Goal: Task Accomplishment & Management: Manage account settings

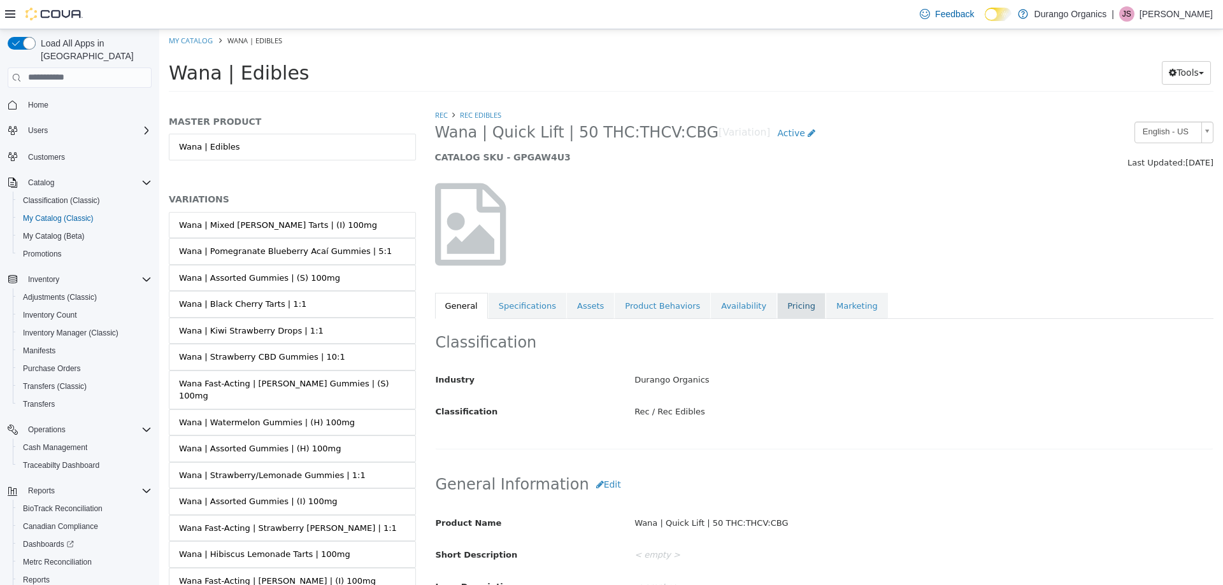
click at [777, 309] on link "Pricing" at bounding box center [801, 305] width 48 height 27
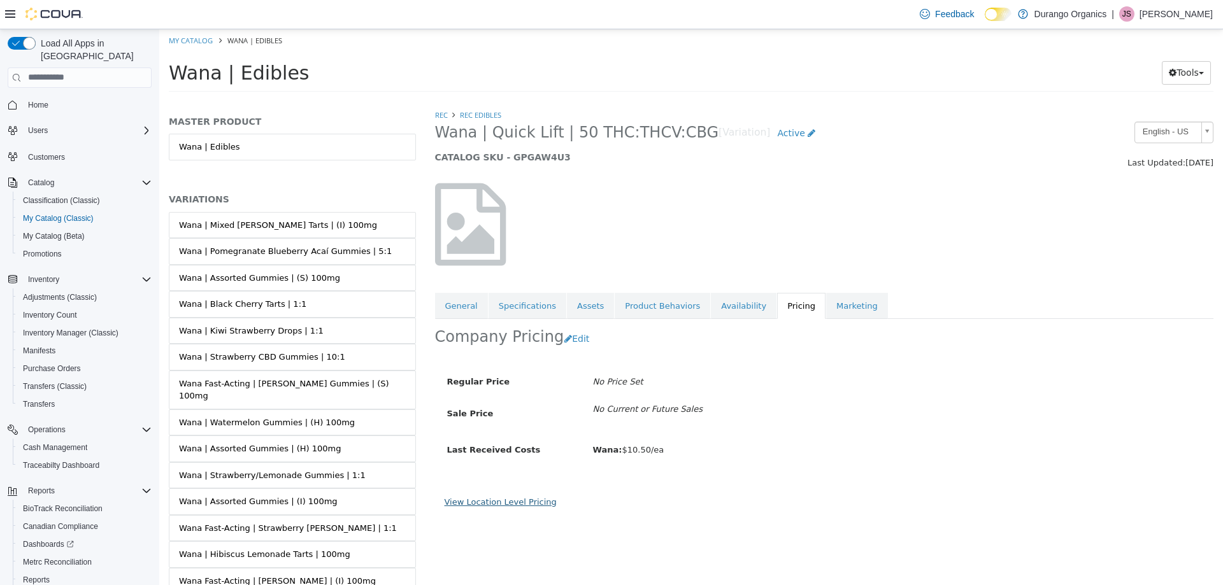
click at [504, 497] on link "View Location Level Pricing" at bounding box center [500, 502] width 112 height 10
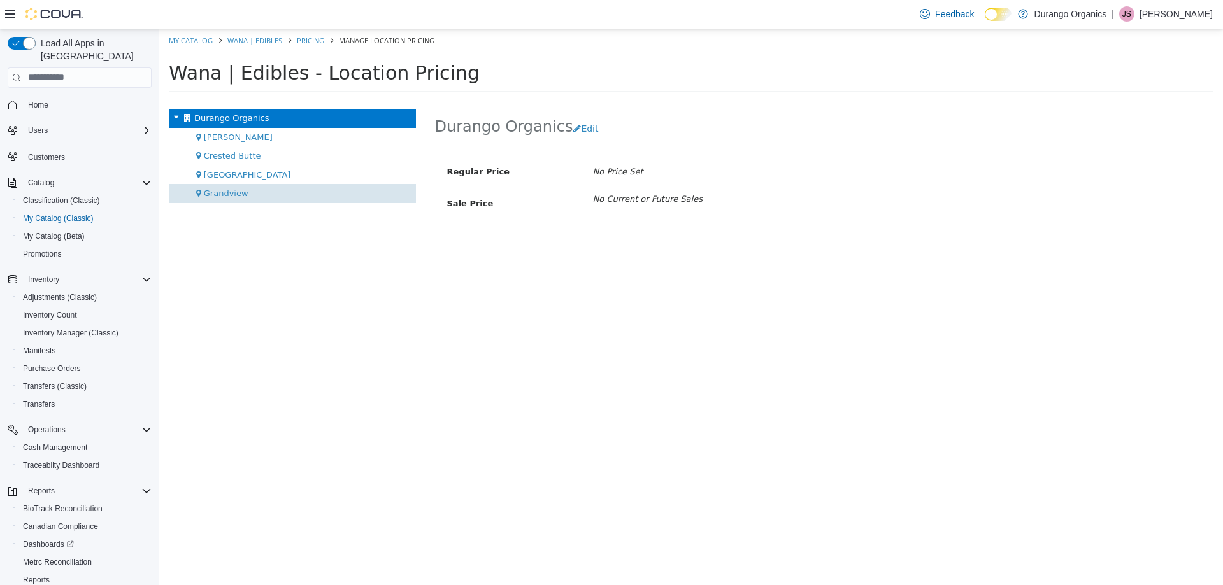
click at [231, 188] on span "Grandview" at bounding box center [226, 193] width 45 height 10
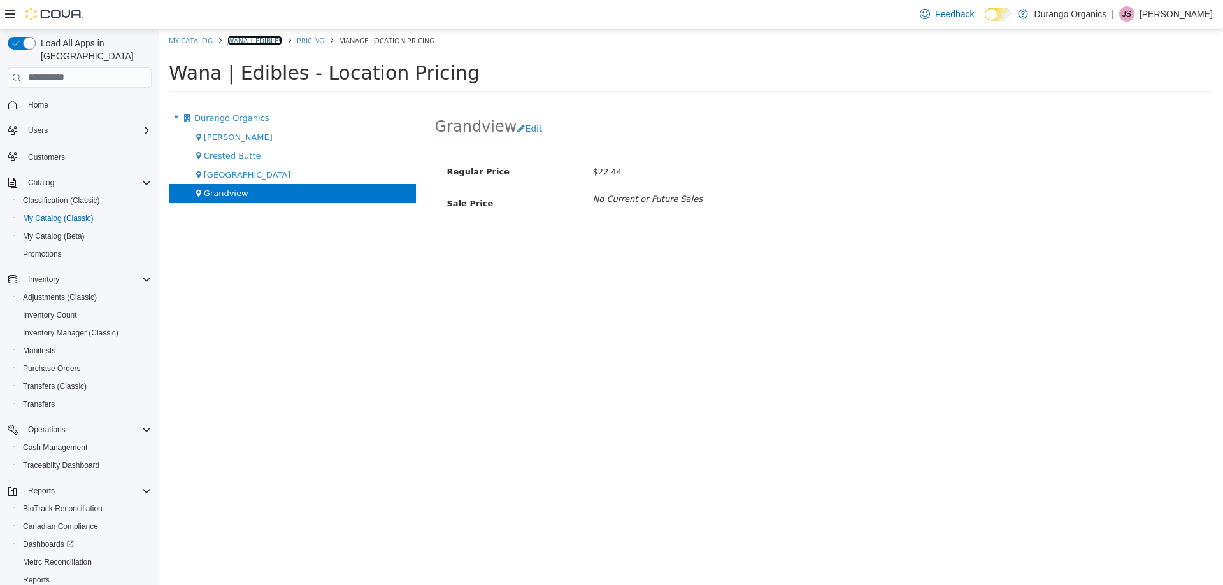
click at [248, 35] on link "Wana | Edibles" at bounding box center [254, 40] width 55 height 10
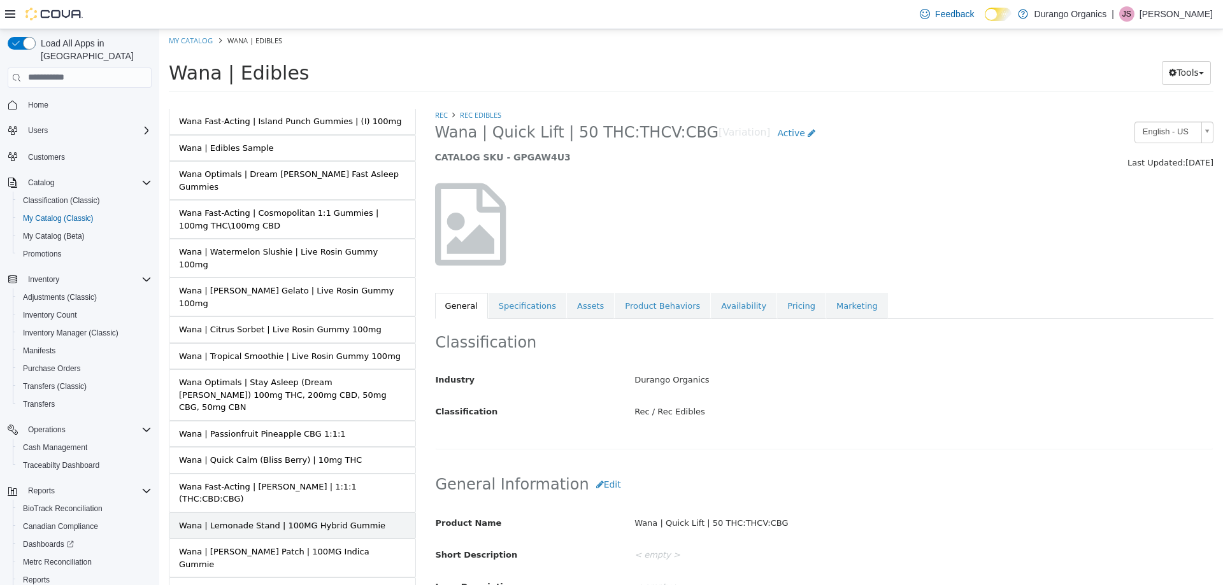
scroll to position [752, 0]
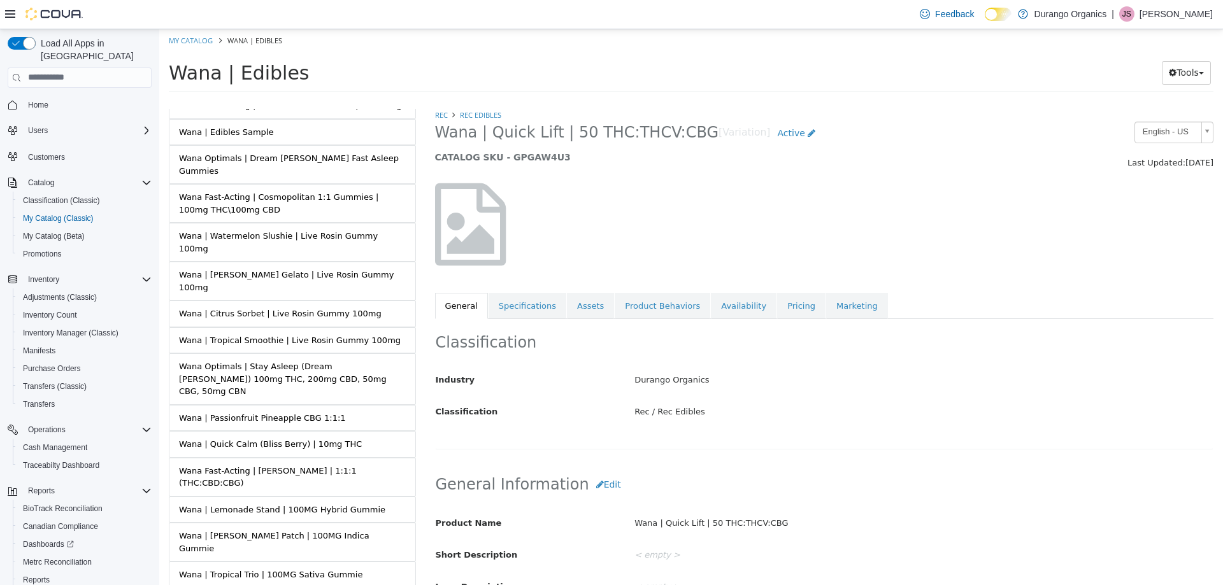
click at [777, 301] on link "Pricing" at bounding box center [801, 304] width 48 height 27
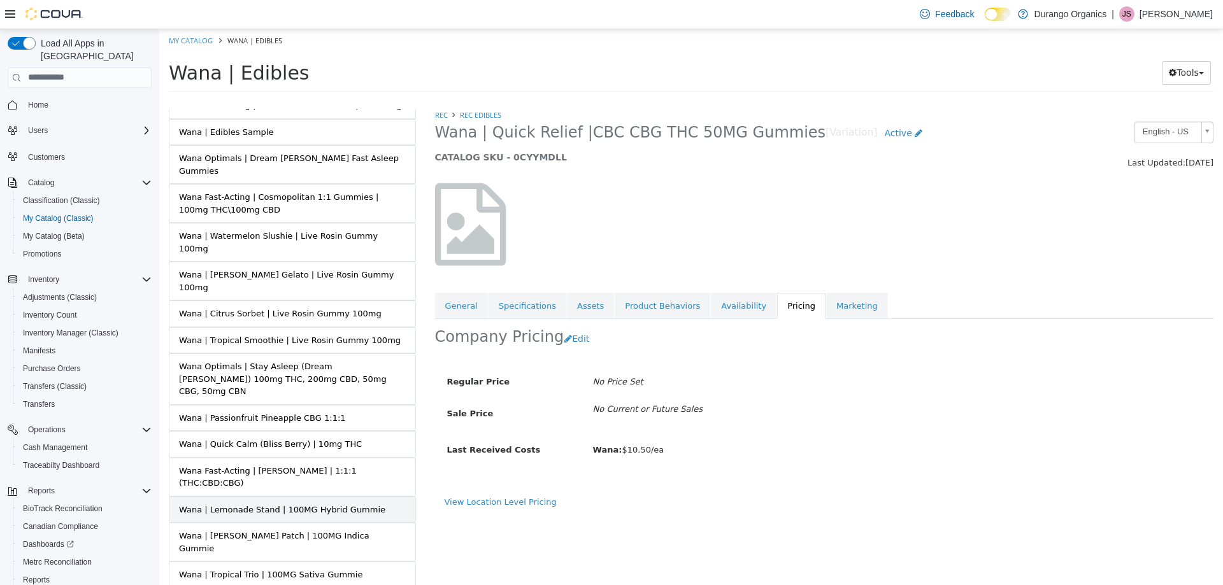
click at [302, 503] on div "Wana | Lemonade Stand | 100MG Hybrid Gummie" at bounding box center [282, 509] width 206 height 13
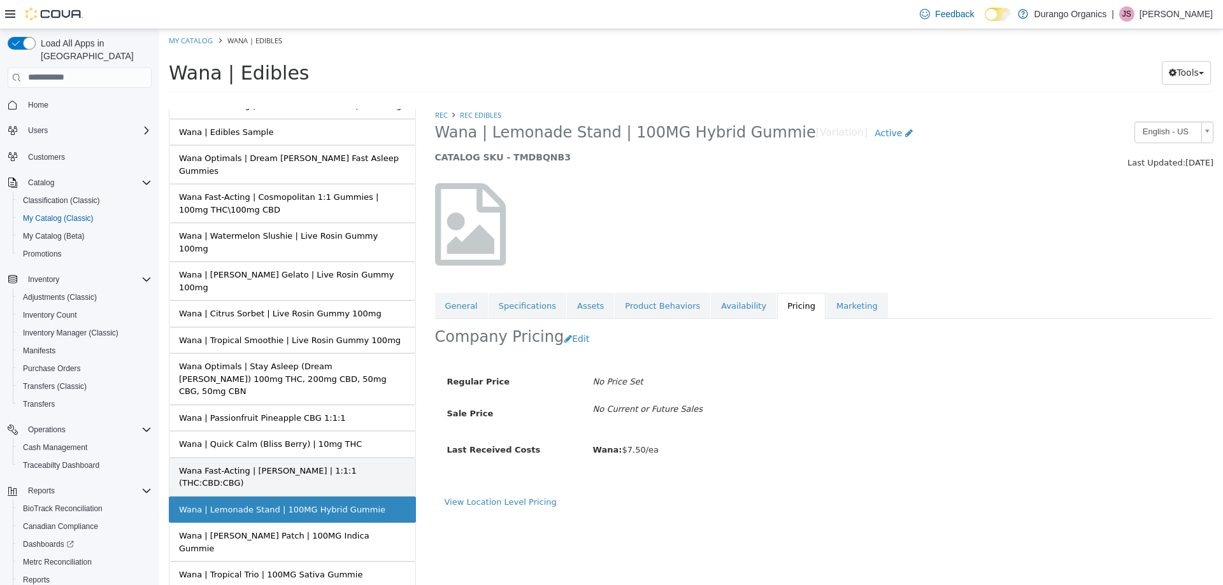
click at [306, 457] on link "Wana Fast-Acting | Margarita | 1:1:1 (THC:CBD:CBG)" at bounding box center [292, 476] width 247 height 39
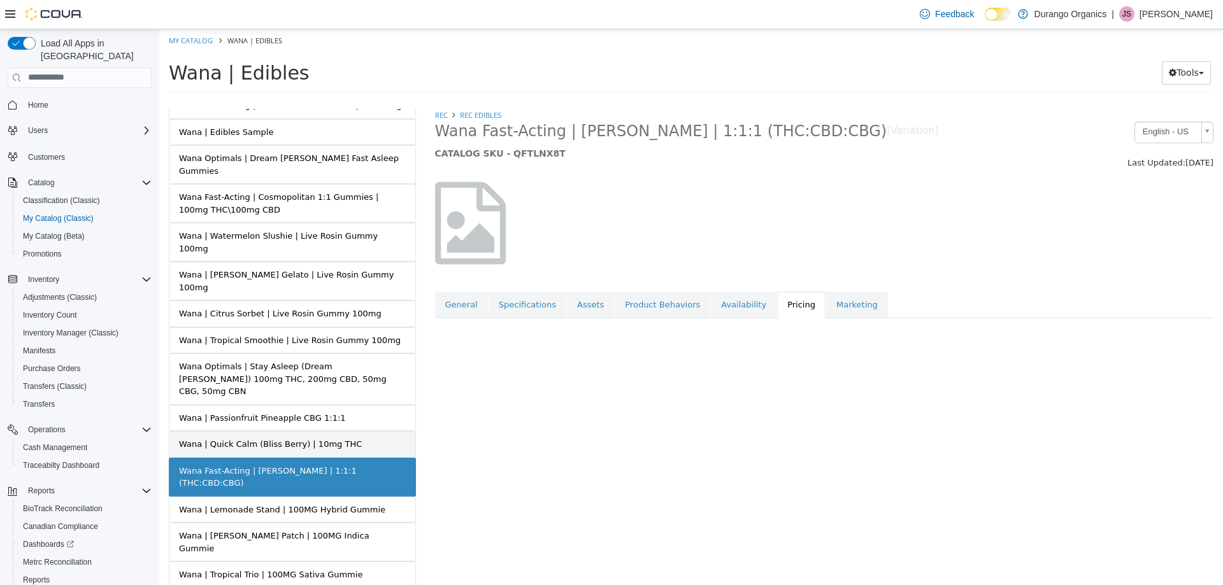
click at [319, 437] on div "Wana | Quick Calm (Bliss Berry) | 10mg THC" at bounding box center [270, 443] width 183 height 13
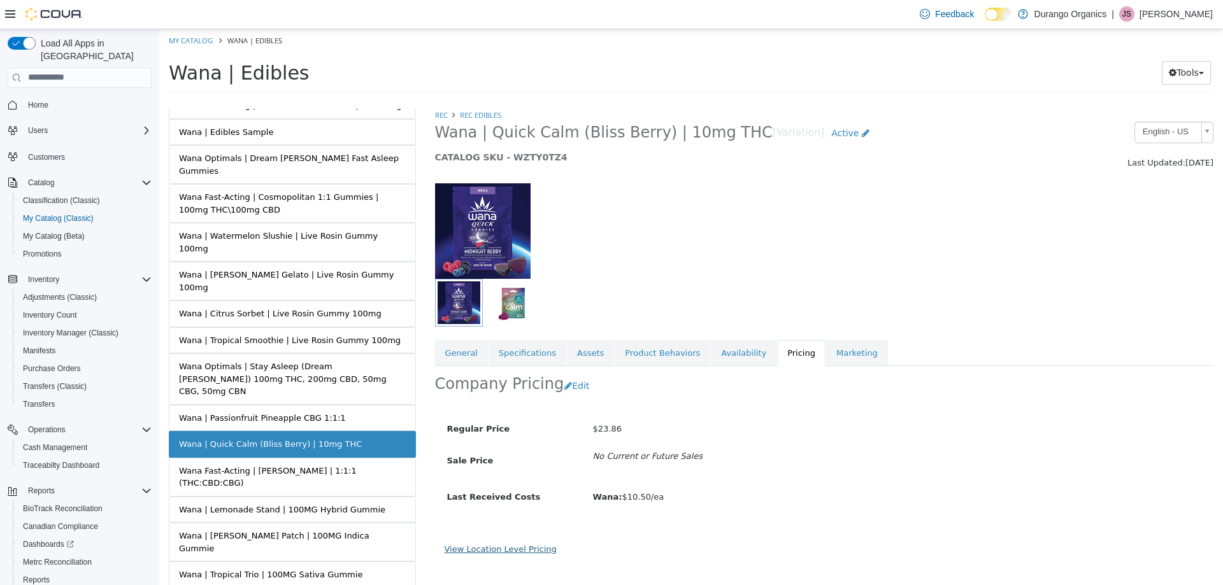
click at [505, 544] on link "View Location Level Pricing" at bounding box center [500, 549] width 112 height 10
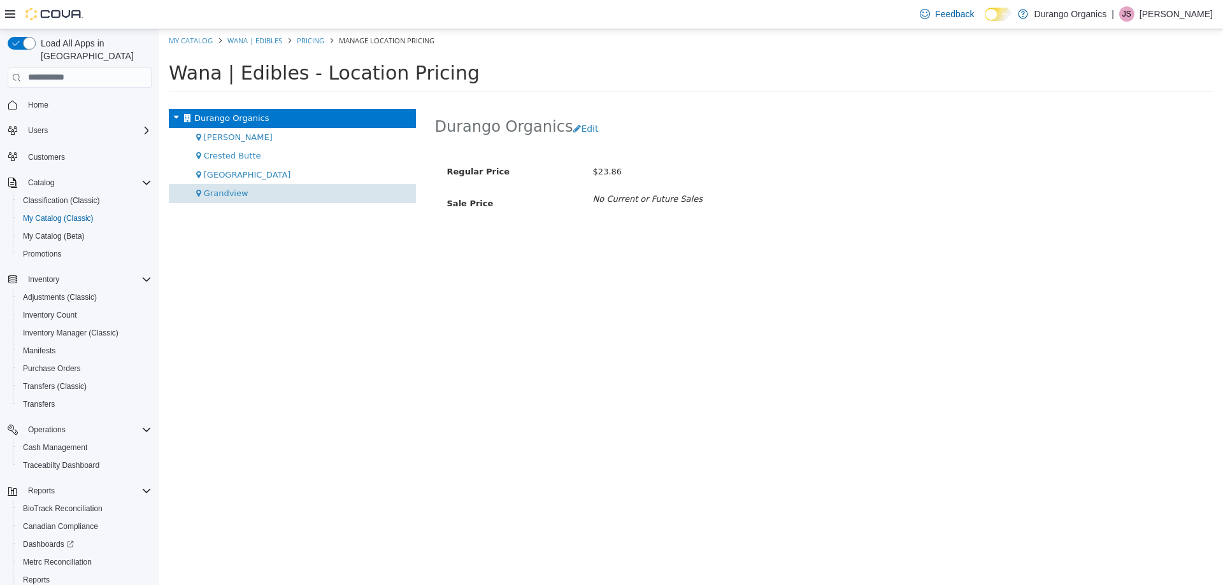
click at [253, 198] on div "Grandview" at bounding box center [292, 192] width 247 height 19
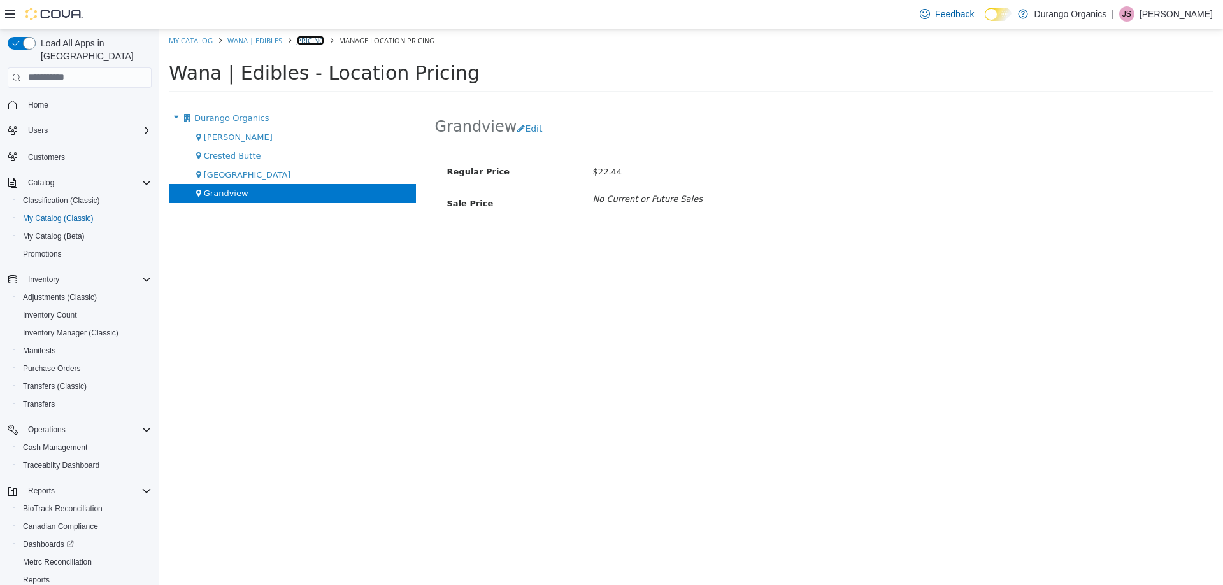
click at [310, 38] on link "Pricing" at bounding box center [310, 40] width 27 height 10
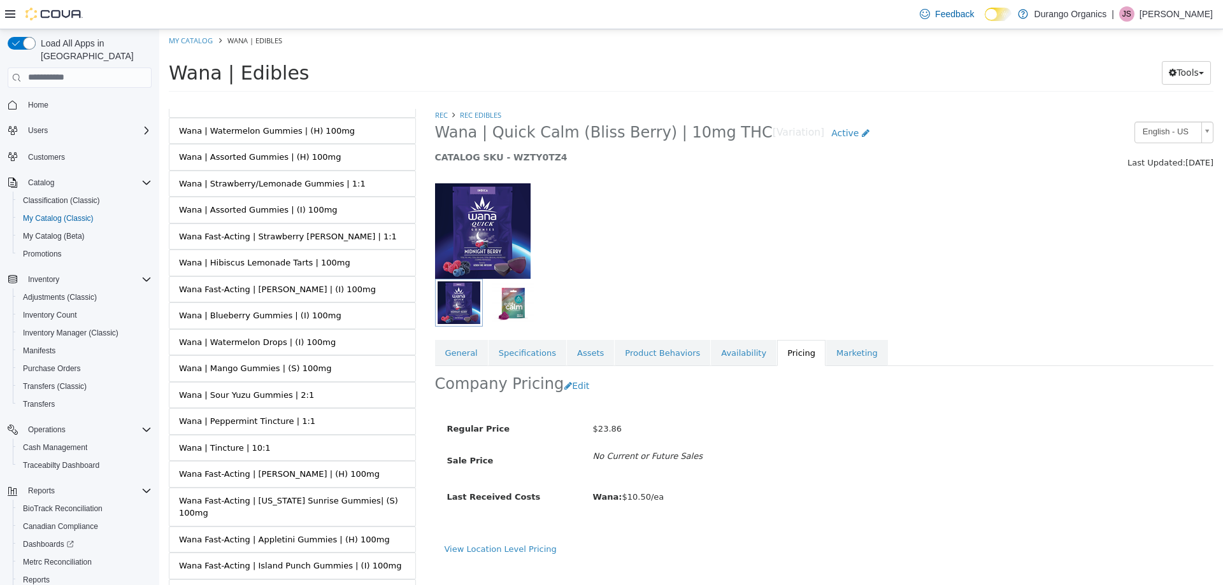
scroll to position [318, 0]
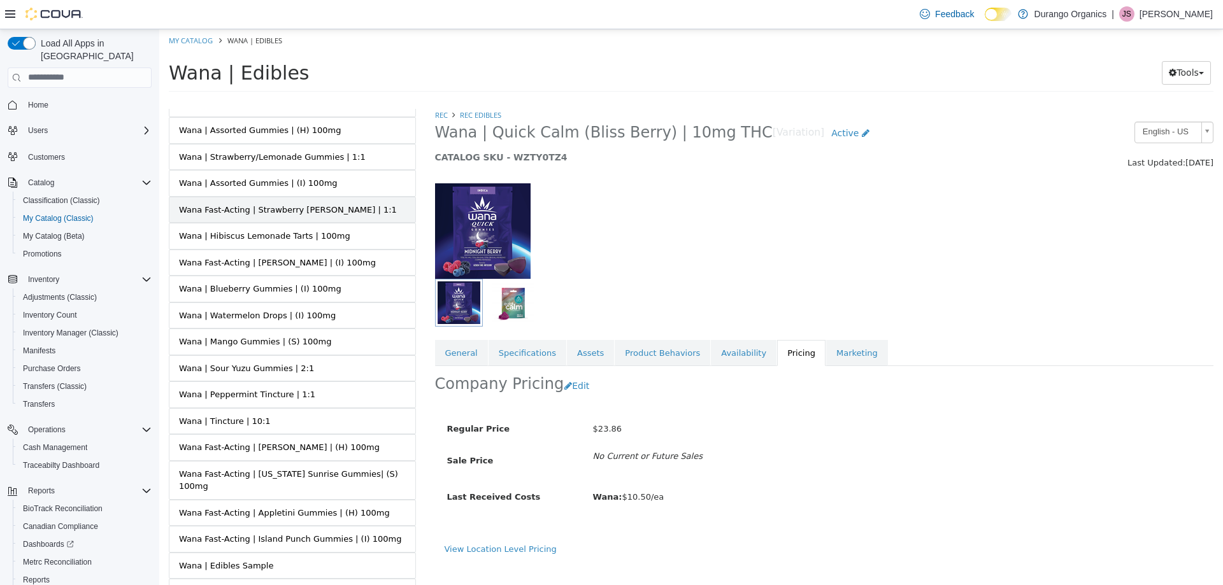
click at [364, 203] on div "Wana Fast-Acting | Strawberry Margarita Gummies | 1:1" at bounding box center [288, 209] width 218 height 13
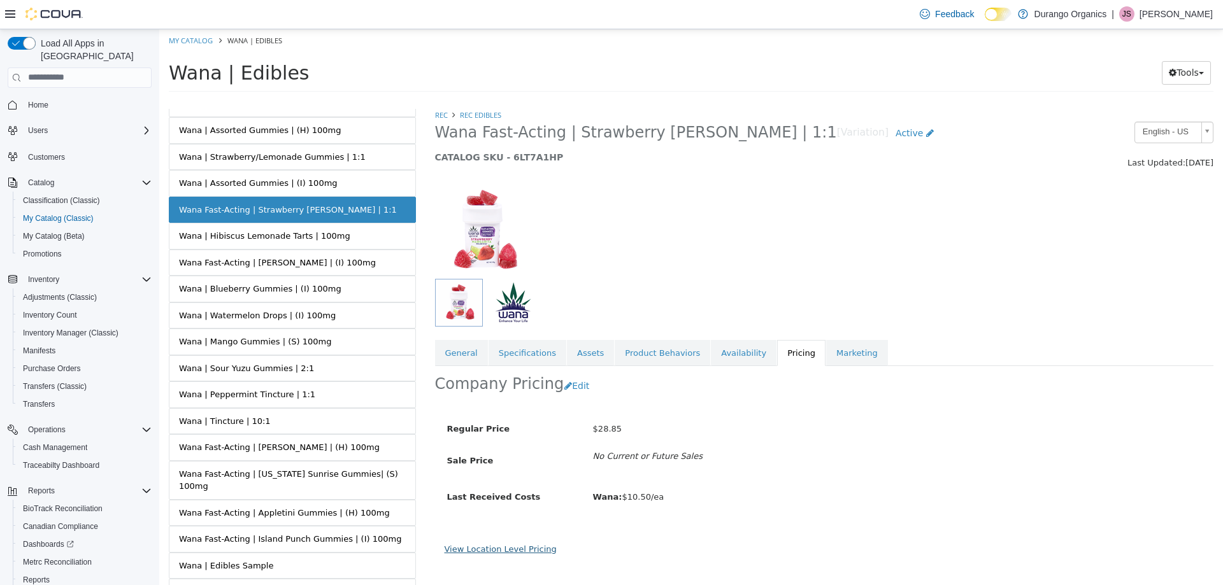
click at [521, 549] on link "View Location Level Pricing" at bounding box center [500, 549] width 112 height 10
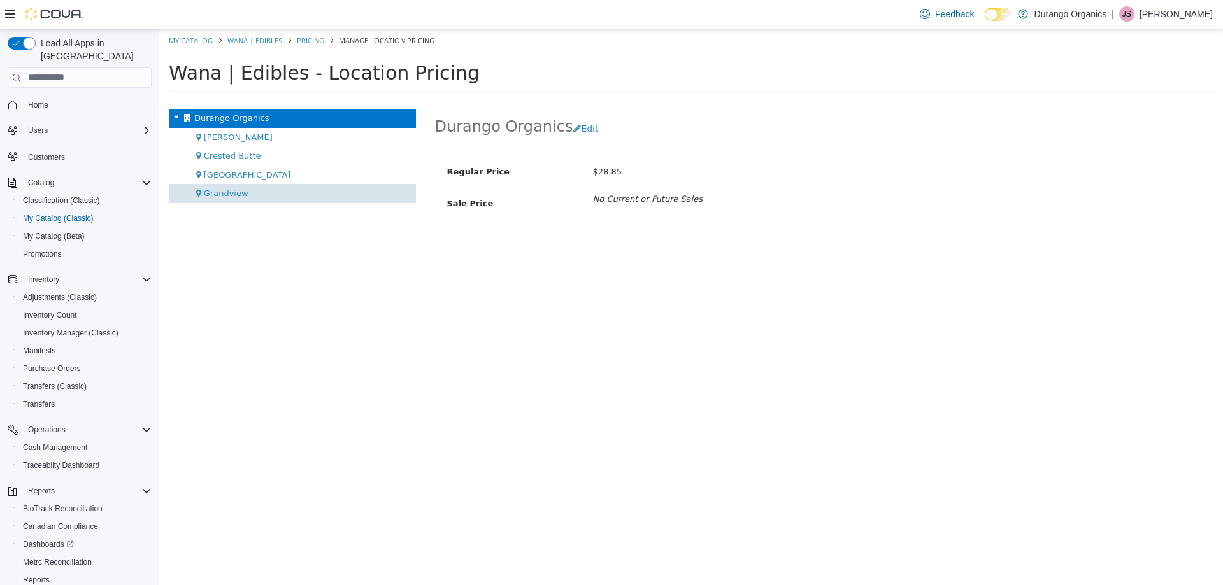
click at [234, 184] on div "Grandview" at bounding box center [292, 192] width 247 height 19
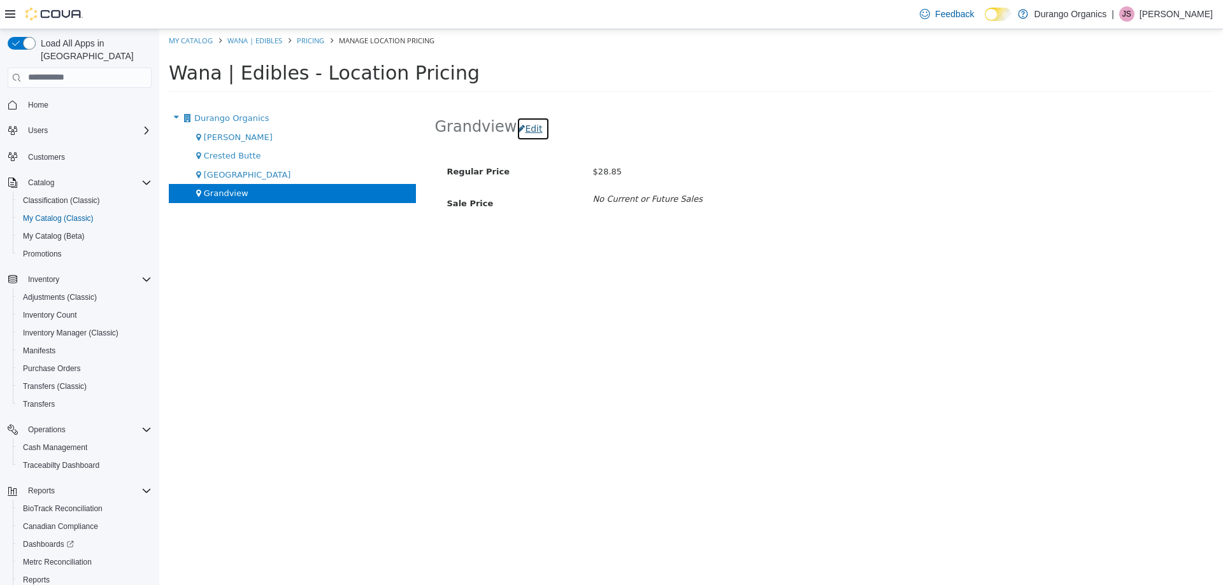
click at [525, 127] on button "Edit" at bounding box center [532, 129] width 32 height 24
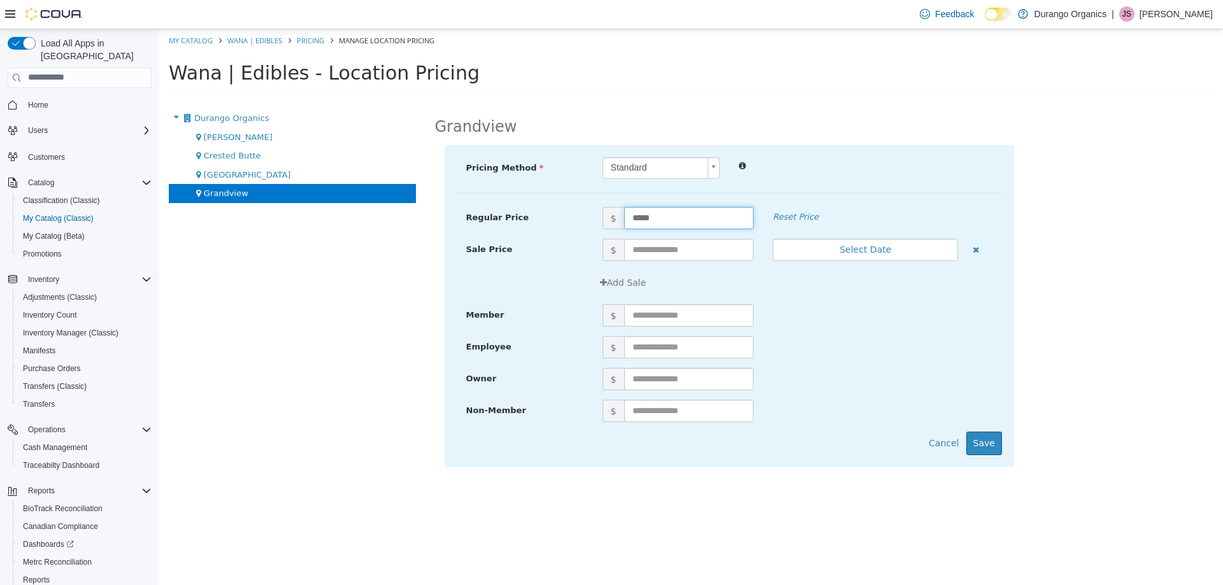
drag, startPoint x: 640, startPoint y: 229, endPoint x: 404, endPoint y: 219, distance: 235.8
click at [430, 231] on div "Grandview Pricing Method Standard * Regular Price $ ***** Reset Price Sale Pric…" at bounding box center [824, 346] width 798 height 476
type input "*****"
click at [986, 440] on button "Save" at bounding box center [984, 443] width 36 height 24
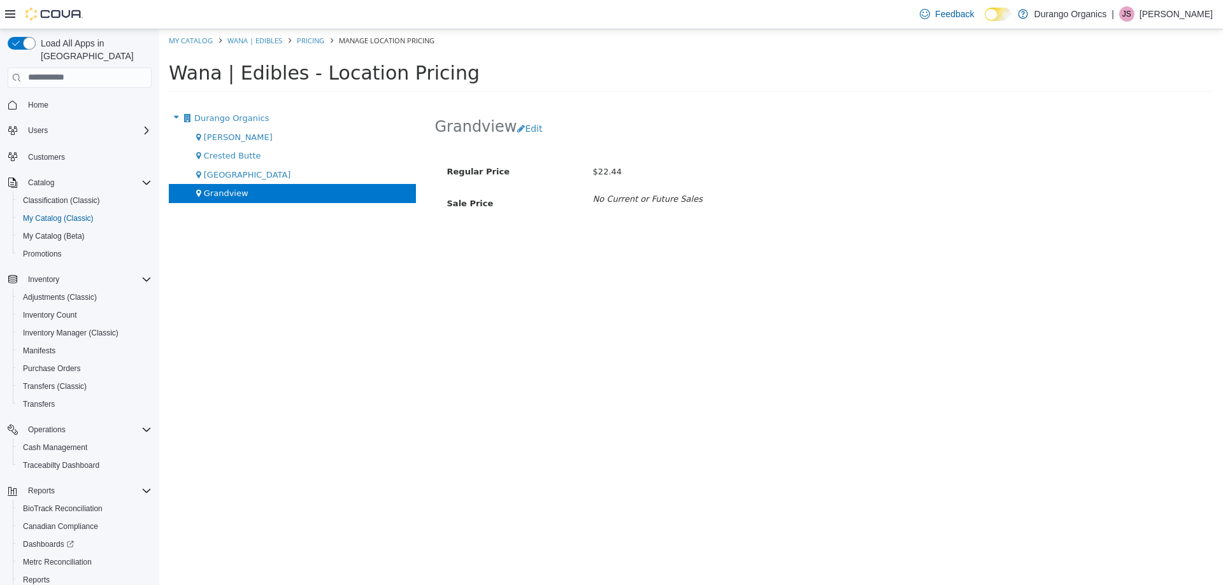
click at [316, 34] on li "Pricing" at bounding box center [305, 39] width 42 height 11
click at [308, 43] on link "Pricing" at bounding box center [310, 40] width 27 height 10
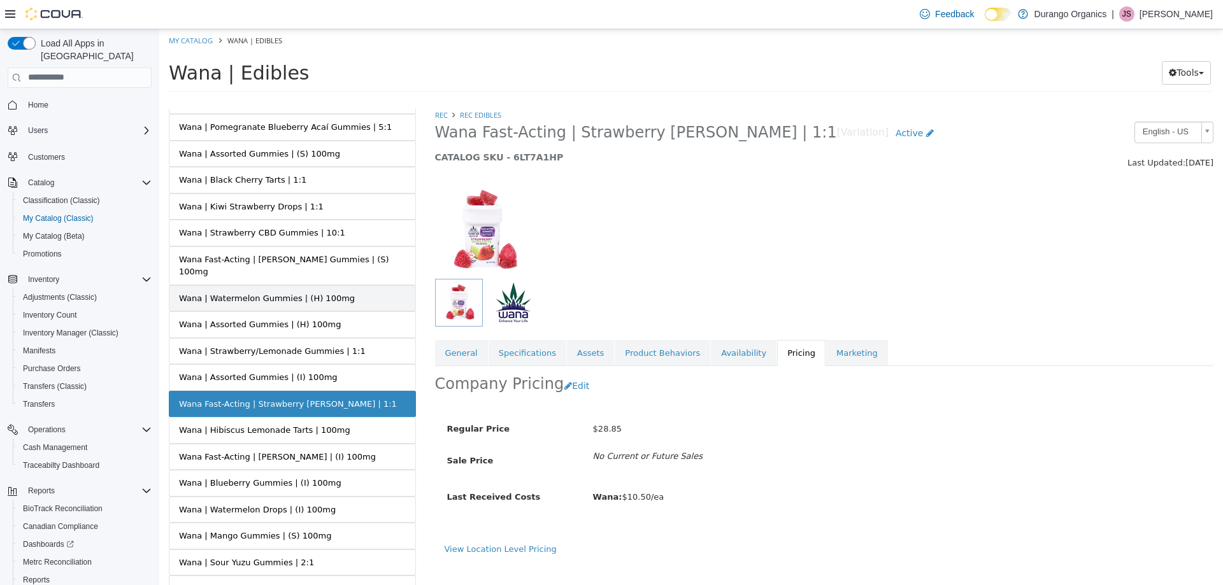
scroll to position [127, 0]
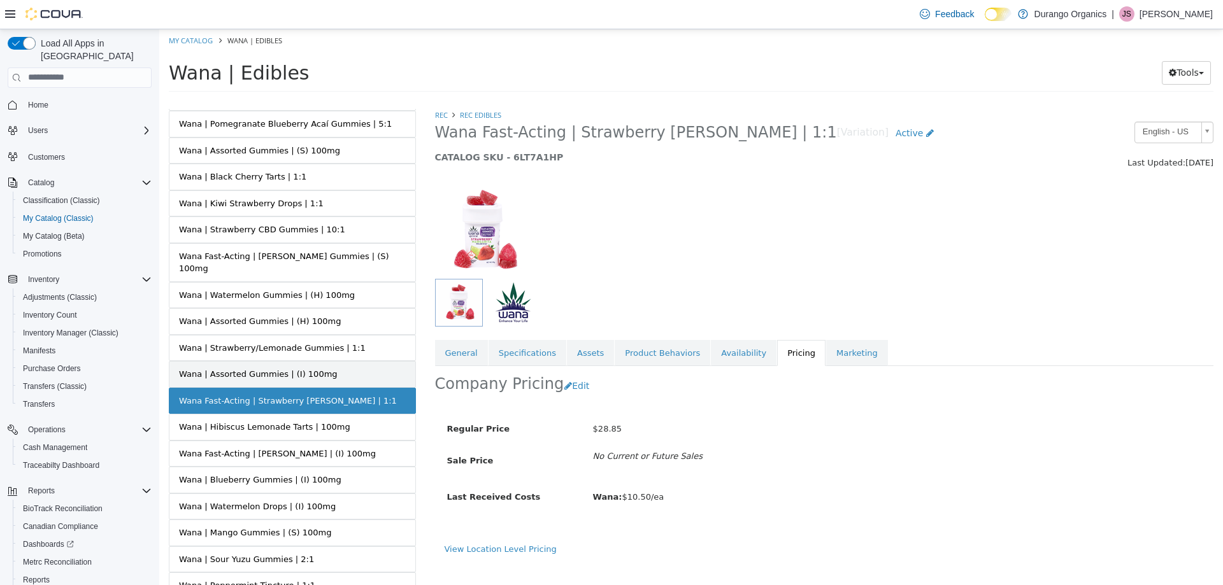
click at [319, 362] on link "Wana | Assorted Gummies | (I) 100mg" at bounding box center [292, 373] width 247 height 27
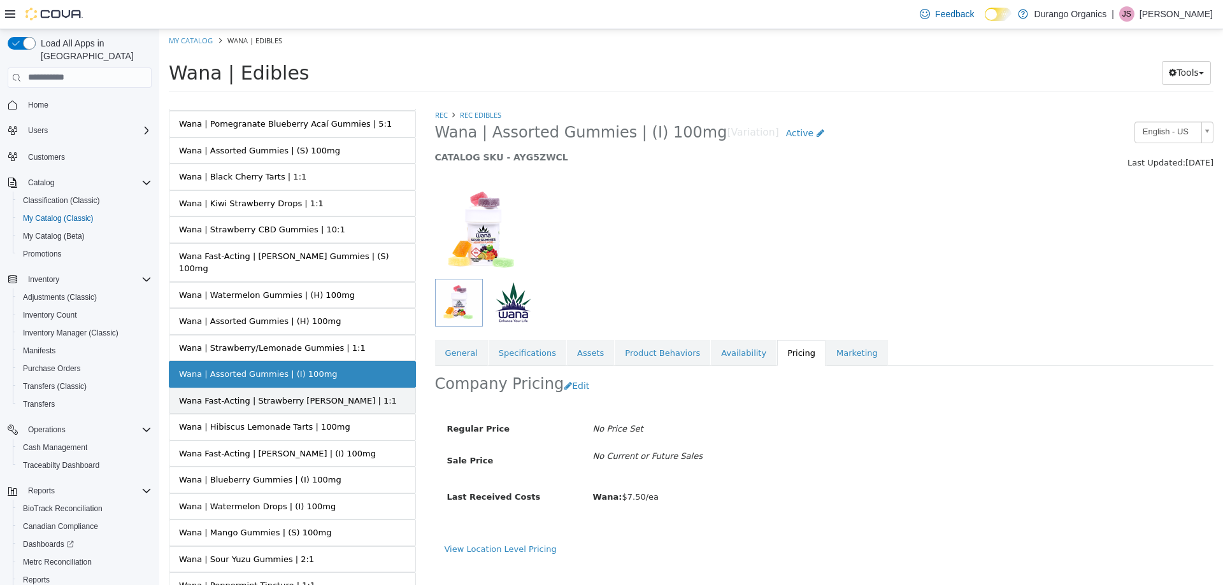
click at [334, 387] on link "Wana Fast-Acting | Strawberry Margarita Gummies | 1:1" at bounding box center [292, 400] width 247 height 27
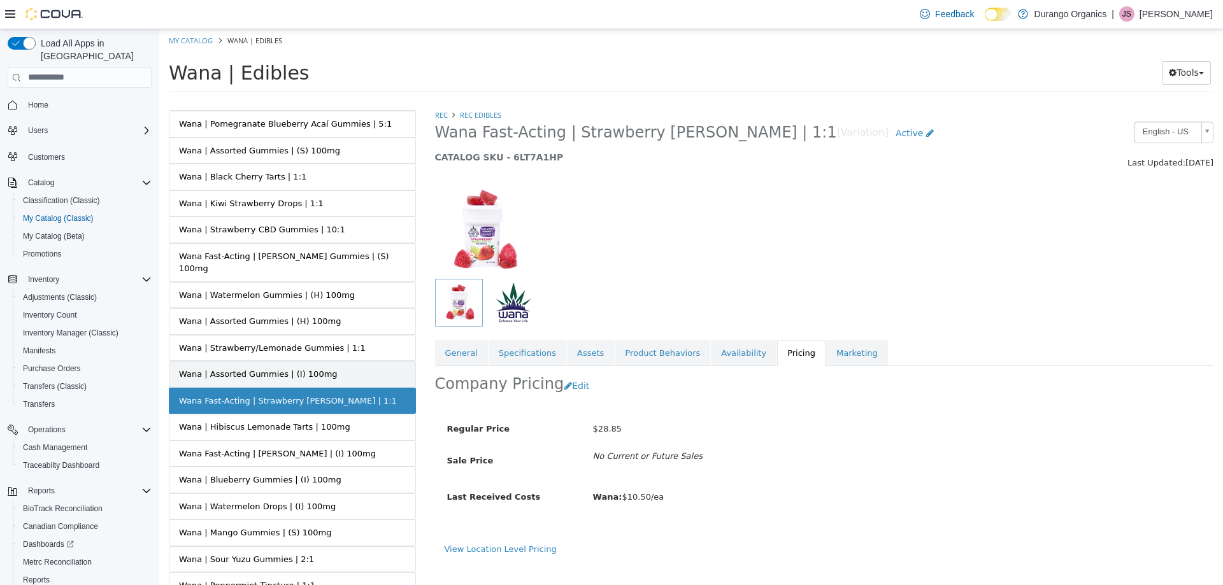
click at [340, 367] on link "Wana | Assorted Gummies | (I) 100mg" at bounding box center [292, 373] width 247 height 27
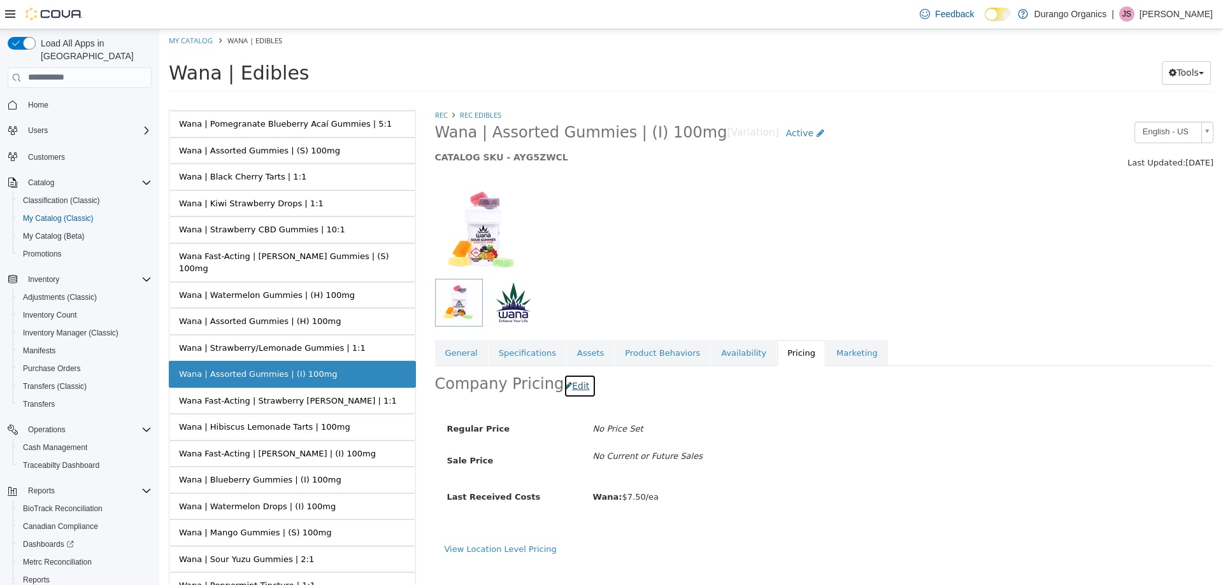
click at [571, 383] on button "Edit" at bounding box center [580, 386] width 32 height 24
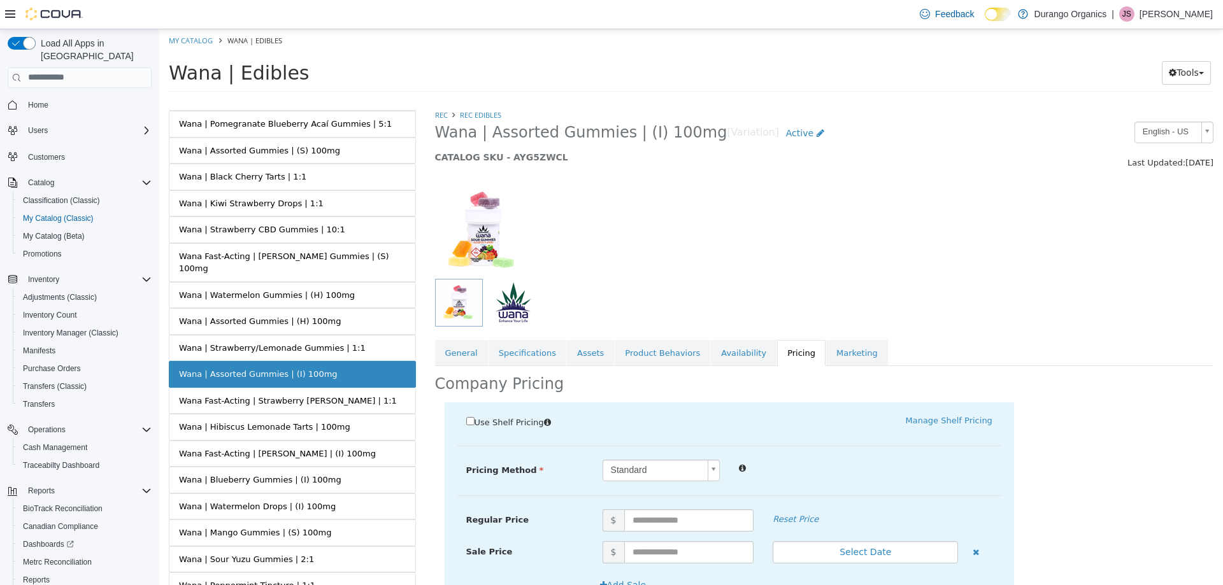
click at [777, 354] on link "Pricing" at bounding box center [801, 352] width 48 height 27
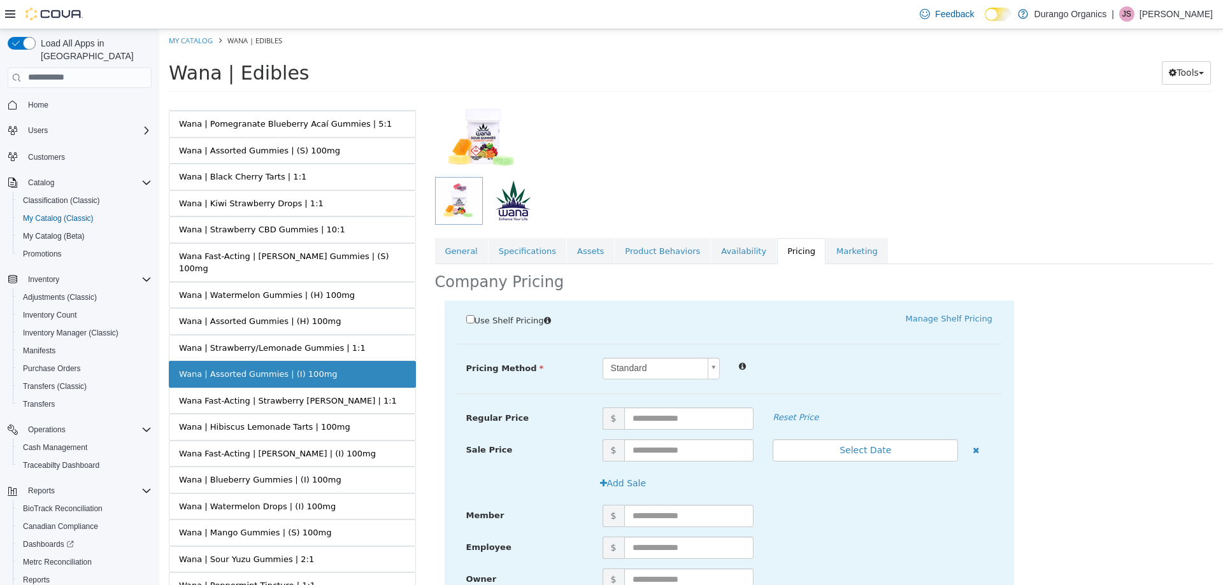
scroll to position [219, 0]
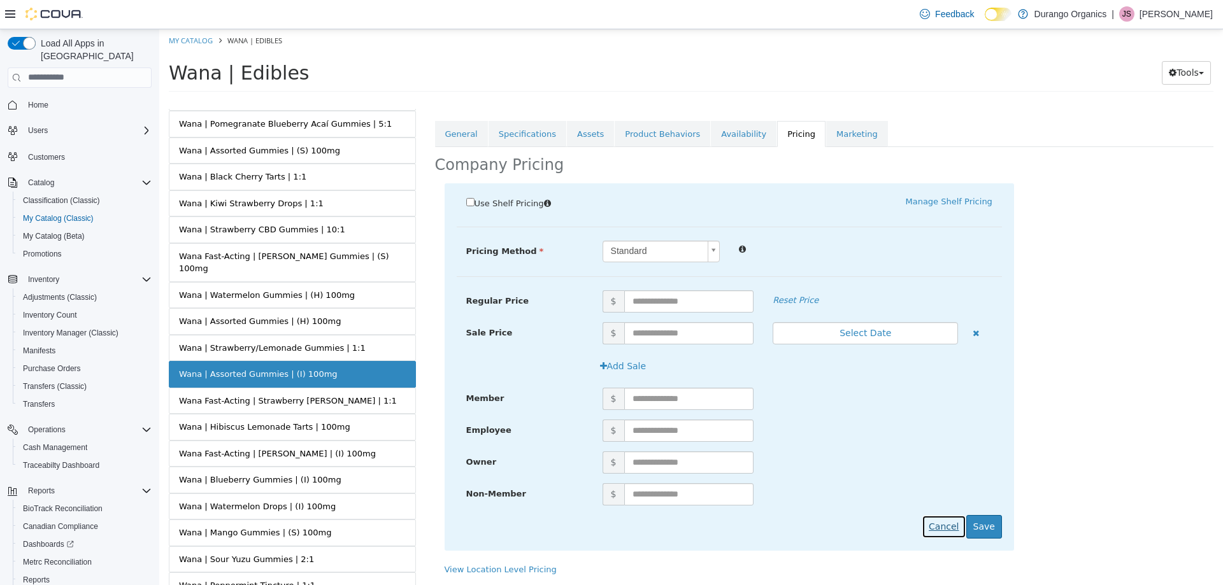
click at [948, 520] on button "Cancel" at bounding box center [943, 527] width 44 height 24
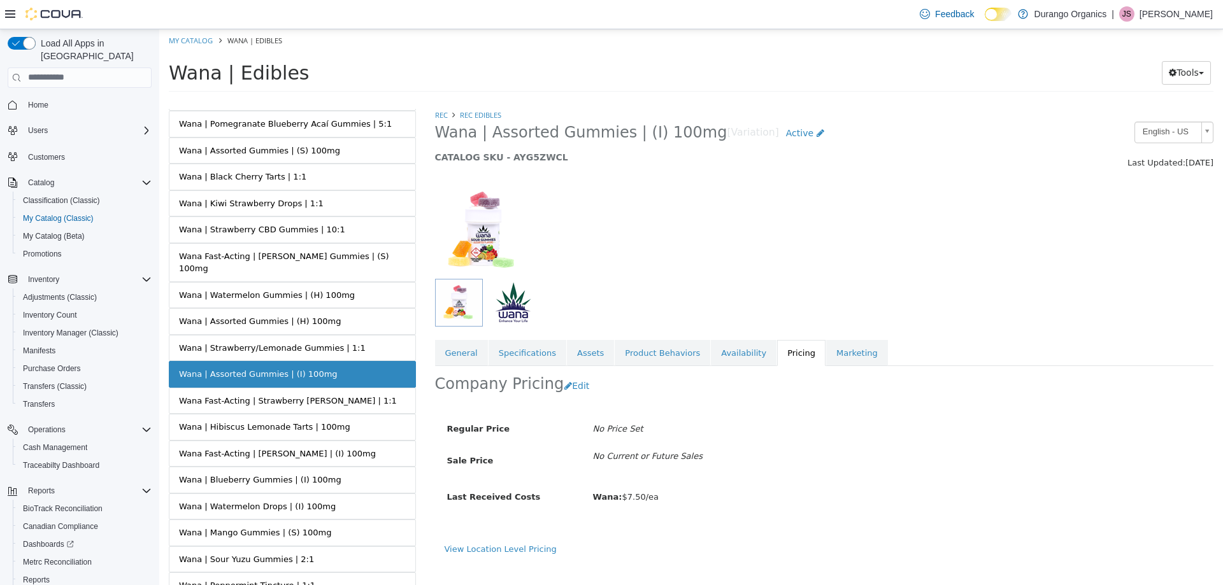
drag, startPoint x: 501, startPoint y: 564, endPoint x: 506, endPoint y: 557, distance: 8.7
click at [501, 563] on div "View Location Level Pricing" at bounding box center [824, 554] width 779 height 22
drag, startPoint x: 506, startPoint y: 557, endPoint x: 503, endPoint y: 549, distance: 8.7
click at [502, 555] on div "View Location Level Pricing" at bounding box center [824, 554] width 779 height 22
click at [504, 548] on link "View Location Level Pricing" at bounding box center [500, 549] width 112 height 10
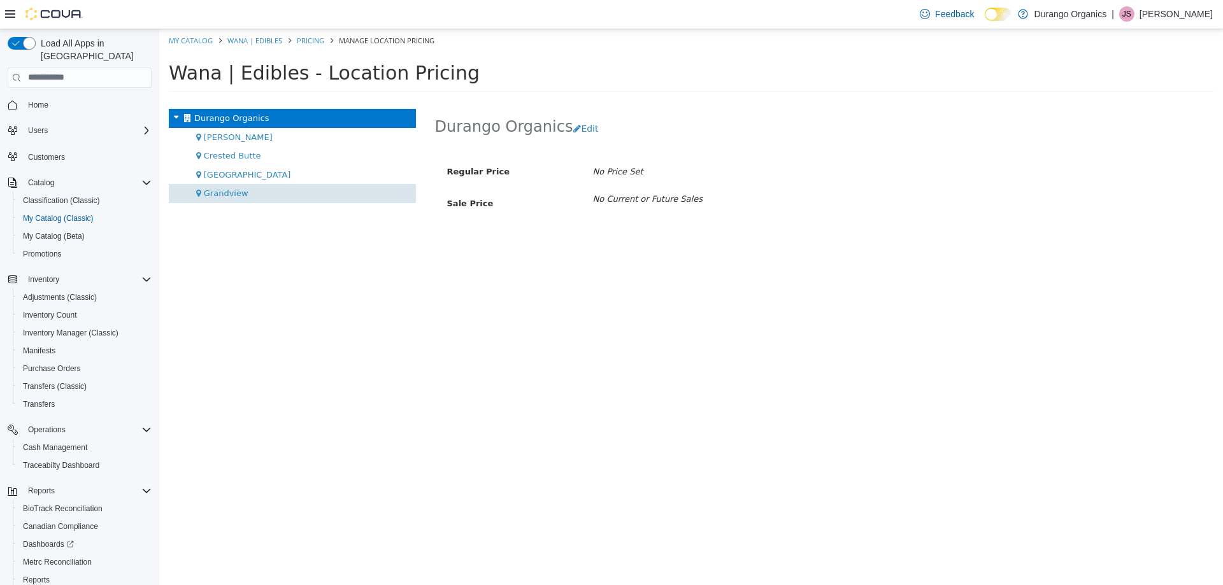
click at [234, 189] on span "Grandview" at bounding box center [226, 193] width 45 height 10
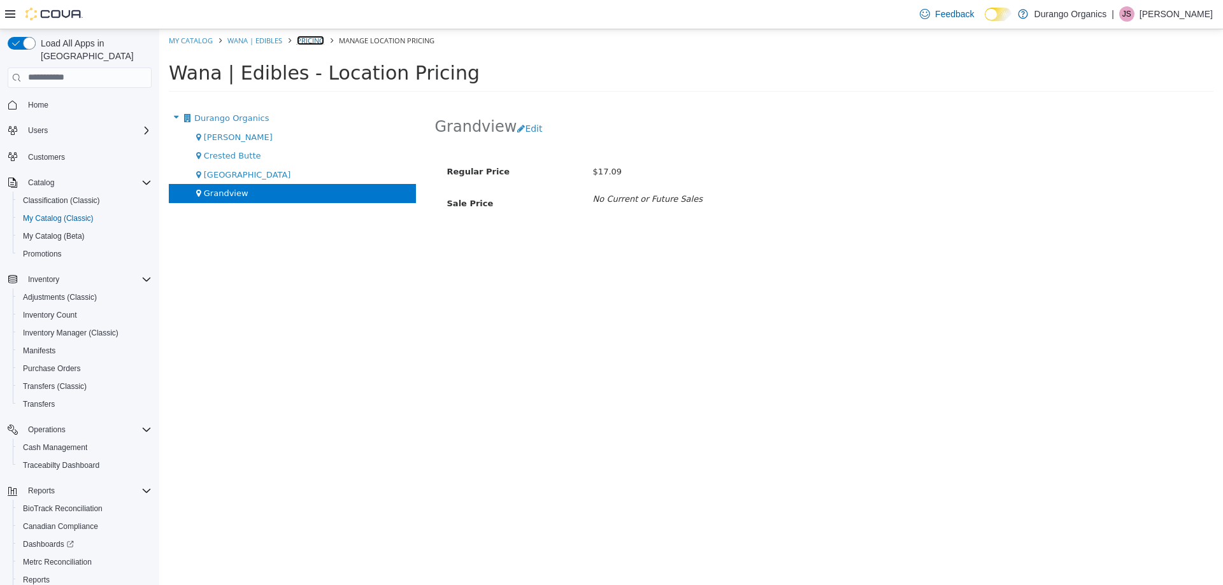
click at [312, 38] on link "Pricing" at bounding box center [310, 40] width 27 height 10
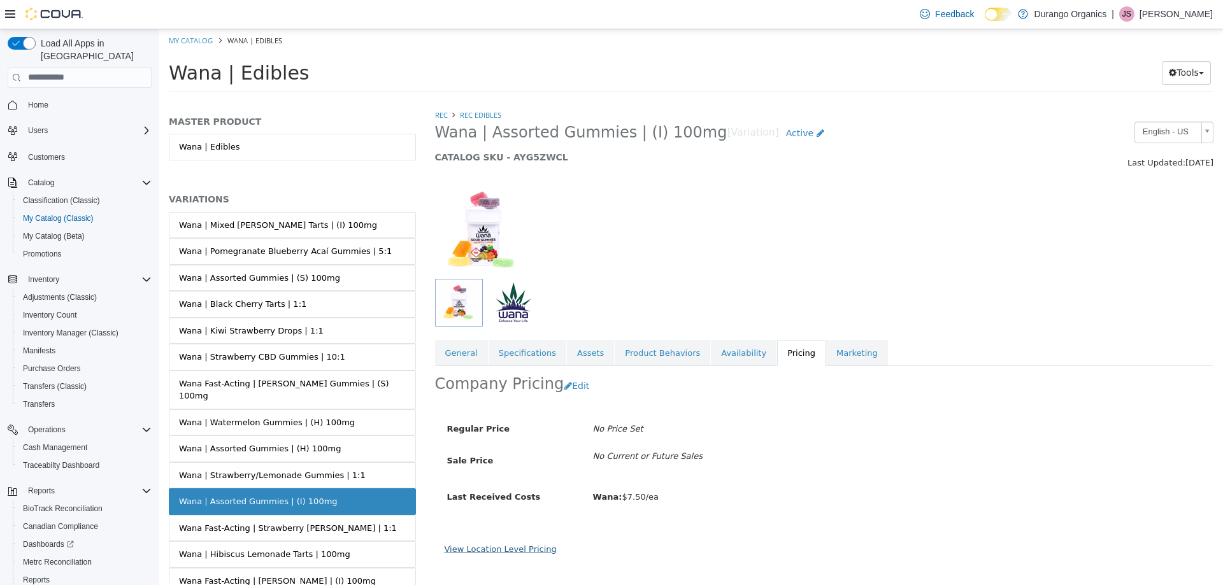
click at [490, 552] on link "View Location Level Pricing" at bounding box center [500, 549] width 112 height 10
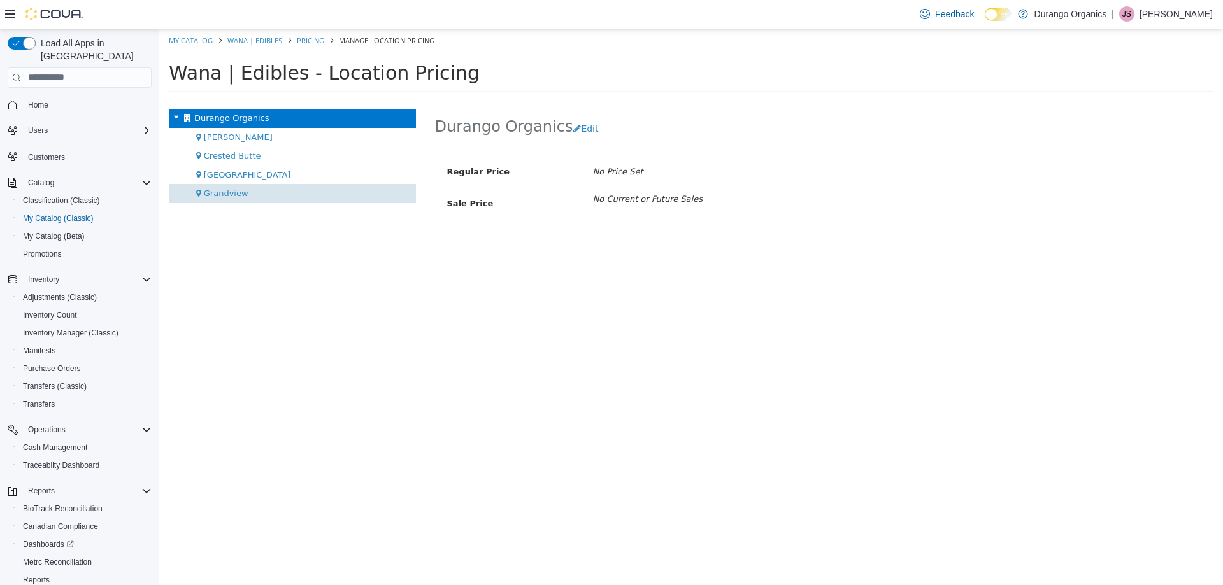
click at [230, 186] on div "Grandview" at bounding box center [292, 192] width 247 height 19
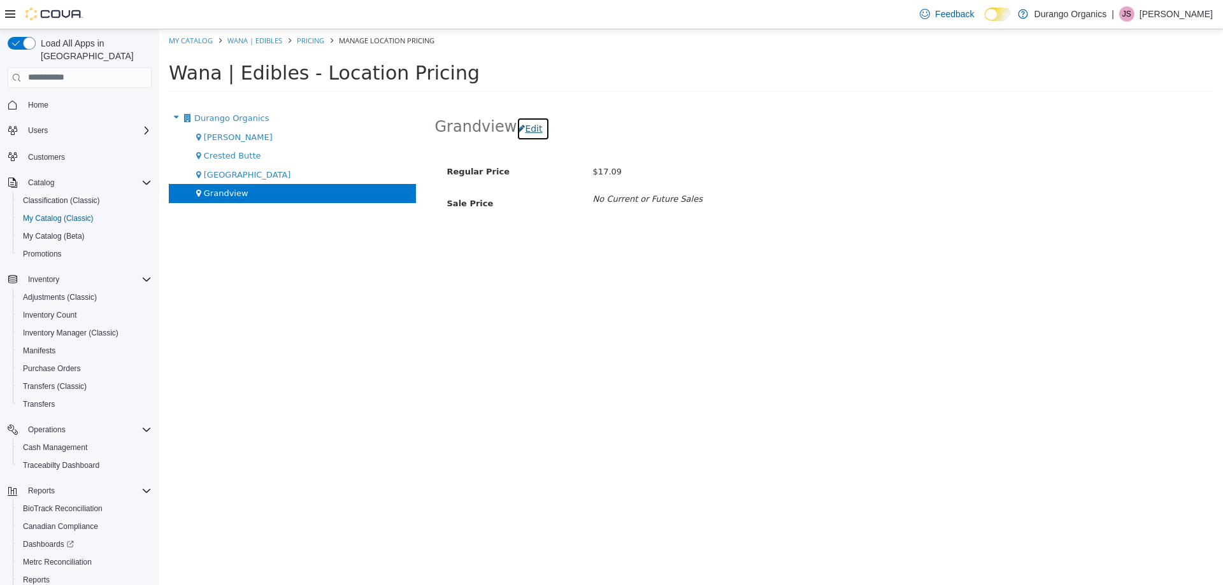
click at [522, 122] on button "Edit" at bounding box center [532, 129] width 32 height 24
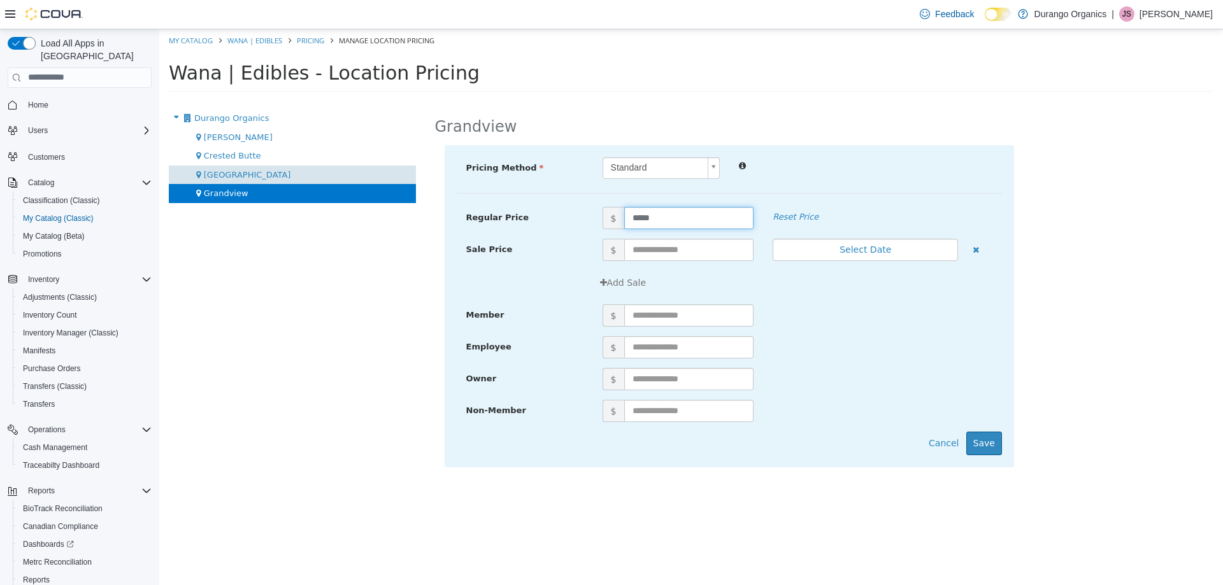
click at [395, 99] on div "Durango Organics Cortez Crested Butte Durango Grandview Grandview Pricing Metho…" at bounding box center [690, 99] width 1063 height 0
type input "*****"
click at [998, 431] on div "Non-Member $" at bounding box center [729, 415] width 545 height 32
click at [994, 436] on button "Save" at bounding box center [984, 443] width 36 height 24
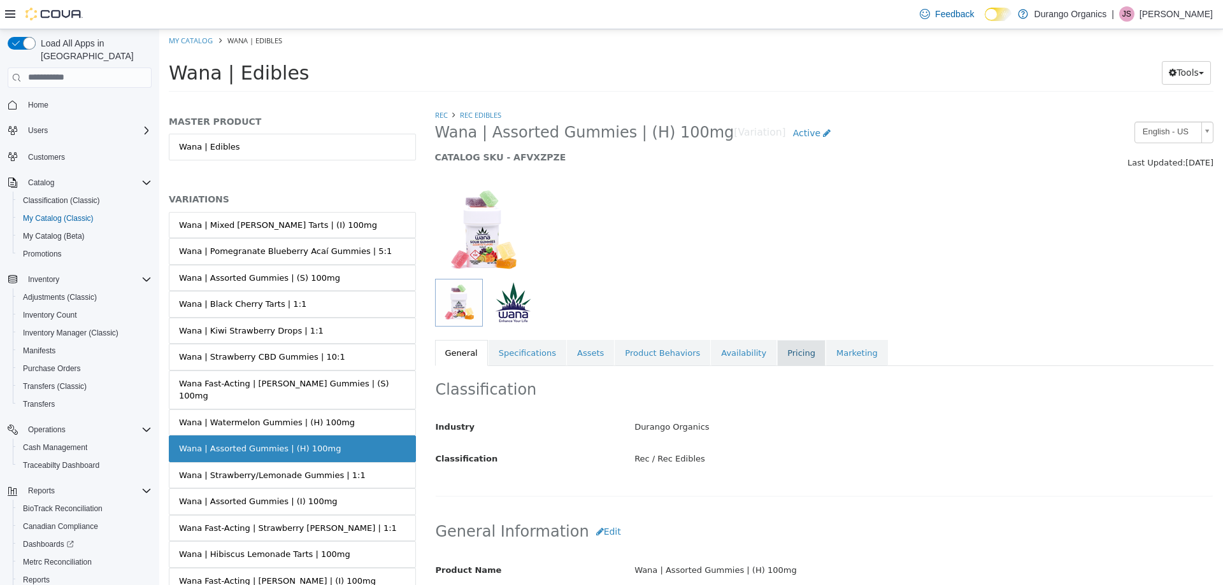
click at [778, 346] on link "Pricing" at bounding box center [801, 352] width 48 height 27
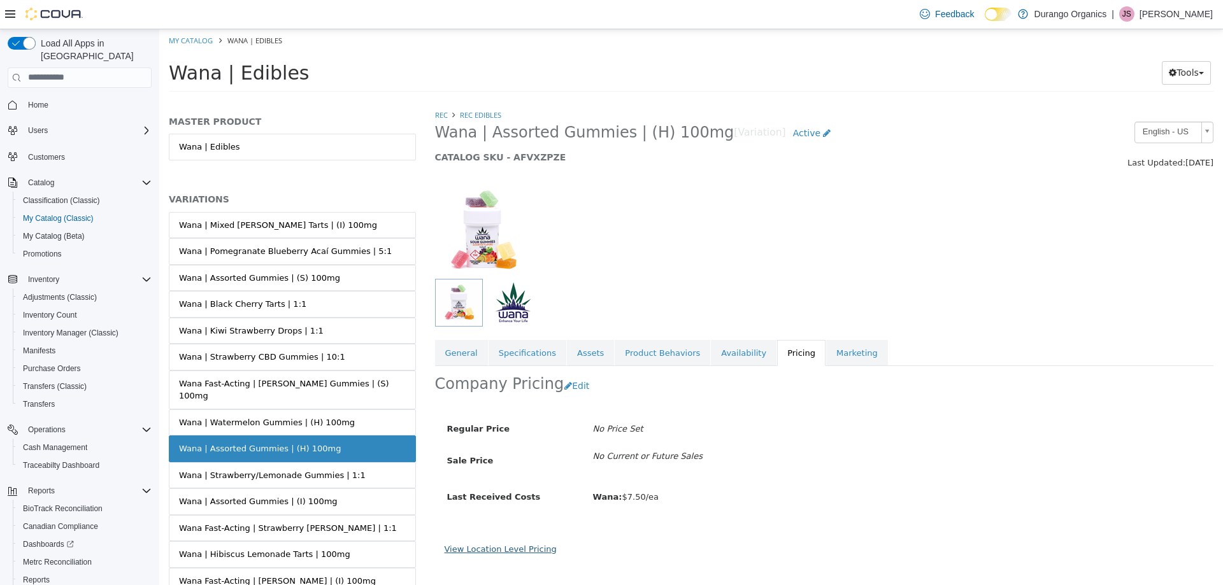
click at [536, 549] on link "View Location Level Pricing" at bounding box center [500, 549] width 112 height 10
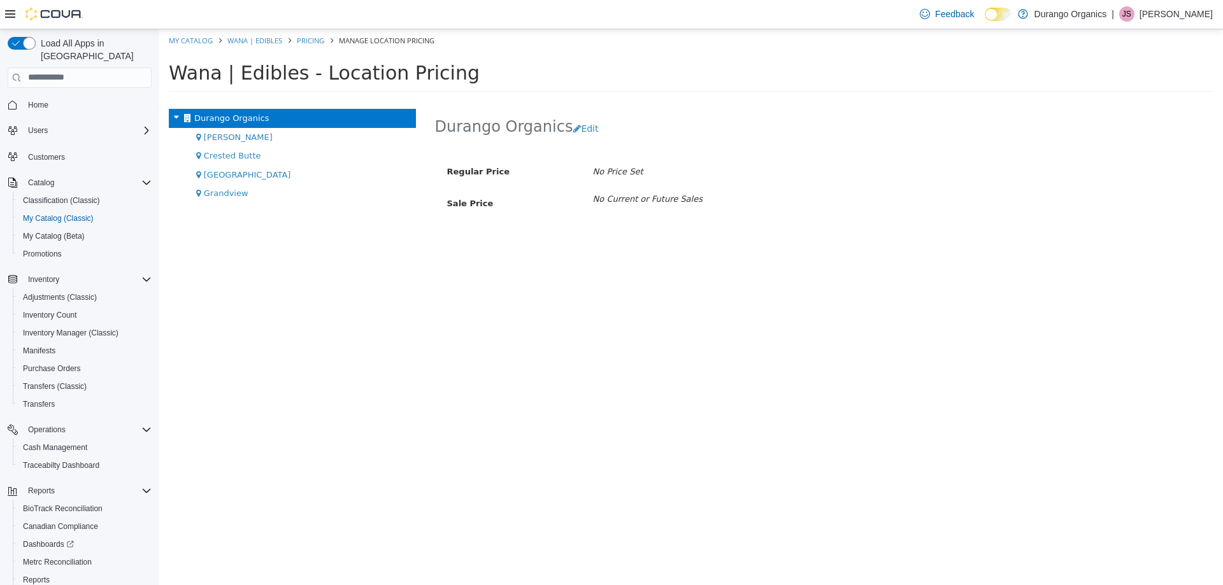
click at [252, 192] on div "Grandview" at bounding box center [292, 192] width 247 height 19
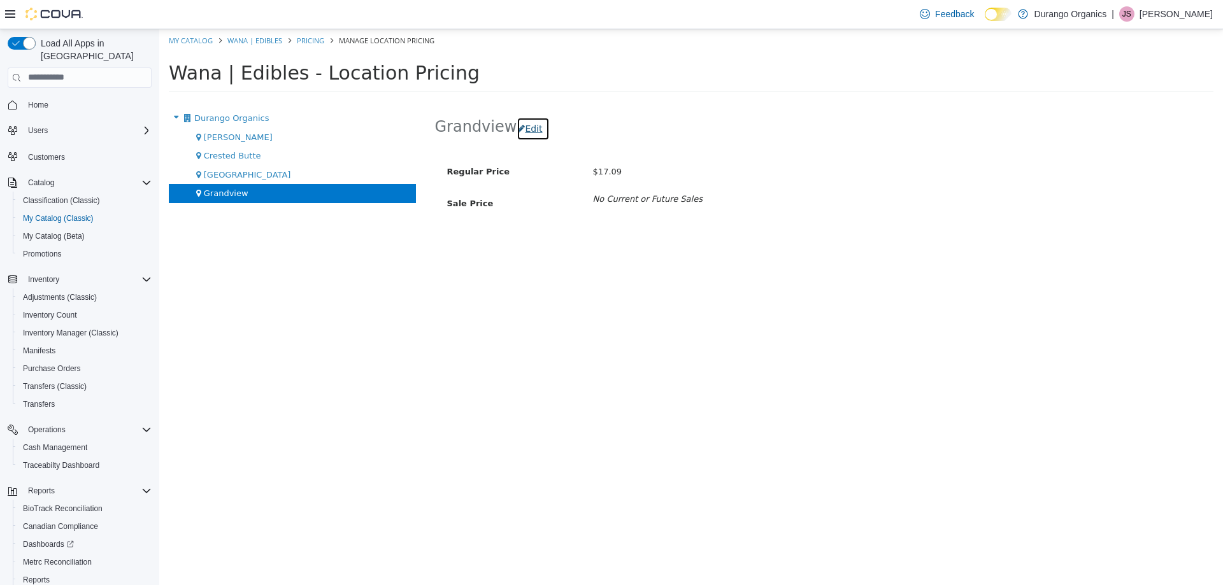
drag, startPoint x: 525, startPoint y: 117, endPoint x: 523, endPoint y: 125, distance: 8.5
click at [525, 118] on button "Edit" at bounding box center [532, 129] width 32 height 24
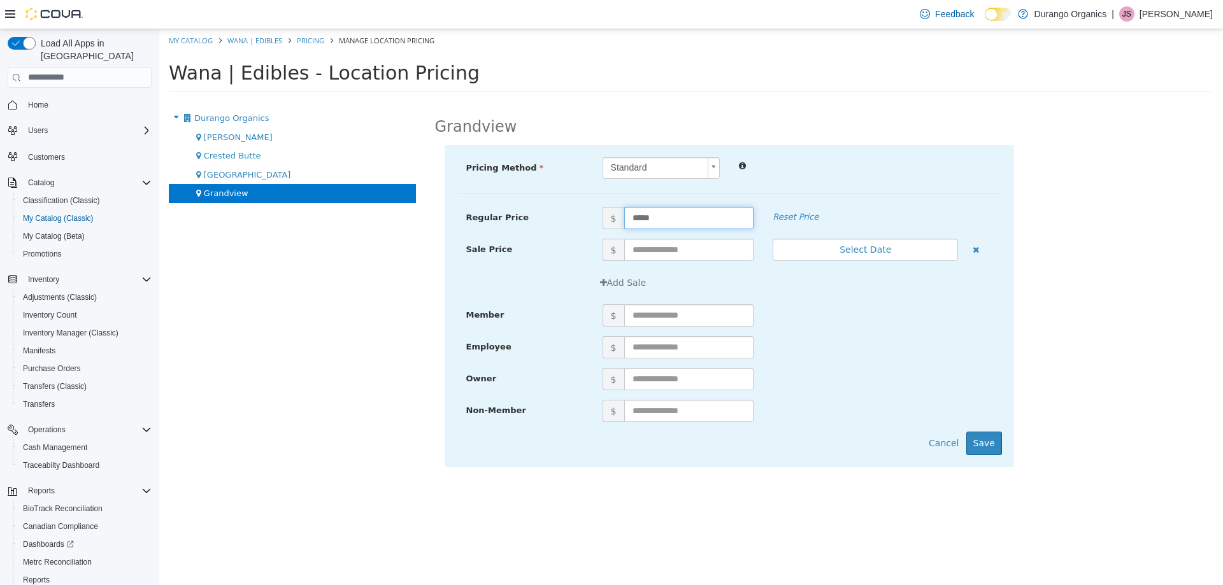
drag, startPoint x: 739, startPoint y: 227, endPoint x: 439, endPoint y: 245, distance: 300.4
click at [443, 245] on div "Pricing Method Standard * Regular Price $ ***** Reset Price Sale Price $ Select…" at bounding box center [824, 312] width 779 height 335
type input "*****"
click at [999, 453] on button "Save" at bounding box center [984, 443] width 36 height 24
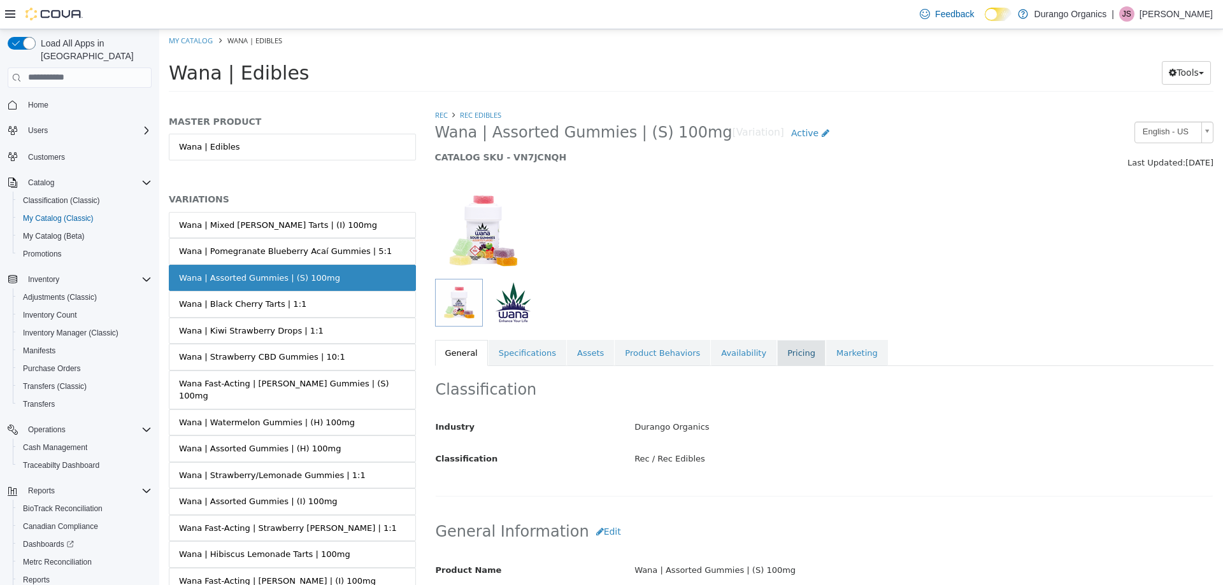
click at [778, 348] on link "Pricing" at bounding box center [801, 352] width 48 height 27
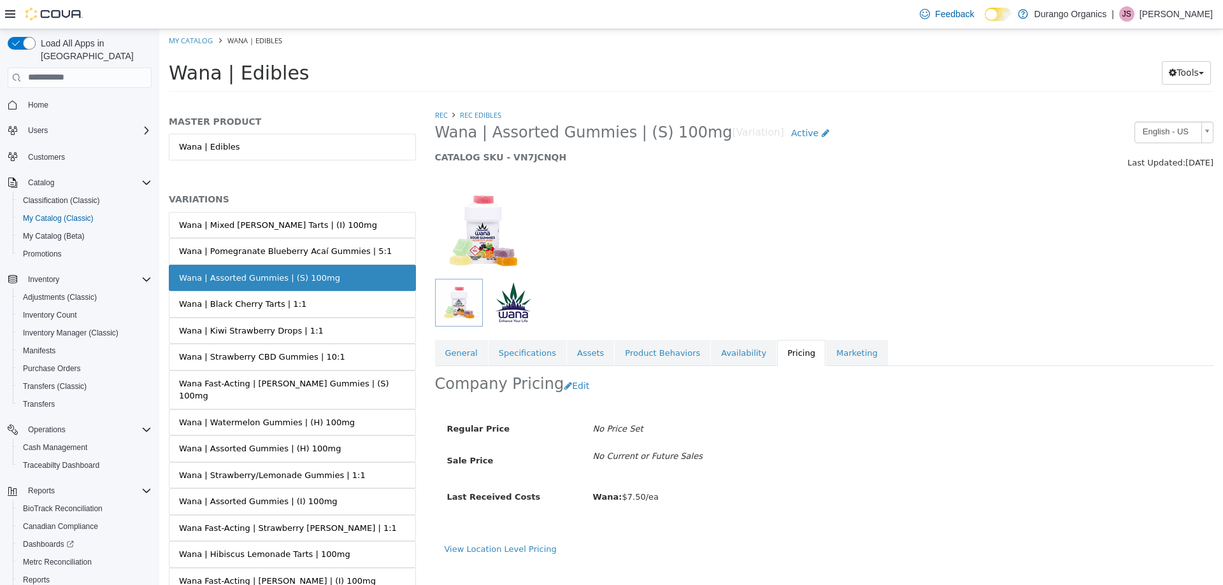
click at [520, 557] on div "View Location Level Pricing" at bounding box center [824, 554] width 779 height 22
click at [525, 550] on link "View Location Level Pricing" at bounding box center [500, 549] width 112 height 10
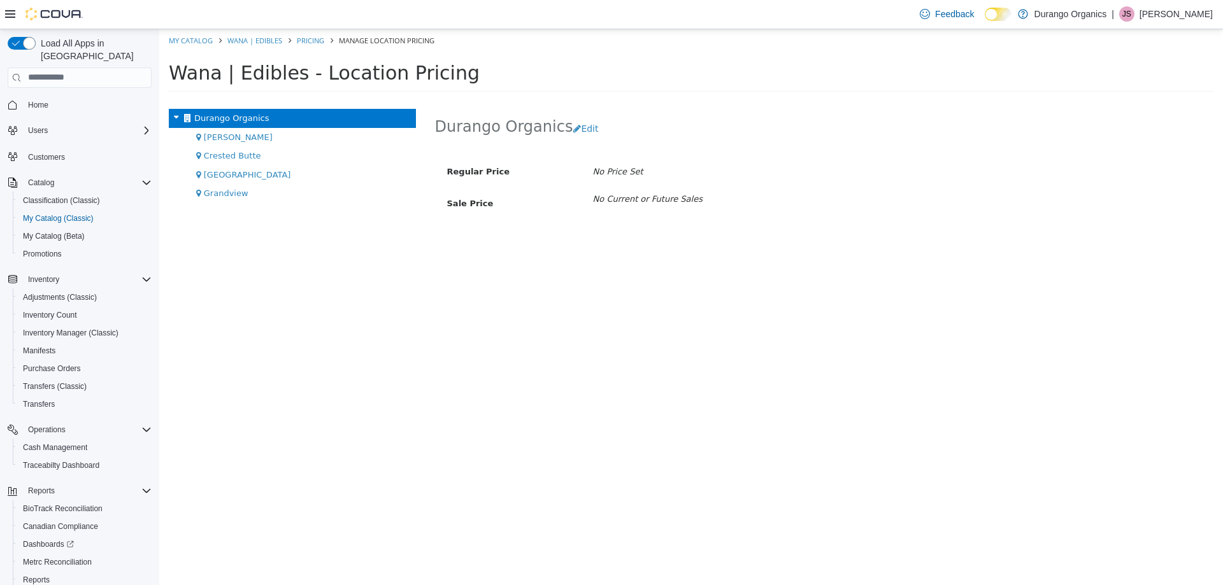
click at [280, 197] on div "Grandview" at bounding box center [292, 192] width 247 height 19
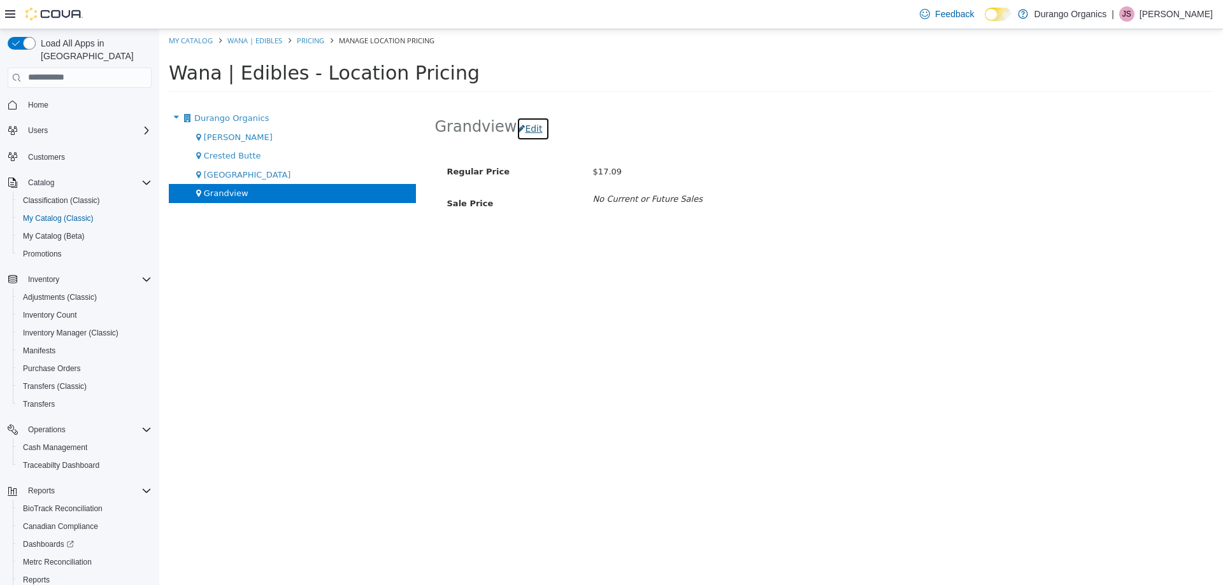
click at [527, 130] on button "Edit" at bounding box center [532, 129] width 32 height 24
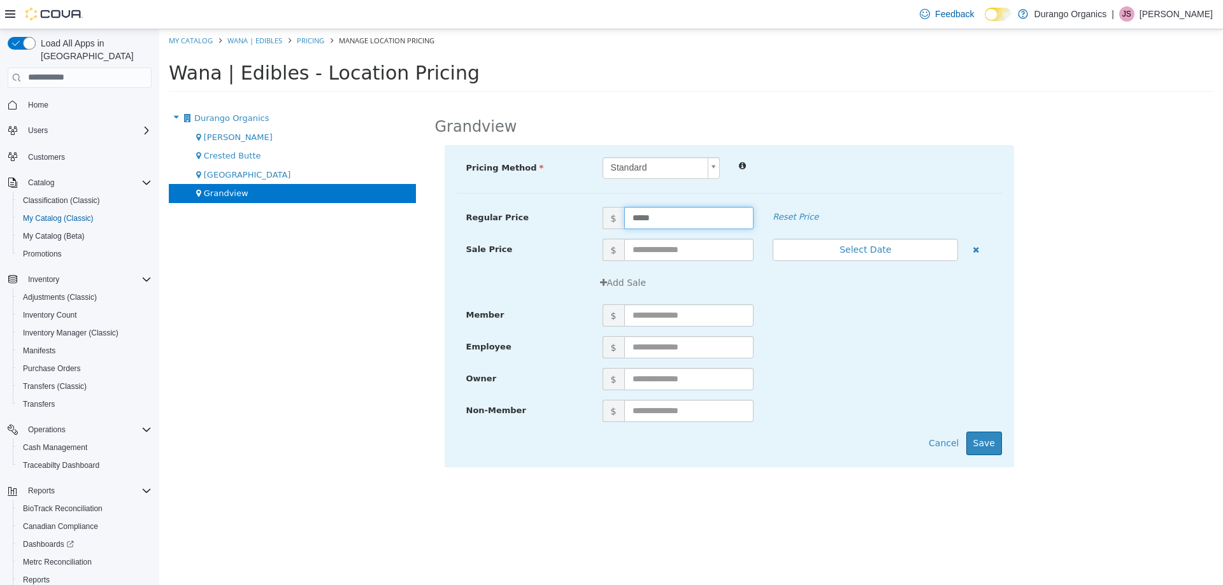
drag, startPoint x: 699, startPoint y: 213, endPoint x: 319, endPoint y: 196, distance: 380.5
click at [392, 99] on div "Durango Organics [PERSON_NAME] Crested Butte [GEOGRAPHIC_DATA] [GEOGRAPHIC_DATA…" at bounding box center [690, 99] width 1063 height 0
type input "*****"
click at [989, 446] on button "Save" at bounding box center [984, 443] width 36 height 24
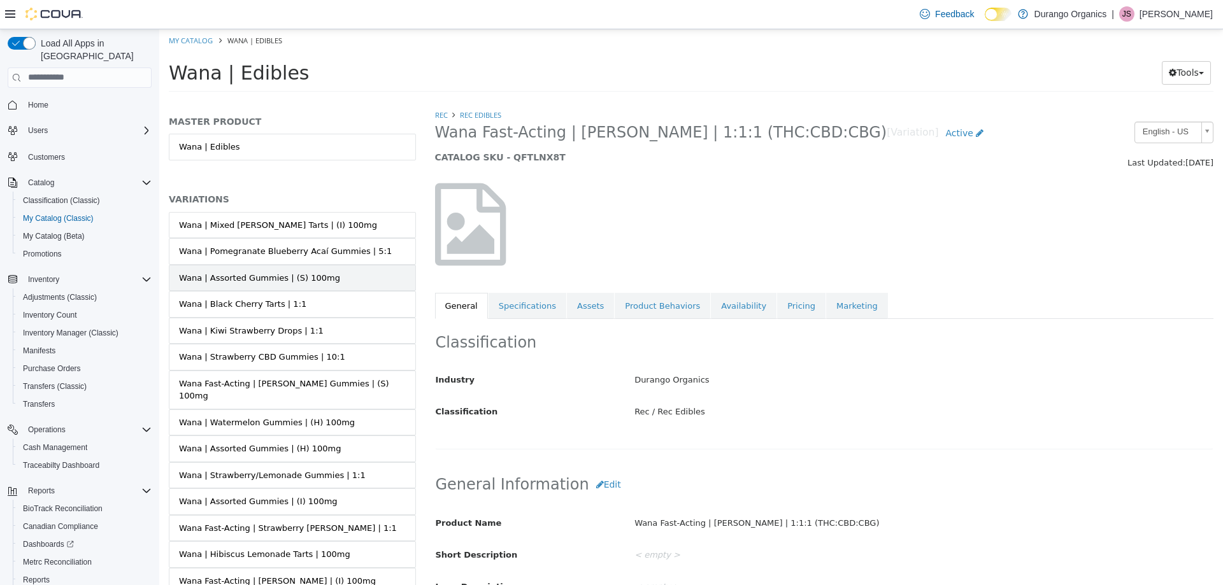
click at [316, 271] on div "Wana | Assorted Gummies | (S) 100mg" at bounding box center [259, 277] width 161 height 13
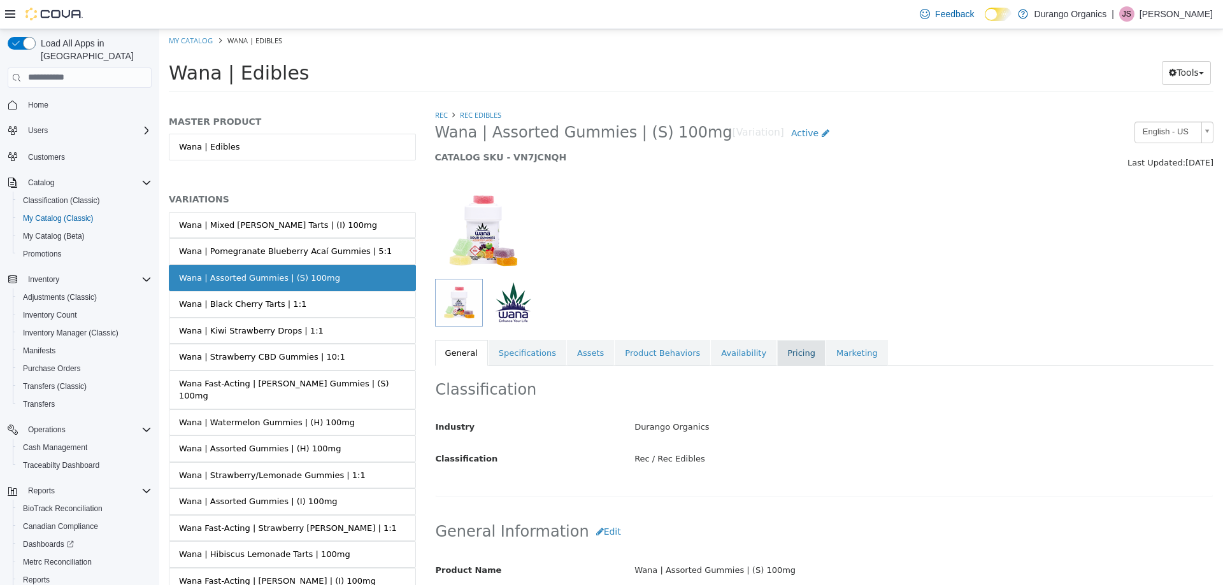
click at [789, 346] on link "Pricing" at bounding box center [801, 352] width 48 height 27
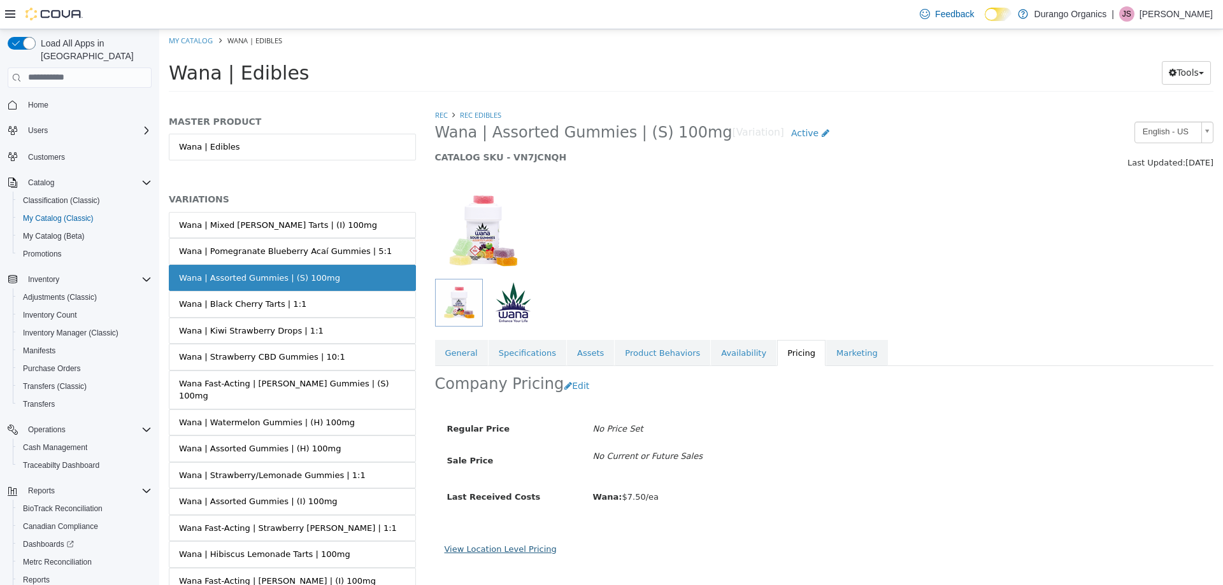
click at [480, 544] on link "View Location Level Pricing" at bounding box center [500, 549] width 112 height 10
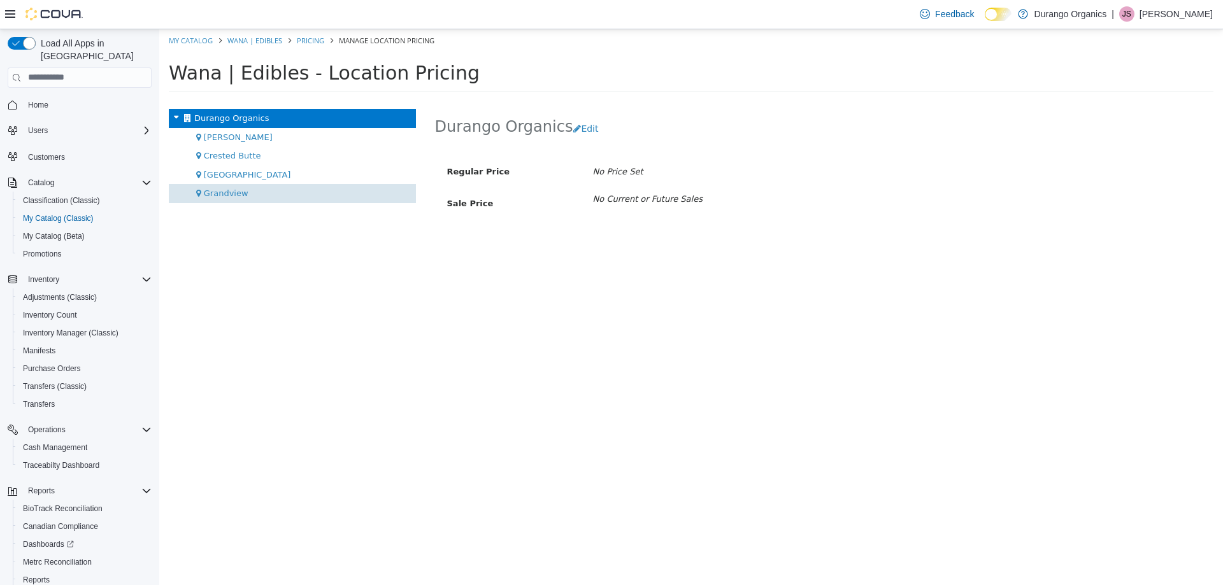
click at [224, 192] on span "Grandview" at bounding box center [226, 193] width 45 height 10
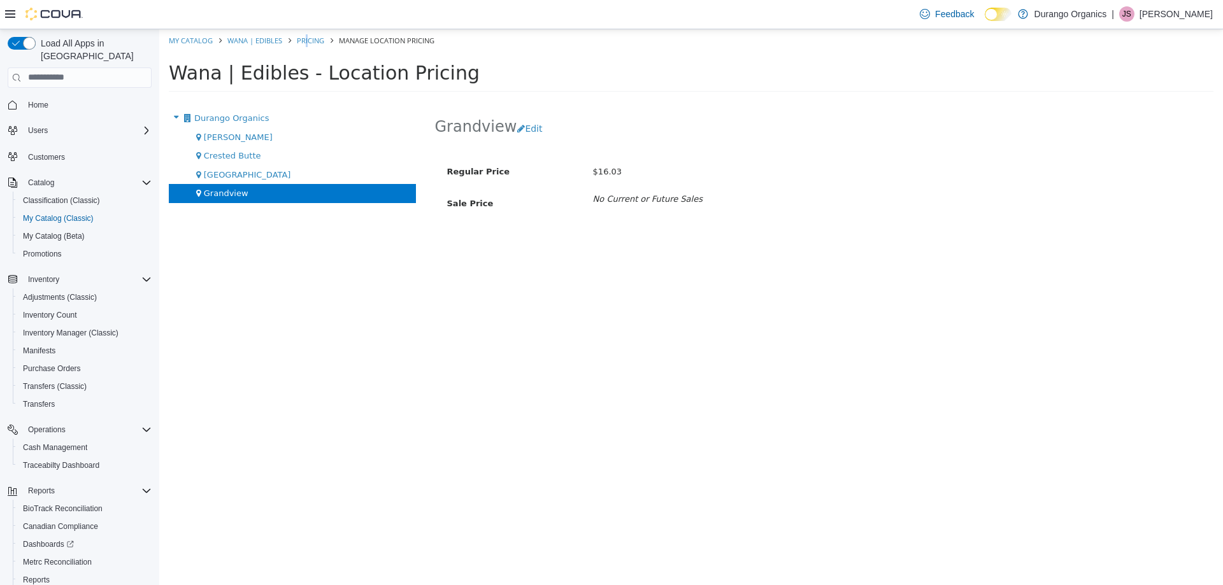
click at [309, 32] on ol "My Catalog Wana | Edibles Pricing Manage Location Pricing" at bounding box center [690, 40] width 1063 height 23
click at [312, 39] on link "Pricing" at bounding box center [310, 40] width 27 height 10
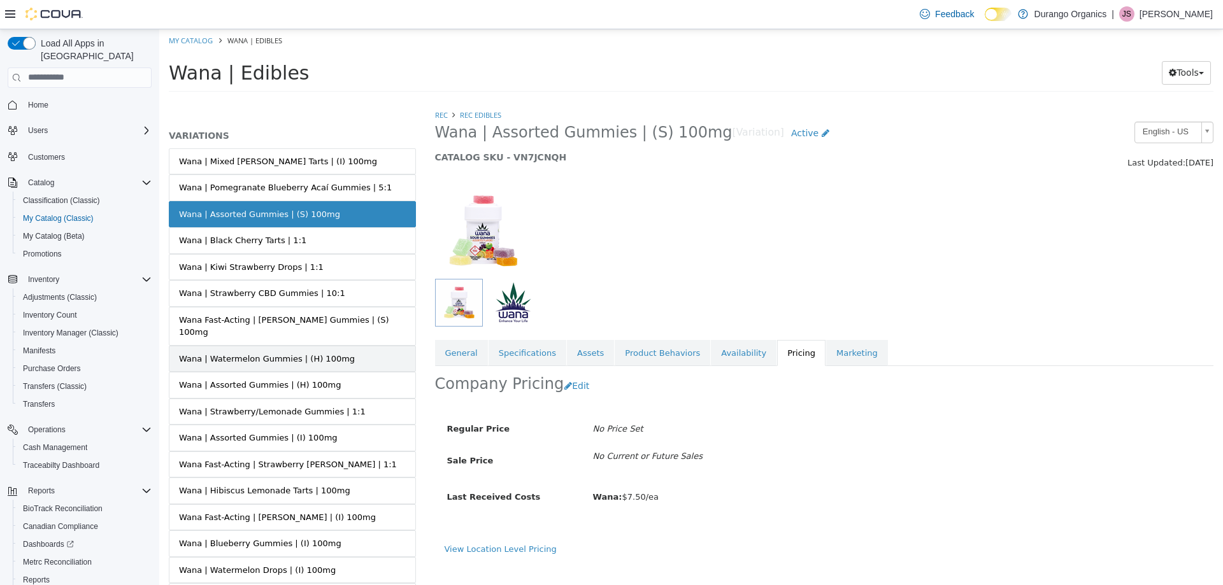
scroll to position [127, 0]
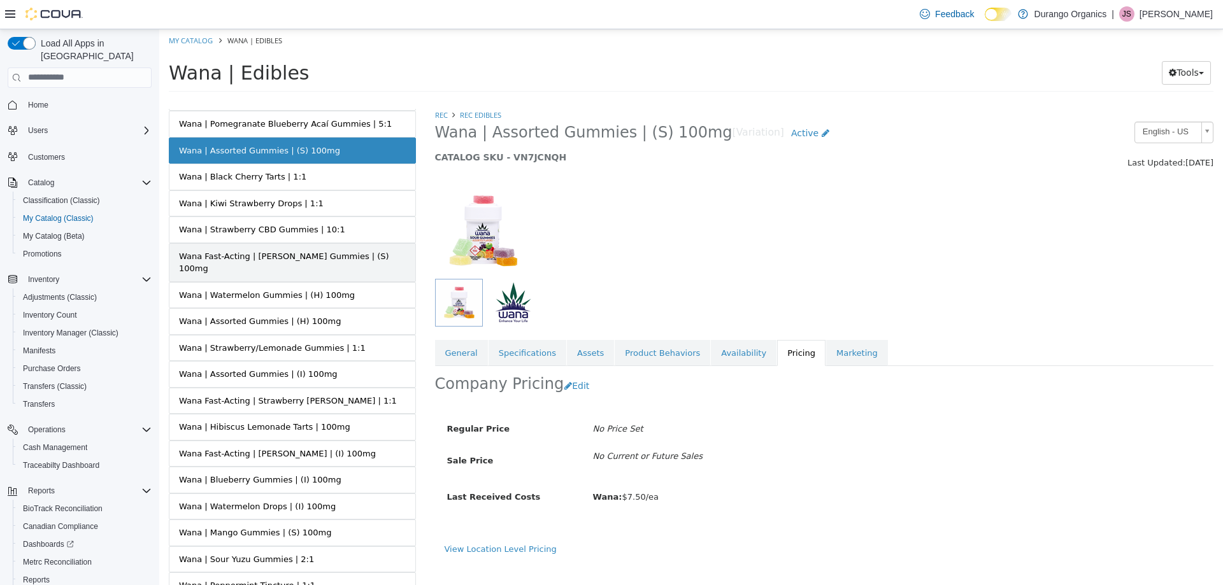
click at [283, 263] on link "Wana Fast-Acting | [PERSON_NAME] Gummies | (S) 100mg" at bounding box center [292, 262] width 247 height 39
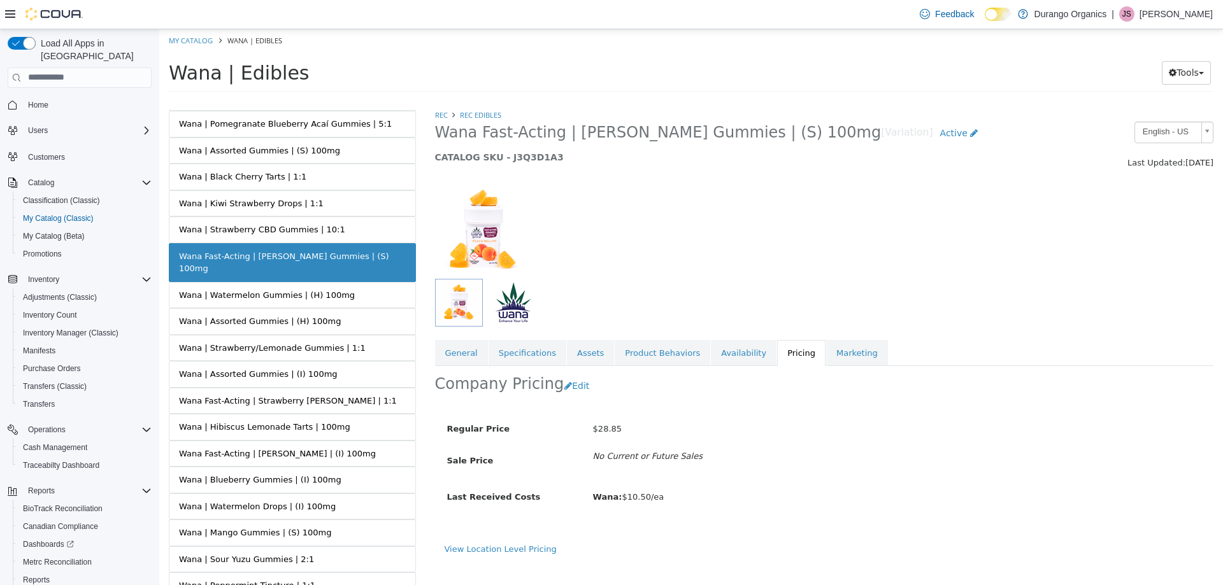
click at [493, 557] on div "View Location Level Pricing" at bounding box center [824, 554] width 779 height 22
click at [506, 544] on link "View Location Level Pricing" at bounding box center [500, 549] width 112 height 10
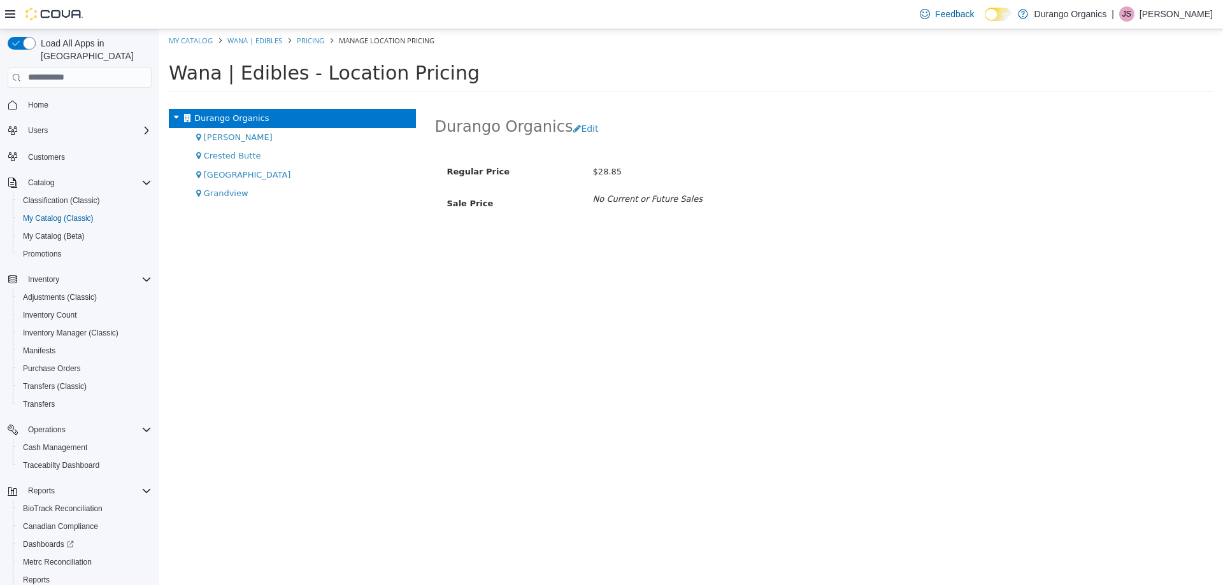
click at [210, 192] on span "Grandview" at bounding box center [226, 193] width 45 height 10
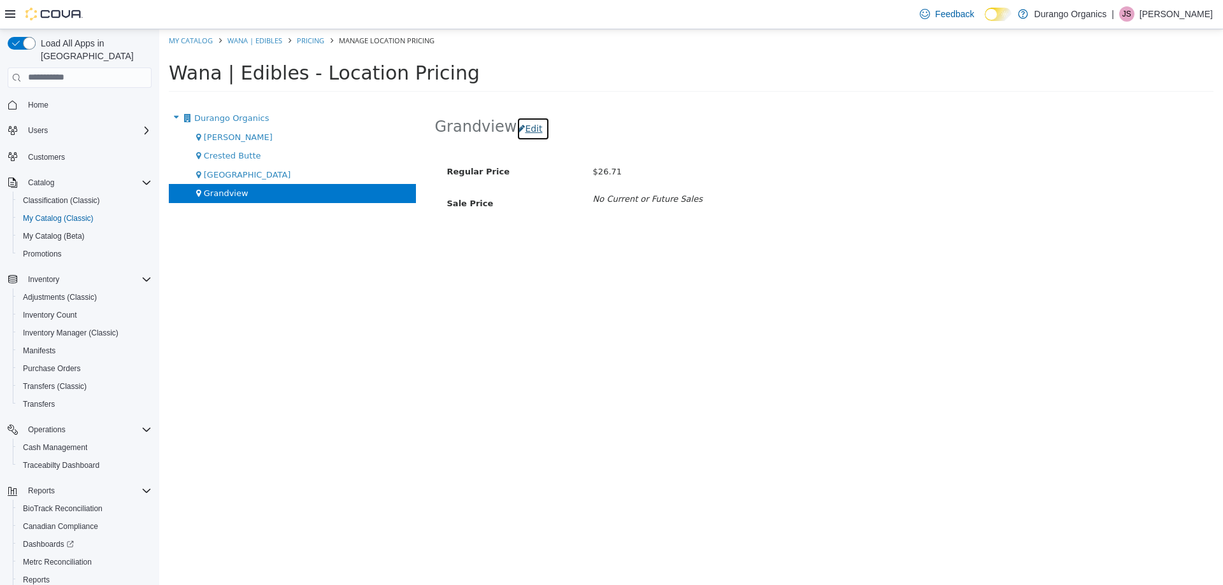
click at [516, 117] on button "Edit" at bounding box center [532, 129] width 32 height 24
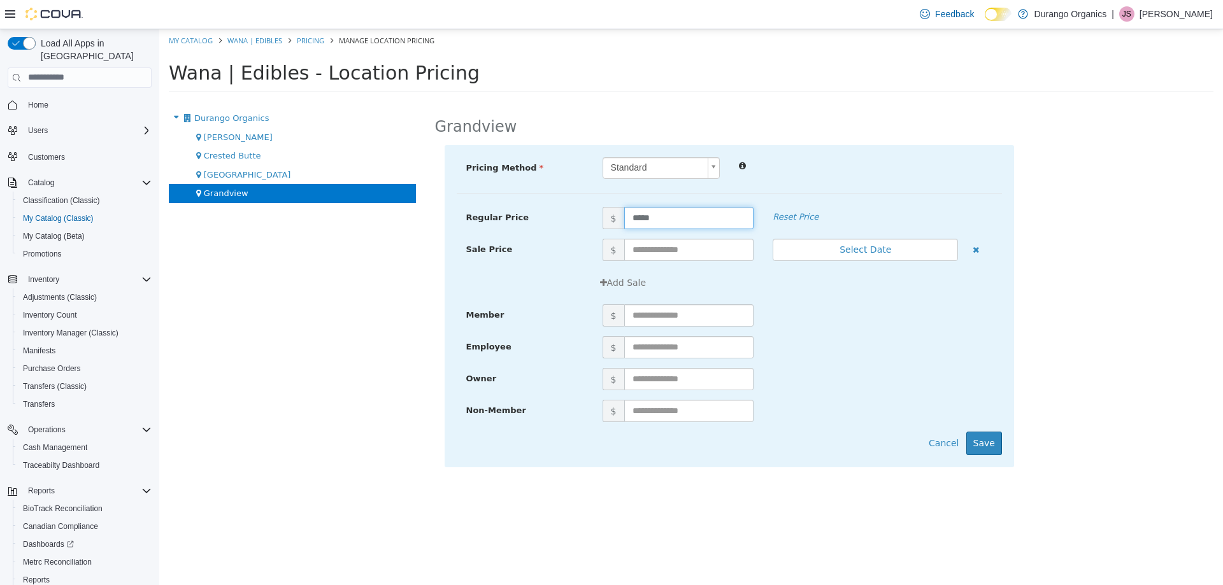
drag, startPoint x: 654, startPoint y: 218, endPoint x: 469, endPoint y: 208, distance: 185.6
click at [469, 209] on div "Regular Price $ ***** Reset Price" at bounding box center [729, 217] width 545 height 22
type input "*****"
click at [991, 441] on button "Save" at bounding box center [984, 443] width 36 height 24
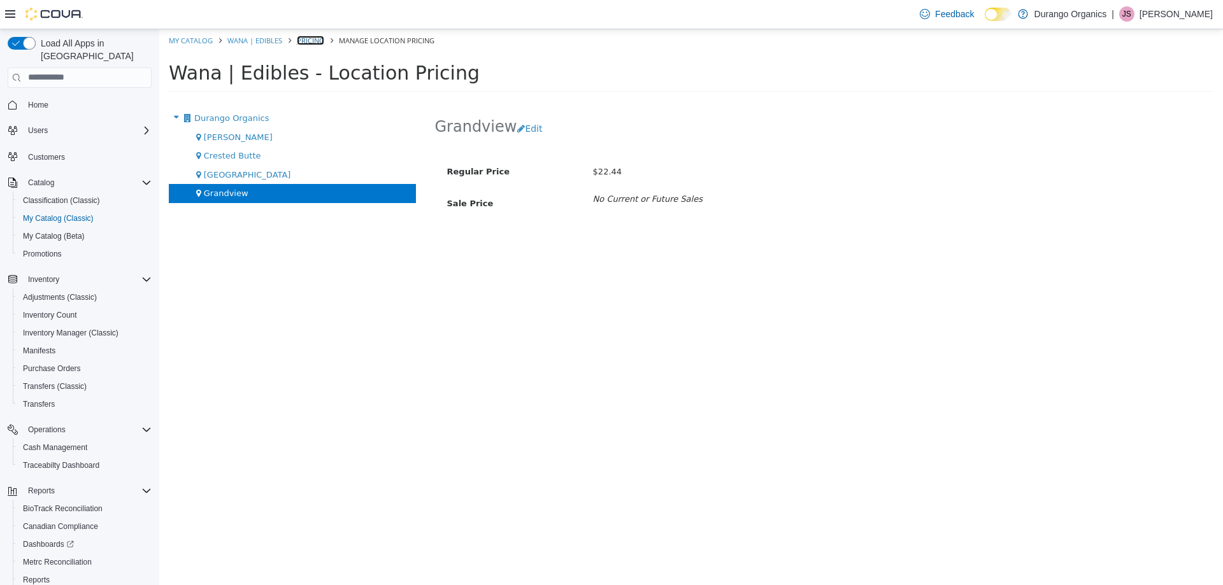
click at [310, 40] on link "Pricing" at bounding box center [310, 40] width 27 height 10
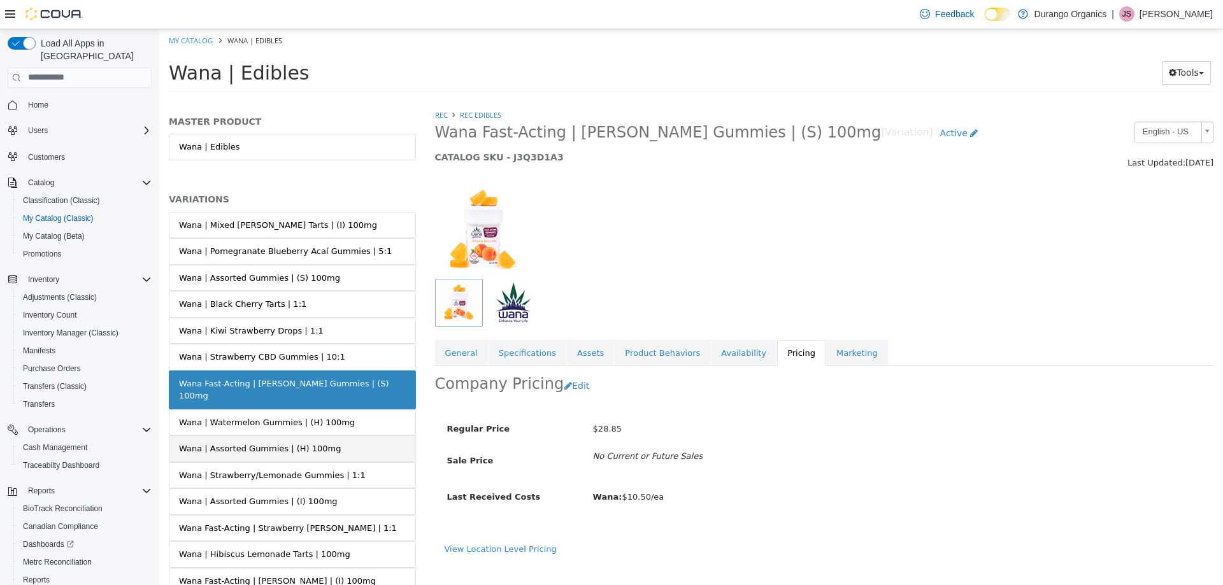
click at [288, 442] on div "Wana | Assorted Gummies | (H) 100mg" at bounding box center [260, 448] width 162 height 13
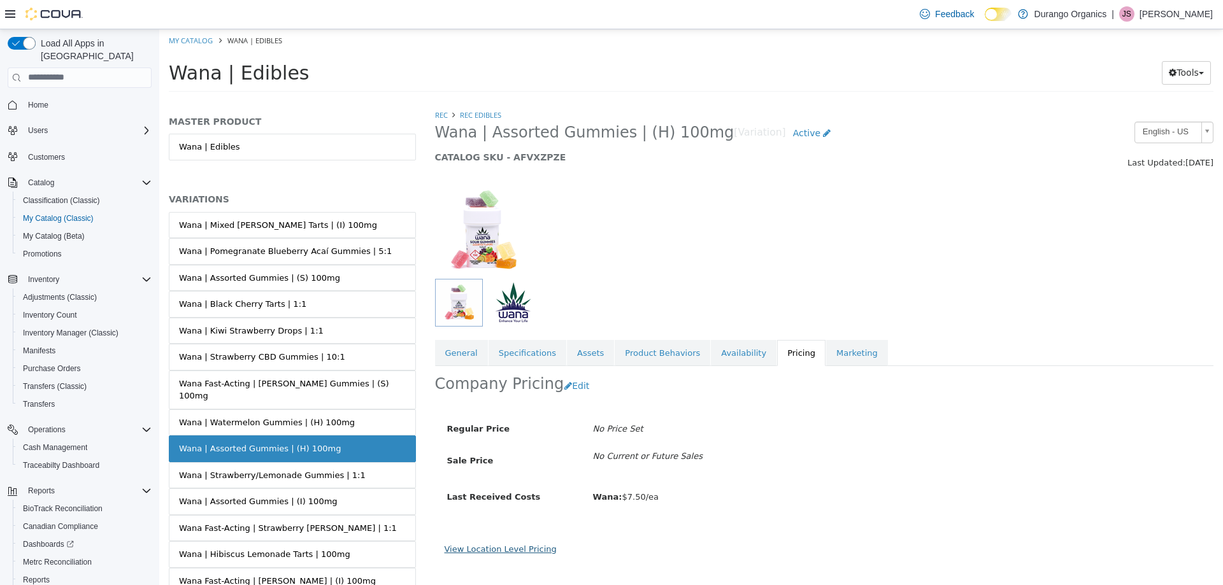
click at [530, 545] on link "View Location Level Pricing" at bounding box center [500, 549] width 112 height 10
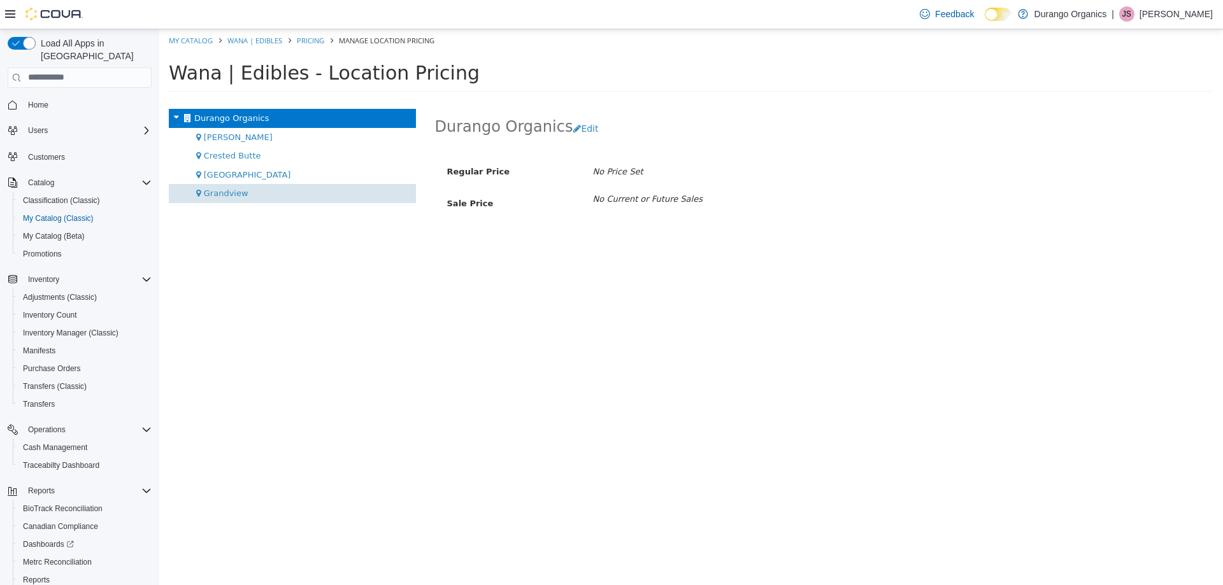
click at [231, 183] on div "Grandview" at bounding box center [292, 192] width 247 height 19
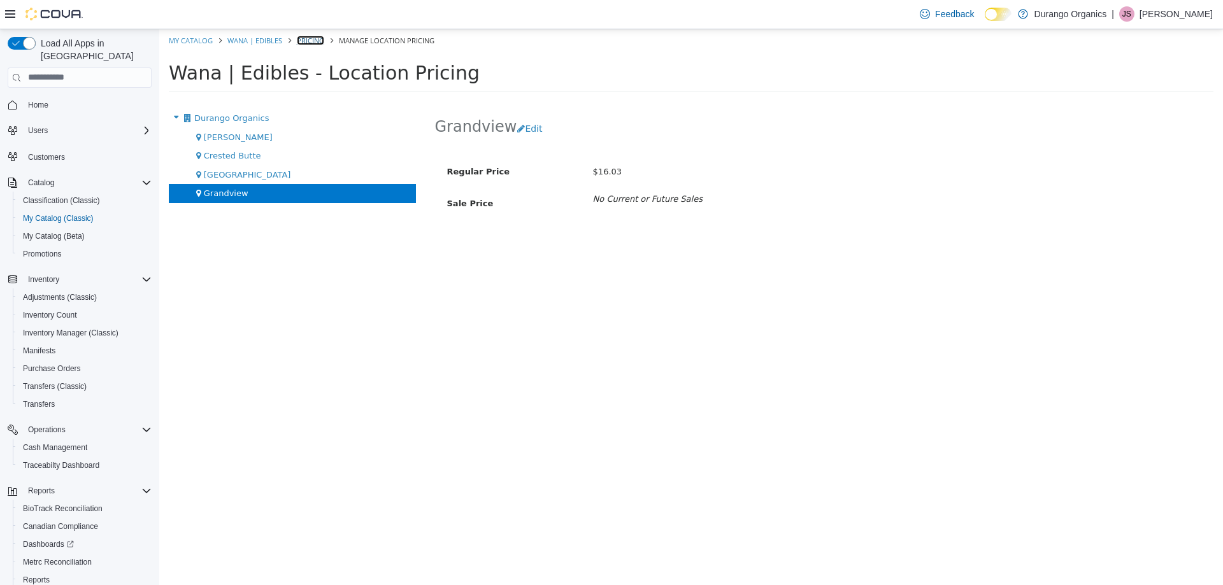
click at [301, 35] on link "Pricing" at bounding box center [310, 40] width 27 height 10
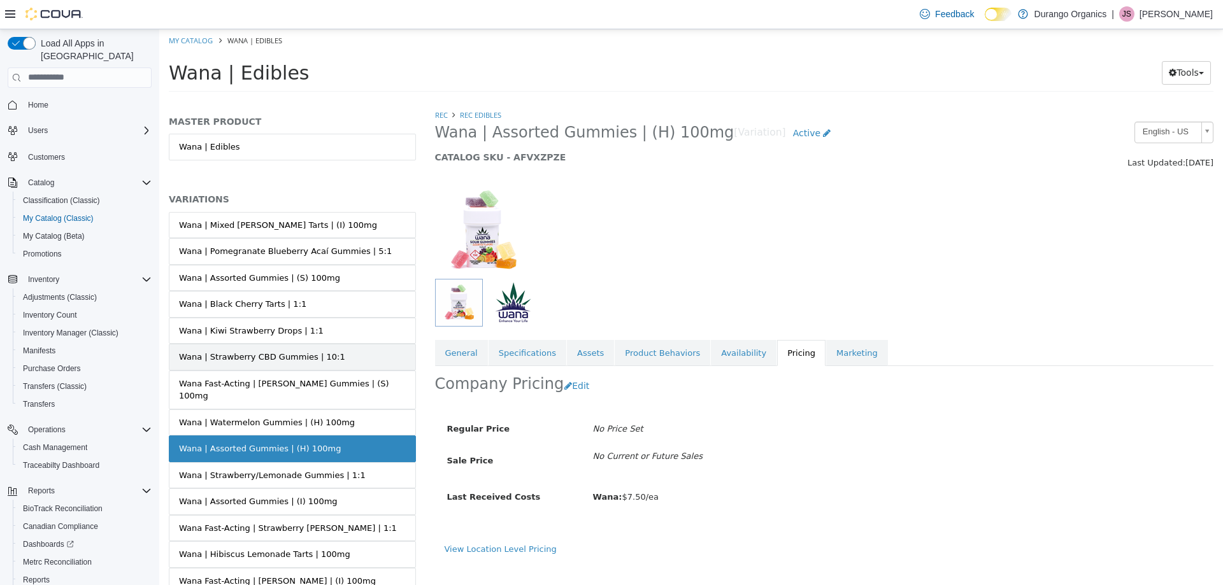
scroll to position [64, 0]
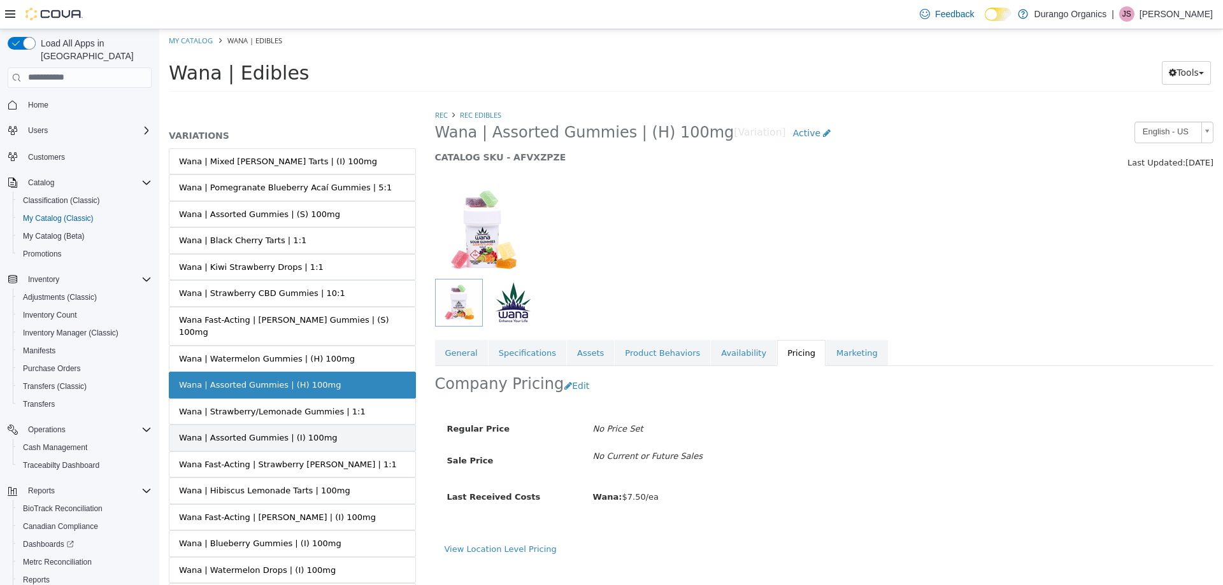
click at [269, 431] on div "Wana | Assorted Gummies | (I) 100mg" at bounding box center [258, 437] width 159 height 13
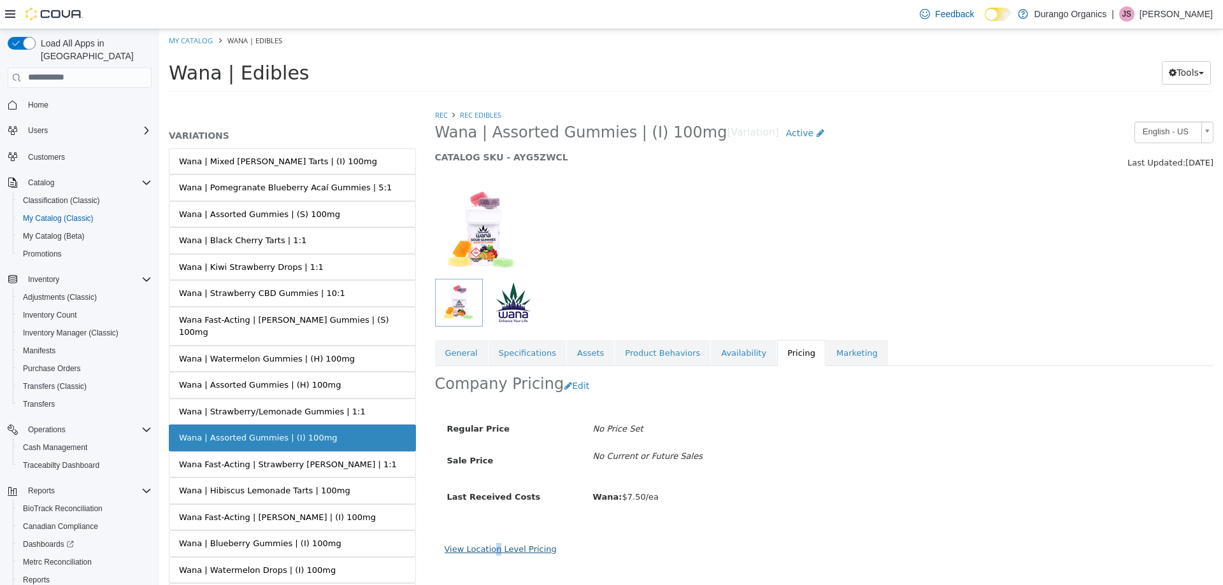
click at [493, 544] on link "View Location Level Pricing" at bounding box center [500, 549] width 112 height 10
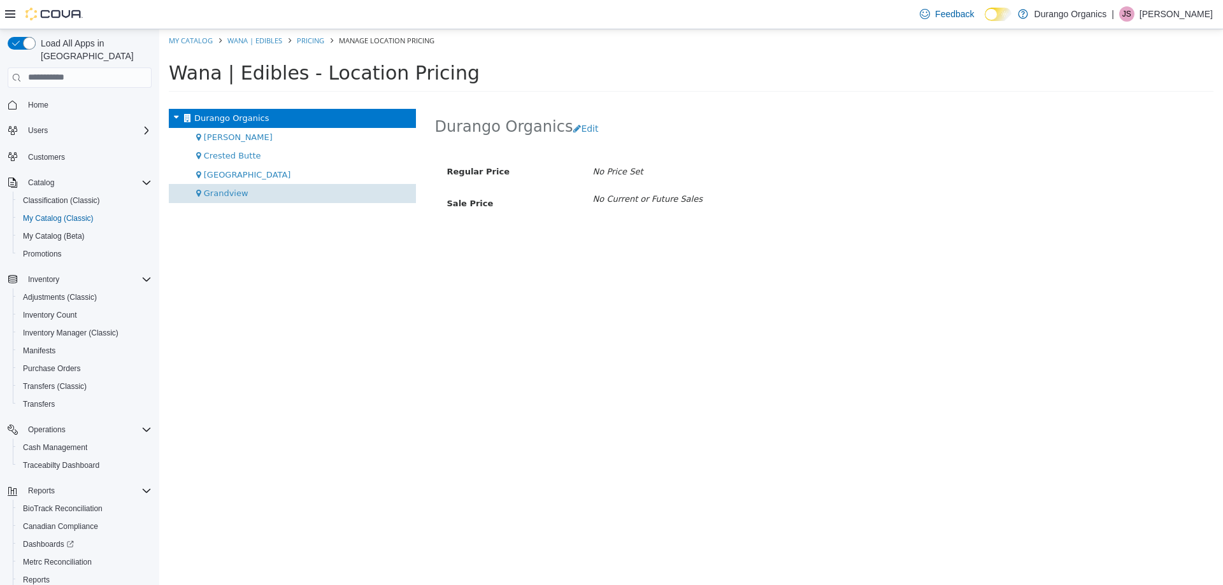
click at [255, 195] on div "Grandview" at bounding box center [292, 192] width 247 height 19
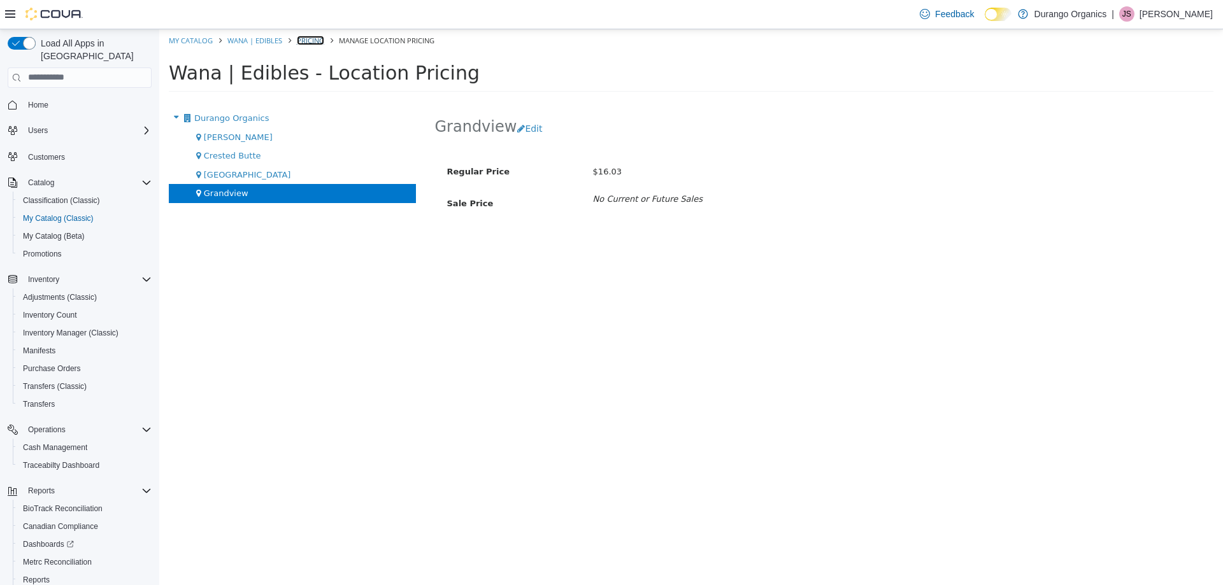
click at [306, 37] on link "Pricing" at bounding box center [310, 40] width 27 height 10
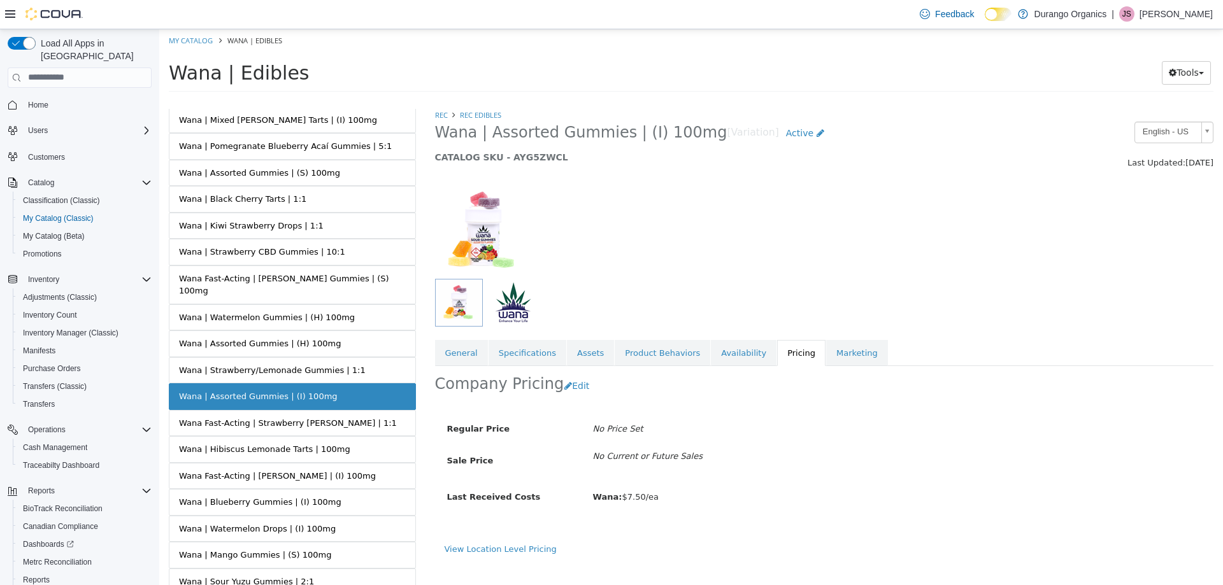
scroll to position [127, 0]
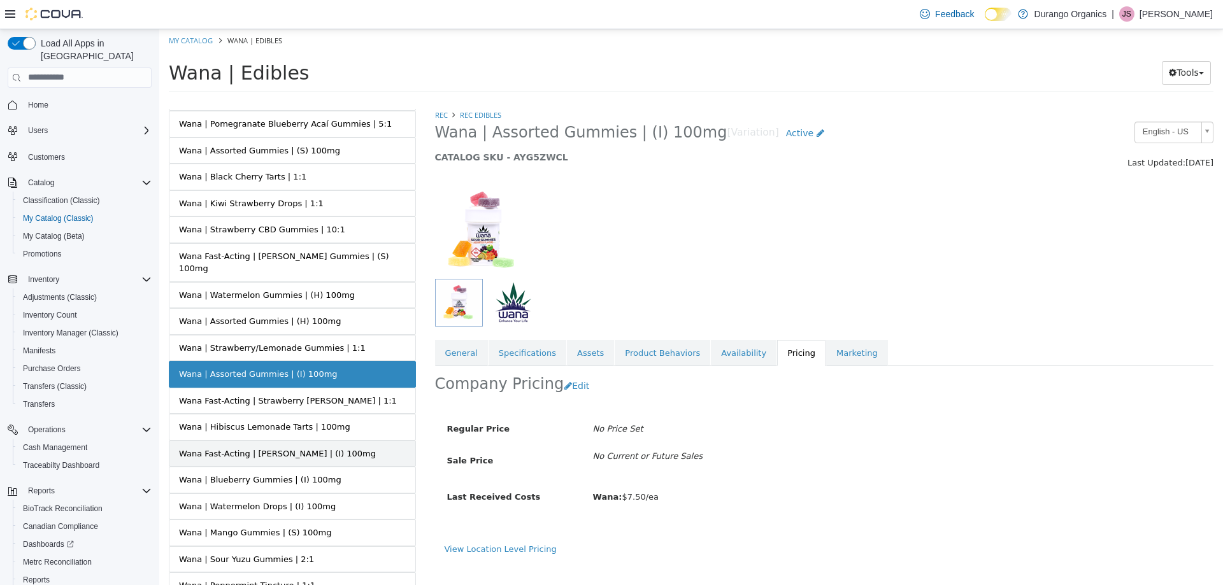
click at [272, 447] on div "Wana Fast-Acting | [PERSON_NAME] | (I) 100mg" at bounding box center [277, 453] width 197 height 13
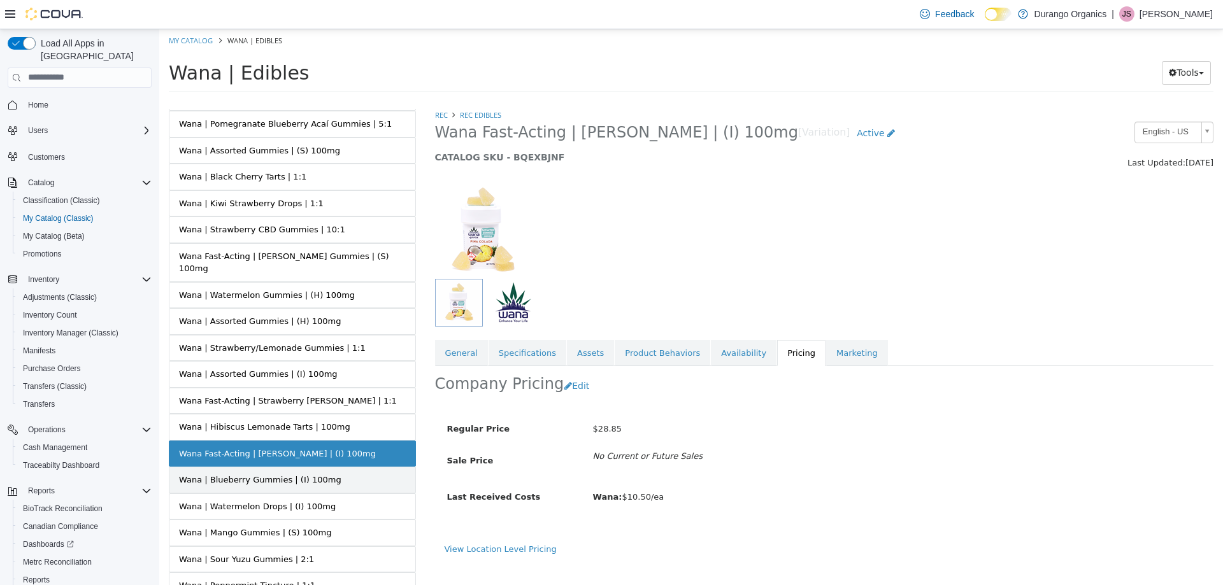
click at [263, 473] on div "Wana | Blueberry Gummies | (I) 100mg" at bounding box center [260, 479] width 162 height 13
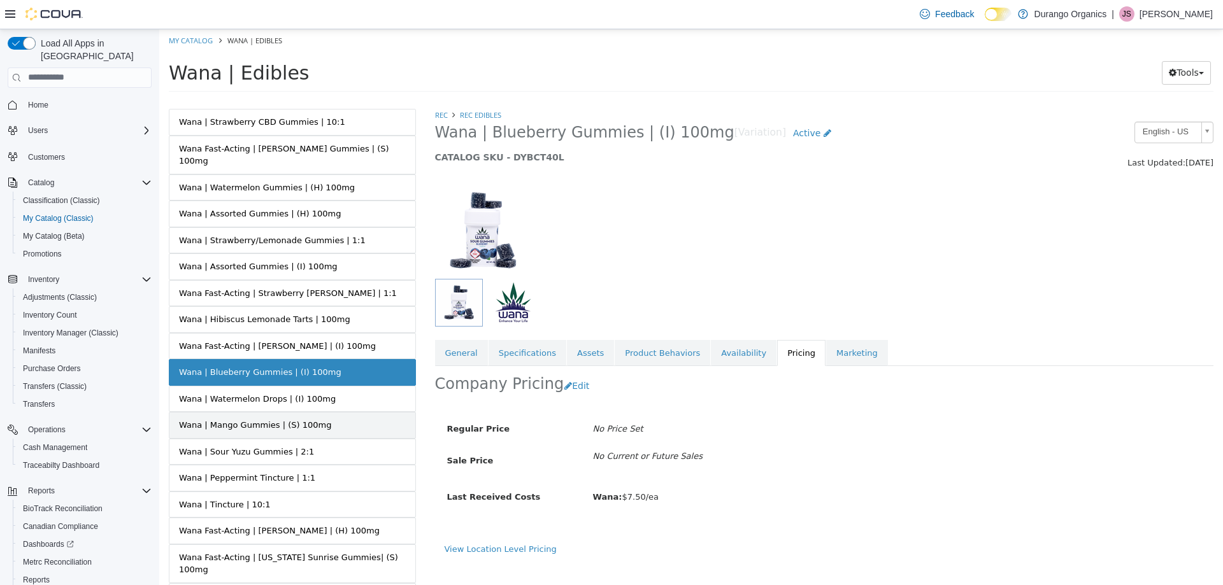
scroll to position [255, 0]
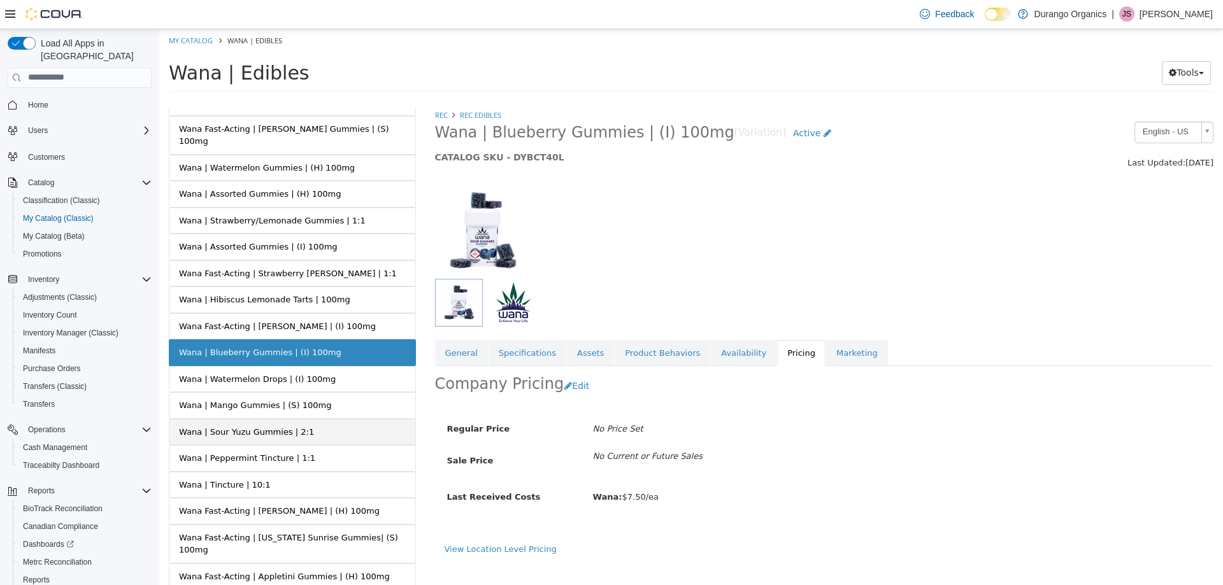
click at [295, 425] on div "Wana | Sour Yuzu Gummies | 2:1" at bounding box center [246, 431] width 135 height 13
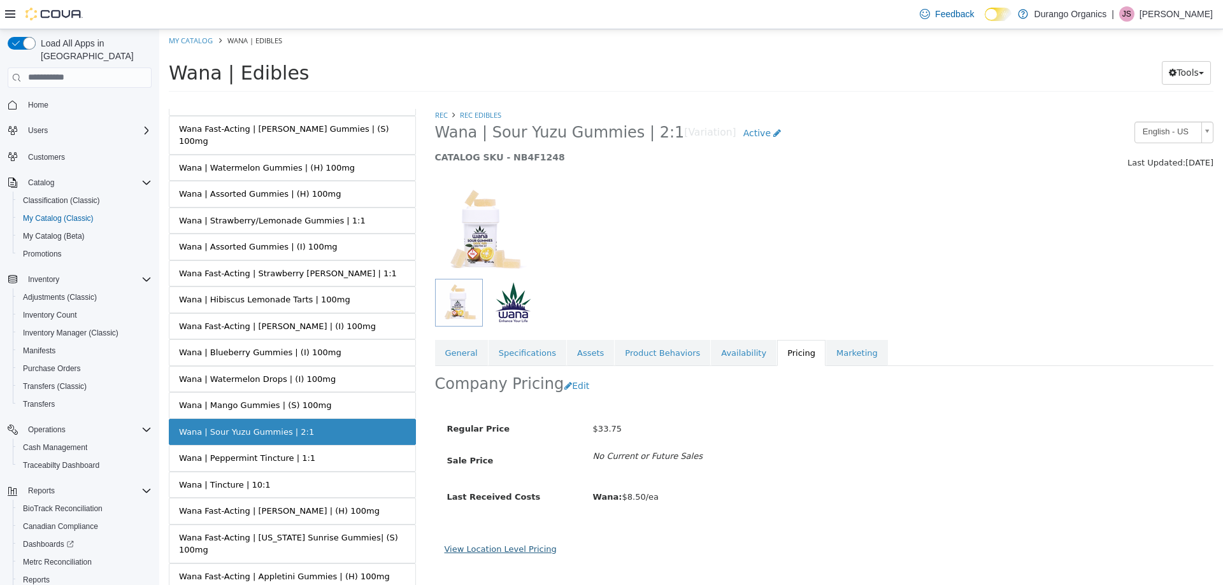
click at [513, 550] on link "View Location Level Pricing" at bounding box center [500, 549] width 112 height 10
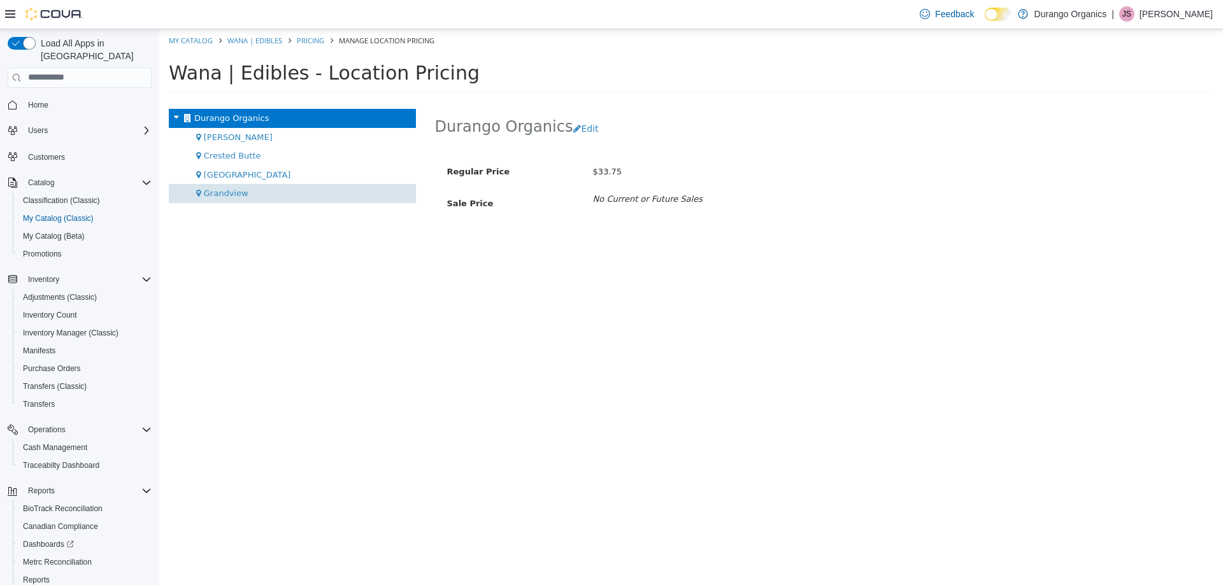
click at [224, 184] on div "Grandview" at bounding box center [292, 192] width 247 height 19
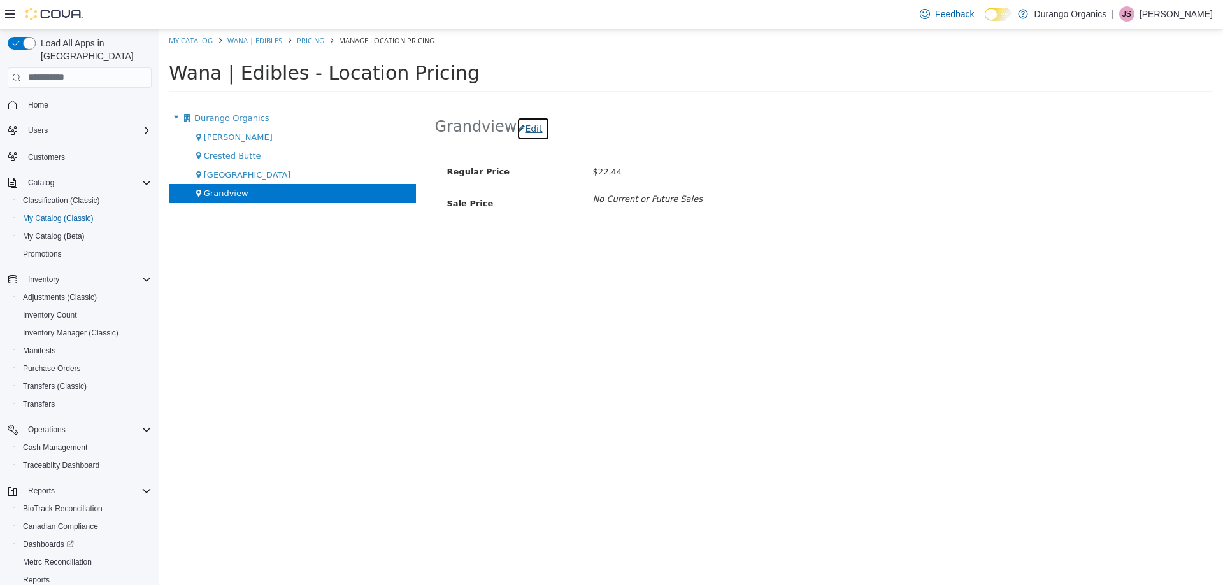
click at [529, 125] on button "Edit" at bounding box center [532, 129] width 32 height 24
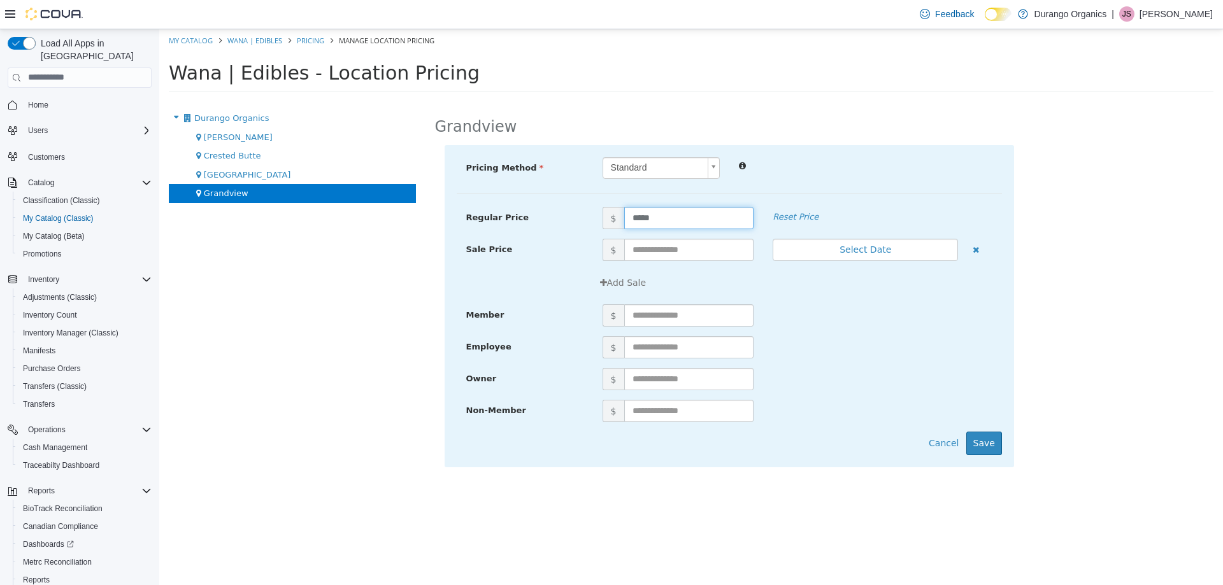
drag, startPoint x: 674, startPoint y: 217, endPoint x: 528, endPoint y: 204, distance: 147.0
click at [559, 206] on div "Regular Price $ ***** Reset Price" at bounding box center [729, 217] width 545 height 22
type input "*****"
click at [987, 441] on button "Save" at bounding box center [984, 443] width 36 height 24
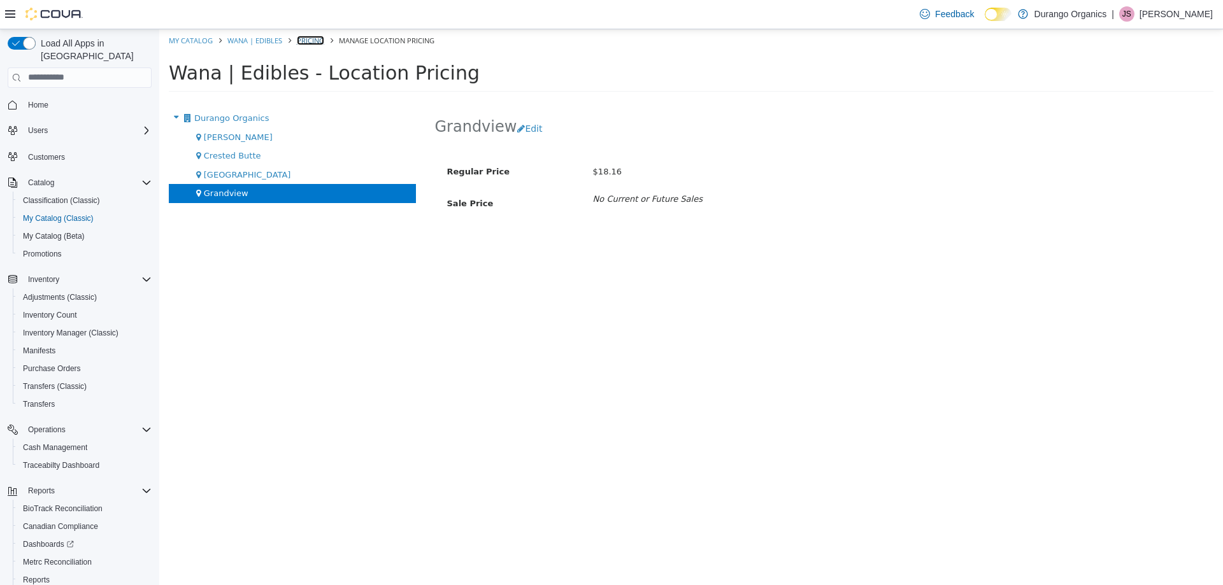
click at [316, 36] on link "Pricing" at bounding box center [310, 40] width 27 height 10
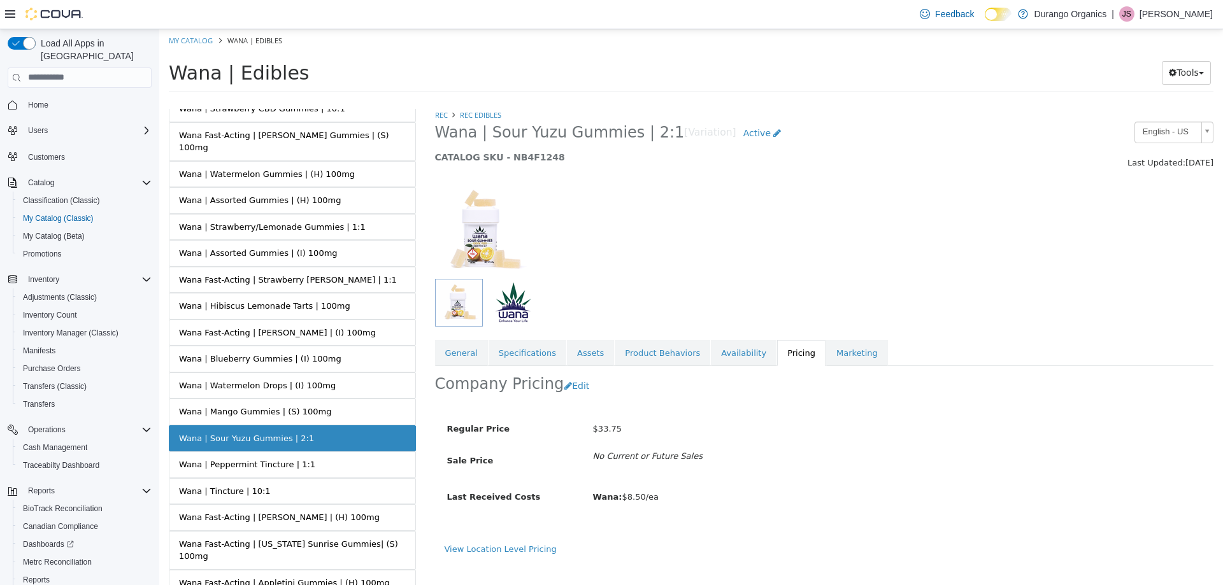
scroll to position [318, 0]
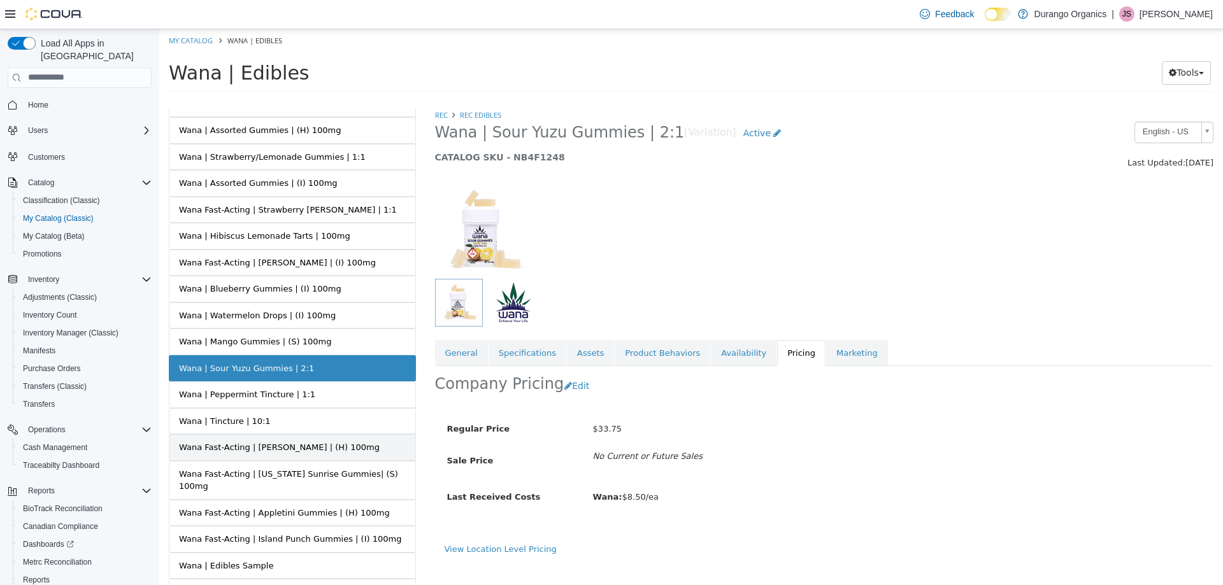
click at [323, 441] on div "Wana Fast-Acting | Limoncello Gummies | (H) 100mg" at bounding box center [279, 447] width 201 height 13
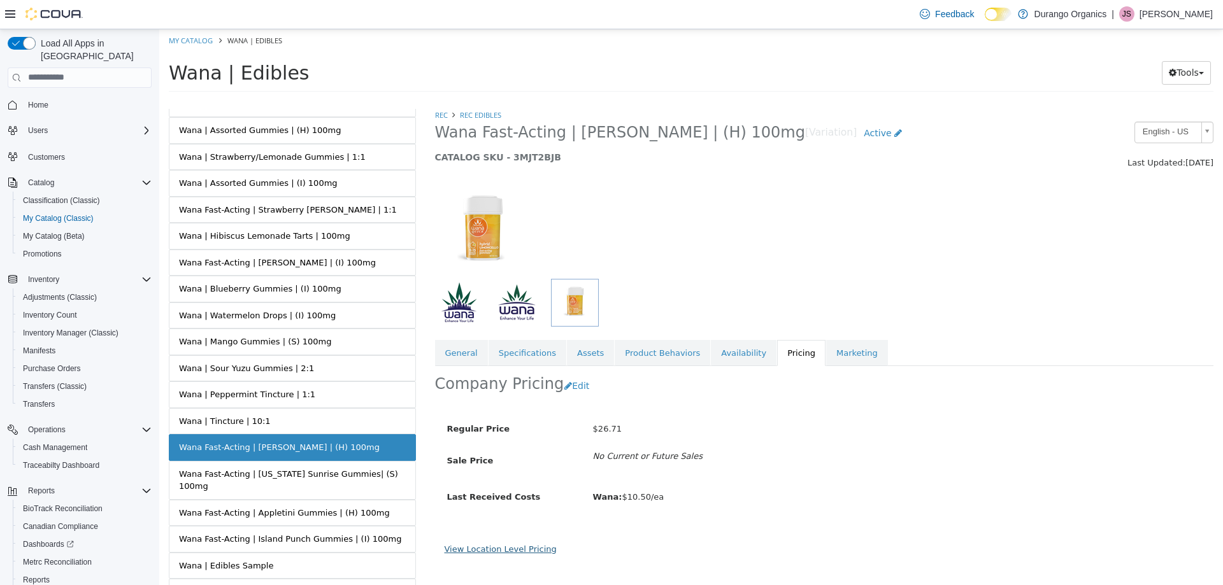
click at [513, 553] on link "View Location Level Pricing" at bounding box center [500, 549] width 112 height 10
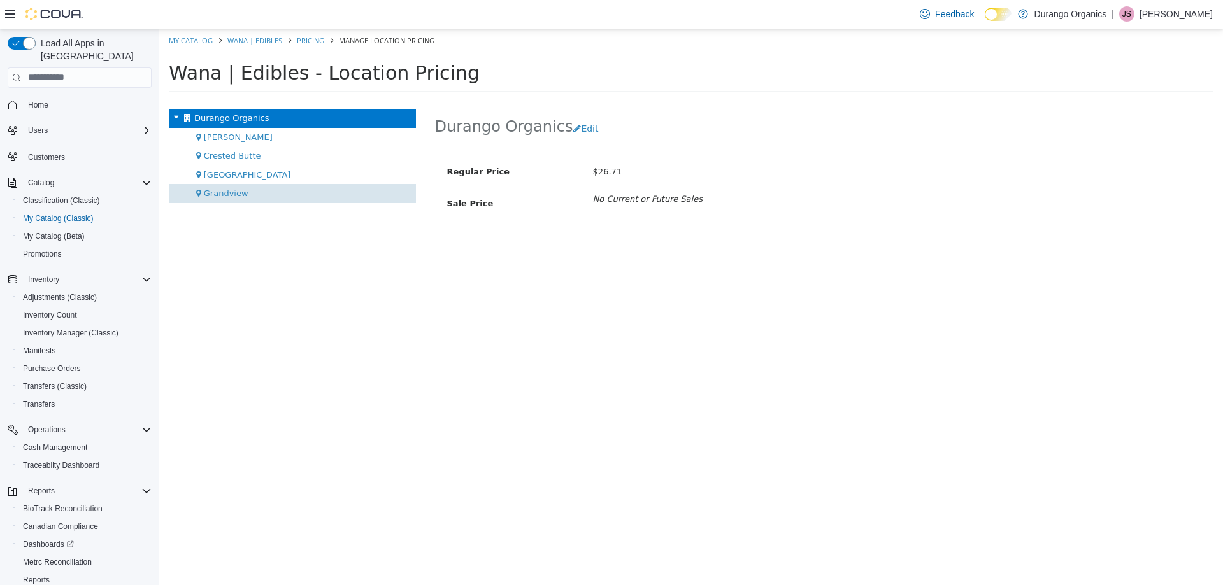
click at [225, 202] on div "Grandview" at bounding box center [292, 192] width 247 height 19
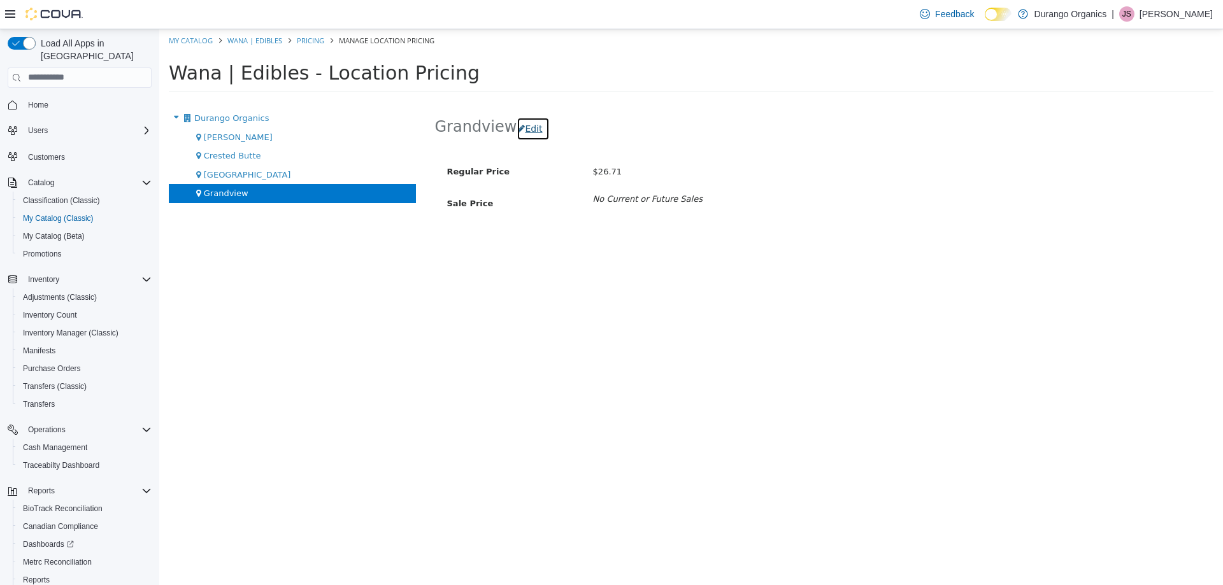
click at [516, 134] on button "Edit" at bounding box center [532, 129] width 32 height 24
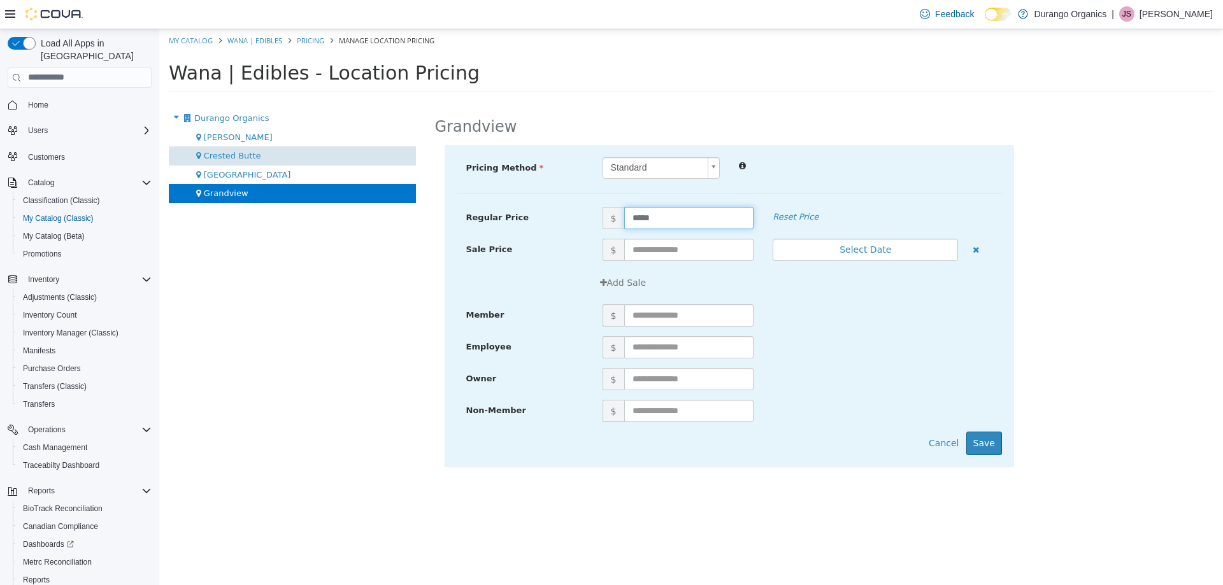
drag, startPoint x: 685, startPoint y: 220, endPoint x: 361, endPoint y: 160, distance: 329.6
click at [376, 99] on div "Durango Organics Cortez Crested Butte Durango Grandview Grandview Pricing Metho…" at bounding box center [690, 99] width 1063 height 0
type input "*****"
click at [988, 443] on button "Save" at bounding box center [984, 443] width 36 height 24
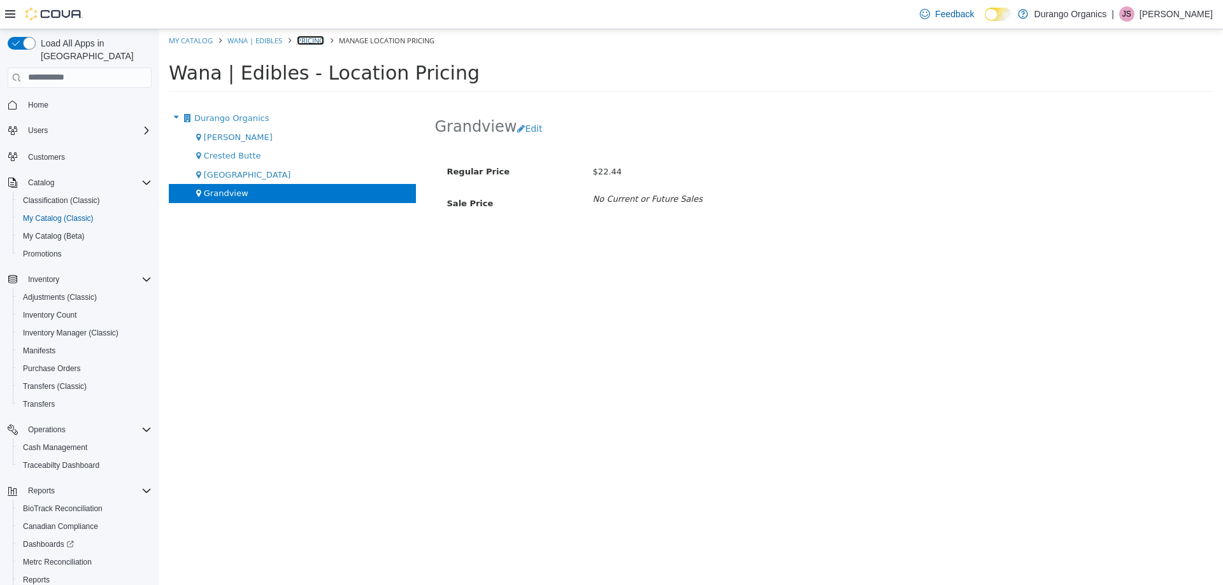
click at [306, 43] on link "Pricing" at bounding box center [310, 40] width 27 height 10
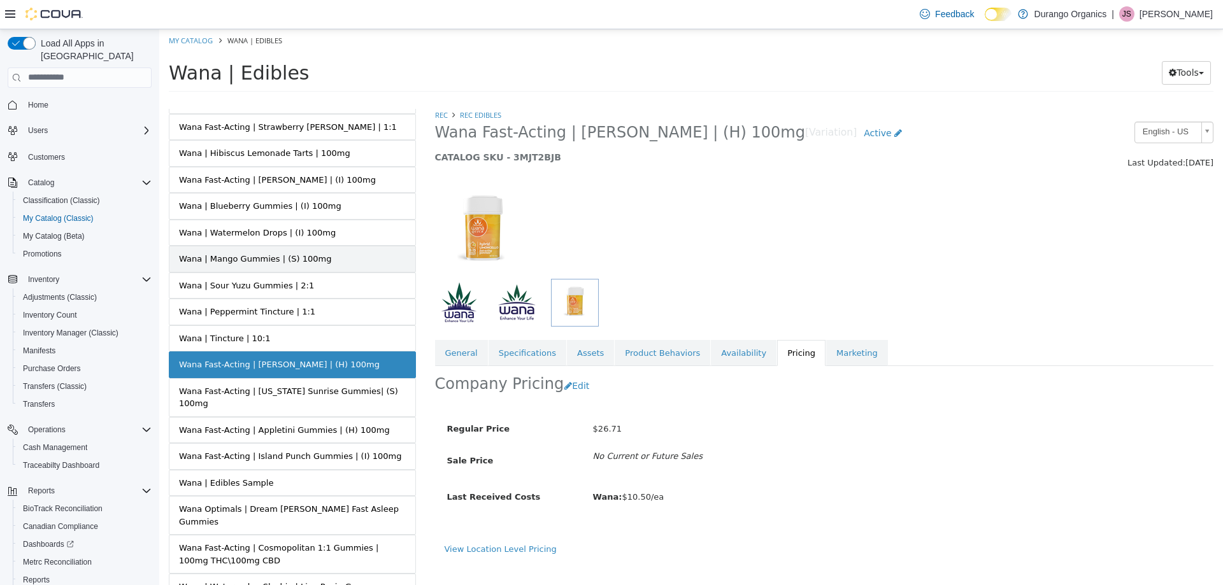
scroll to position [573, 0]
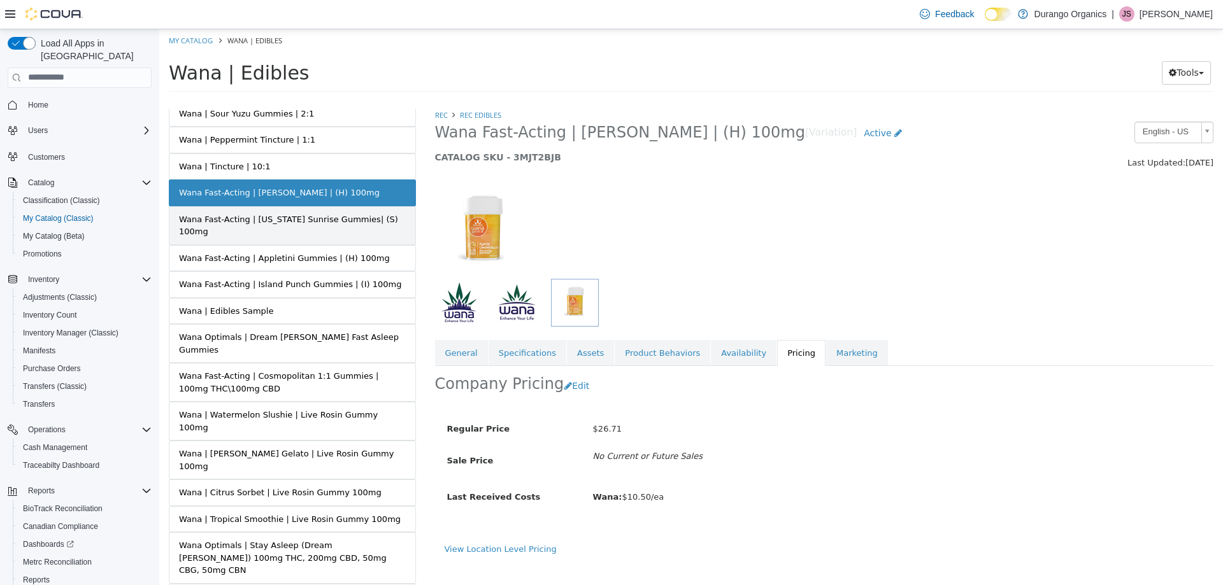
click at [374, 217] on link "Wana Fast-Acting | Colorado Sunrise Gummies| (S) 100mg" at bounding box center [292, 225] width 247 height 39
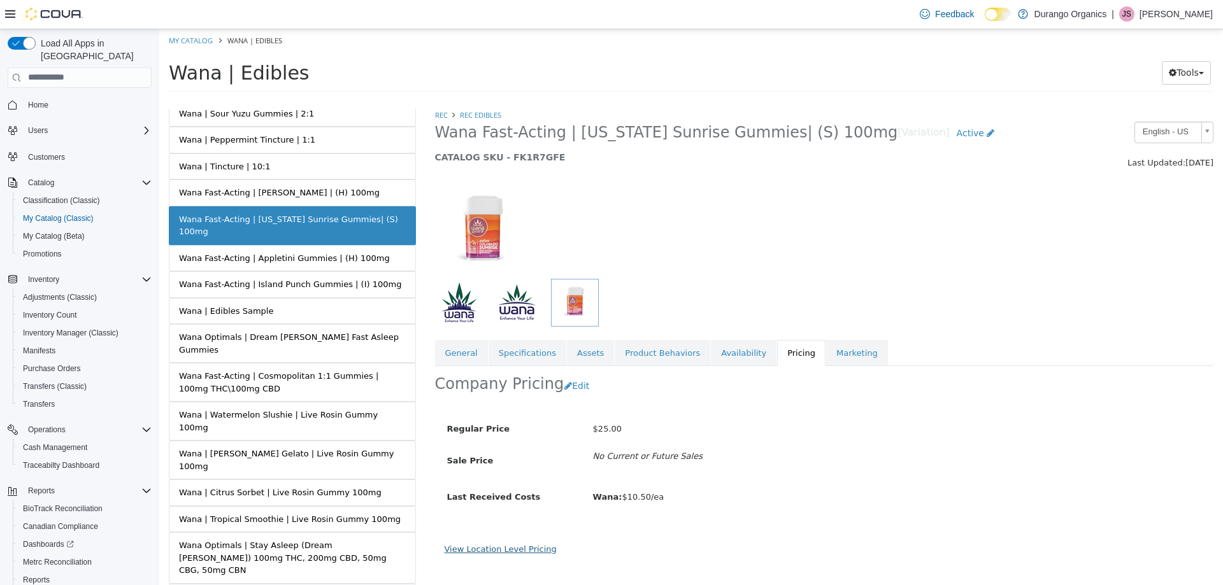
click at [527, 553] on link "View Location Level Pricing" at bounding box center [500, 549] width 112 height 10
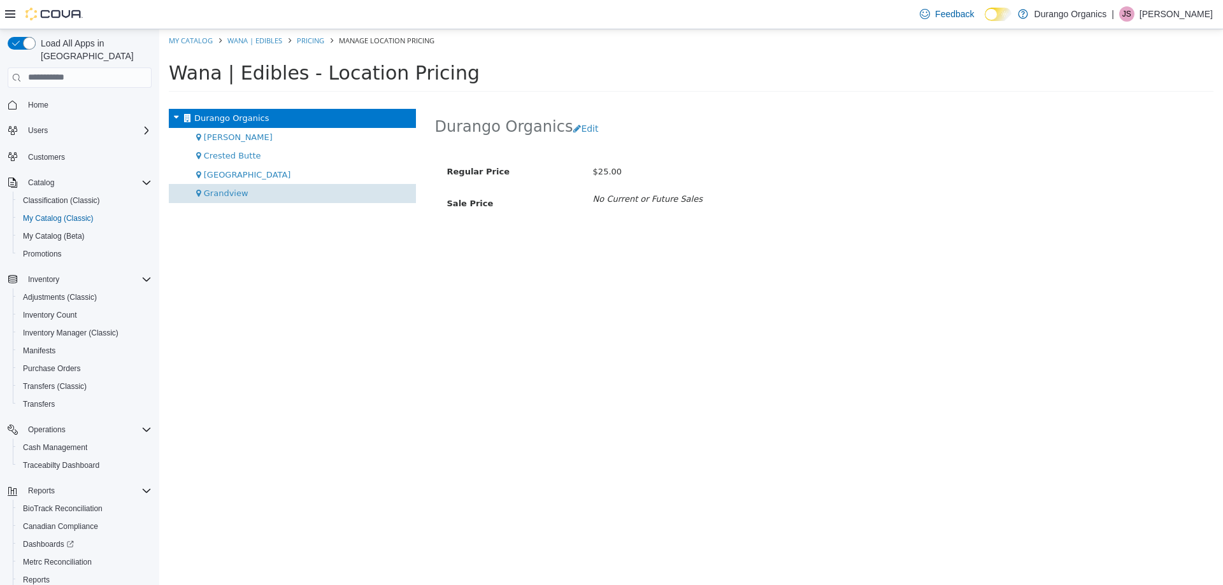
click at [220, 188] on span "Grandview" at bounding box center [226, 193] width 45 height 10
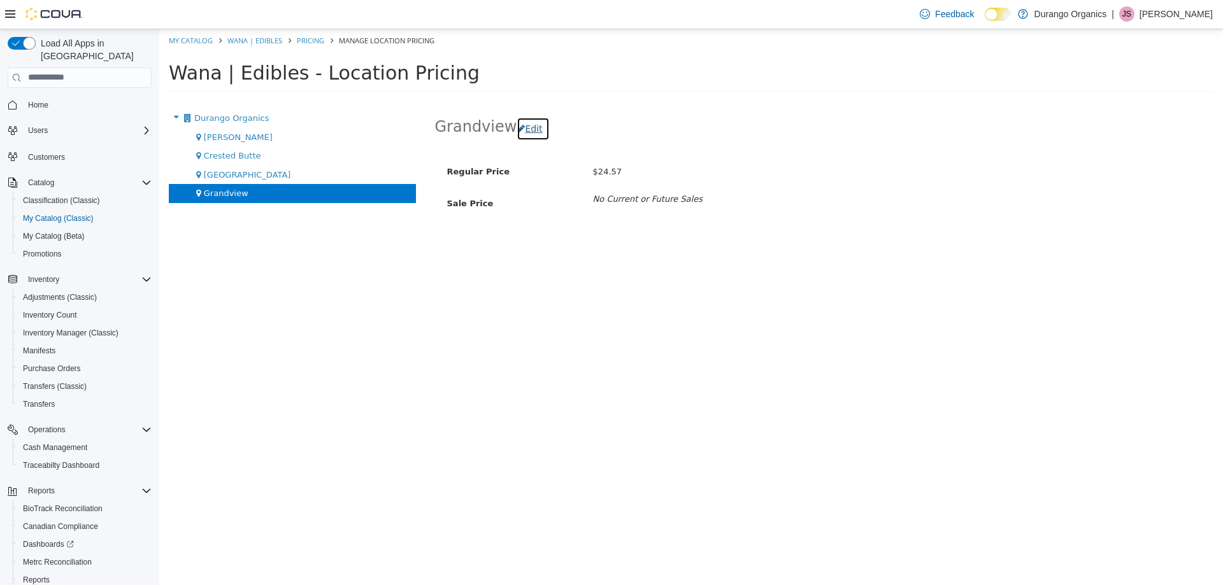
click at [528, 129] on button "Edit" at bounding box center [532, 129] width 32 height 24
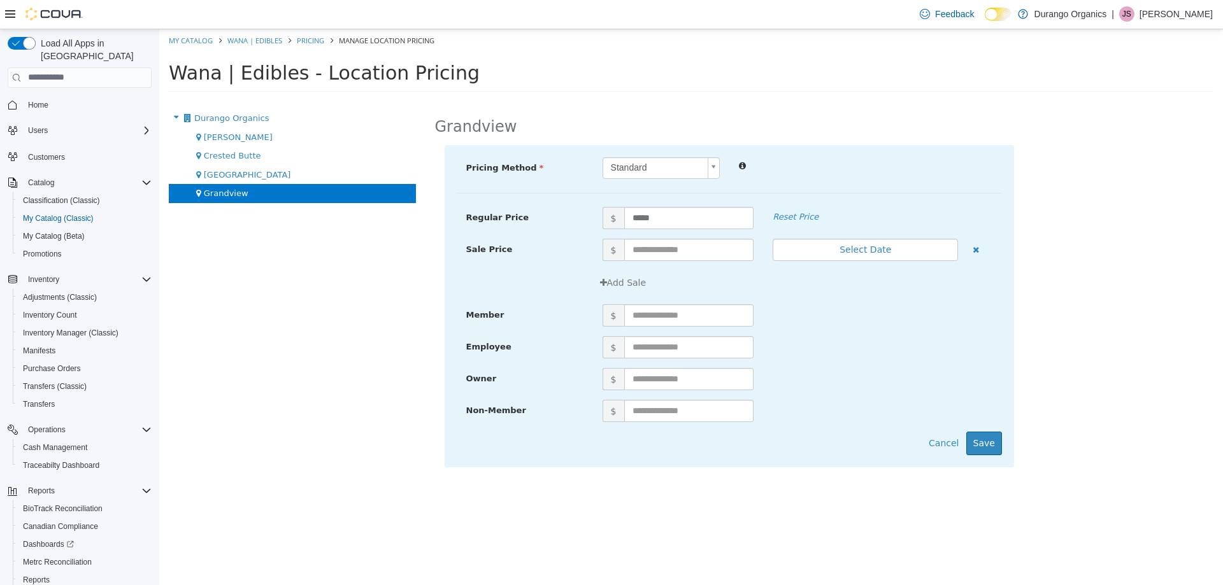
click at [676, 204] on div "Pricing Method Standard * Regular Price $ ***** Reset Price Sale Price $ Select…" at bounding box center [728, 306] width 569 height 322
drag, startPoint x: 665, startPoint y: 219, endPoint x: 446, endPoint y: 196, distance: 220.9
click at [488, 198] on div "Pricing Method Standard * Regular Price $ ***** Reset Price Sale Price $ Select…" at bounding box center [728, 306] width 569 height 322
type input "*****"
click at [985, 446] on button "Save" at bounding box center [984, 443] width 36 height 24
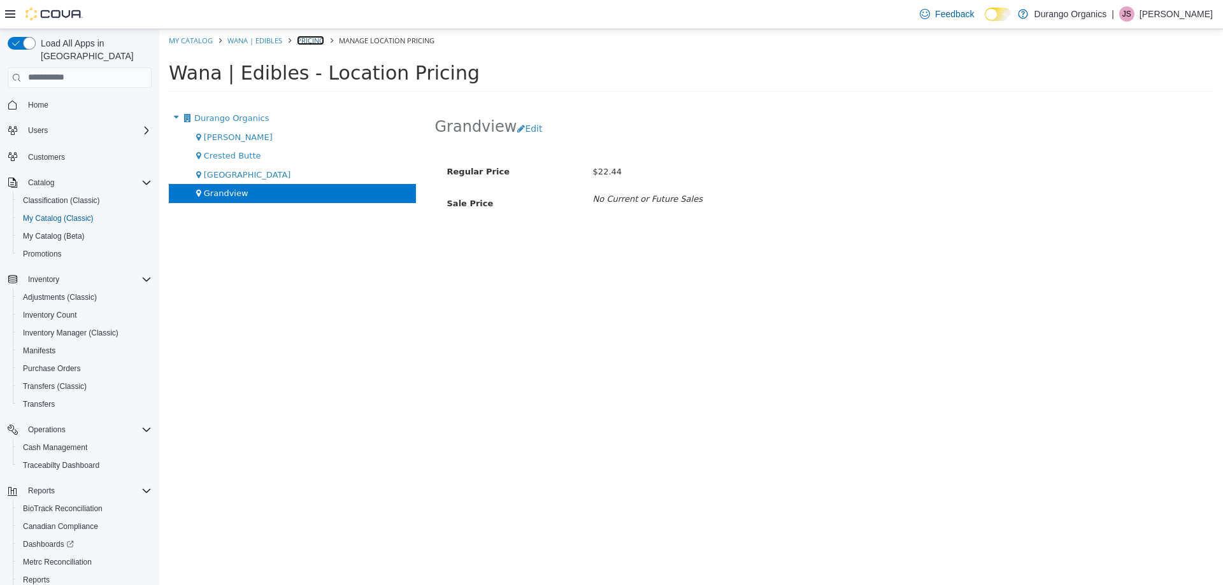
click at [311, 36] on link "Pricing" at bounding box center [310, 40] width 27 height 10
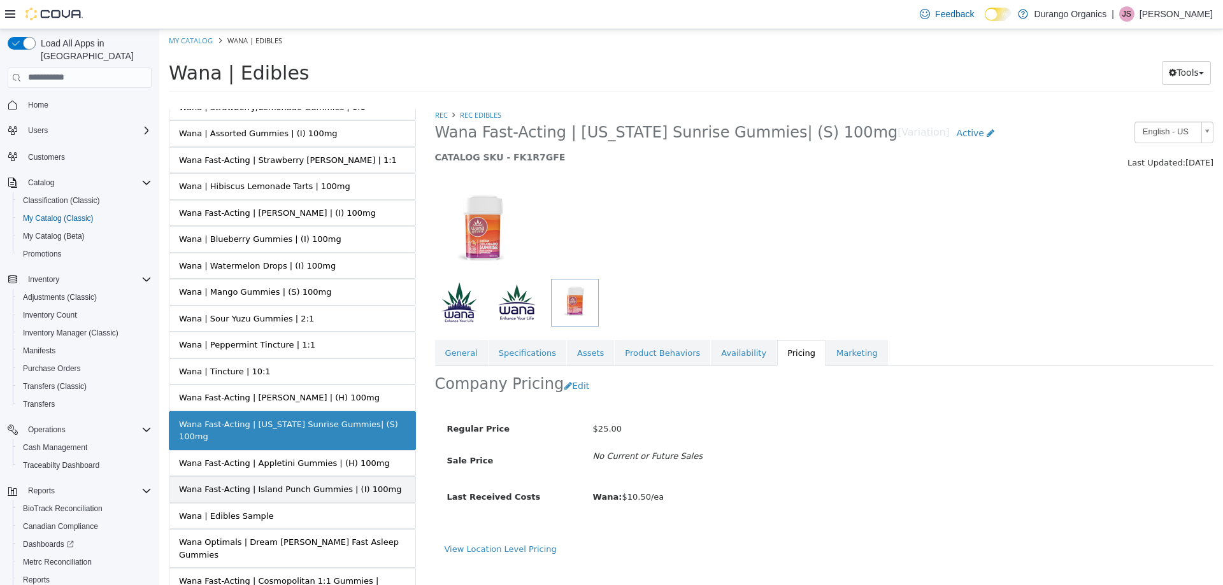
scroll to position [446, 0]
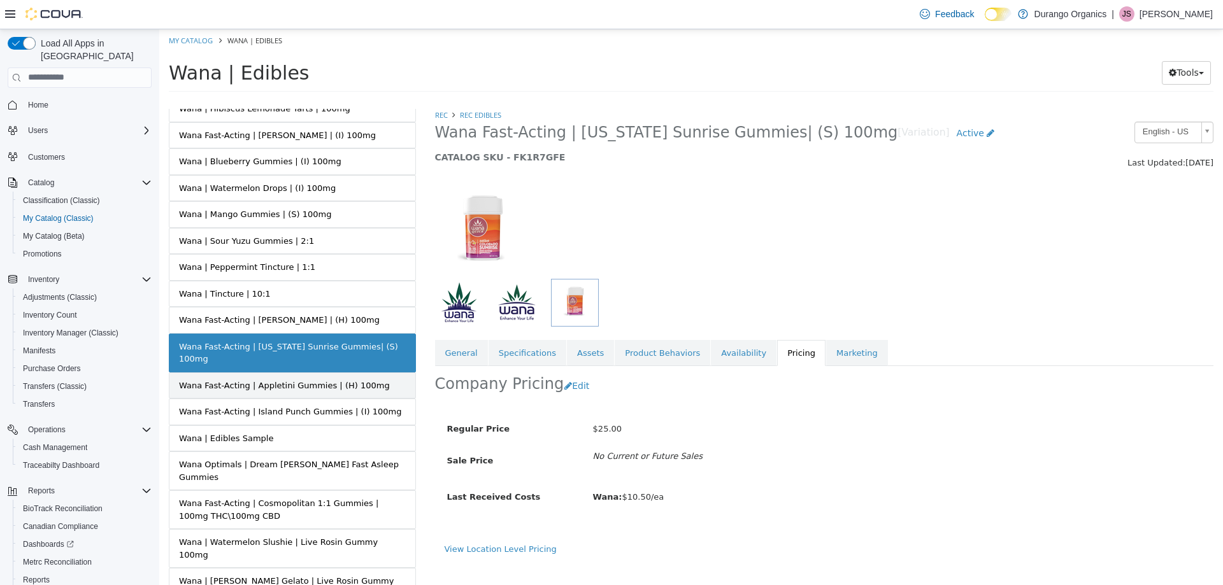
click at [285, 379] on div "Wana Fast-Acting | Appletini Gummies | (H) 100mg" at bounding box center [284, 385] width 211 height 13
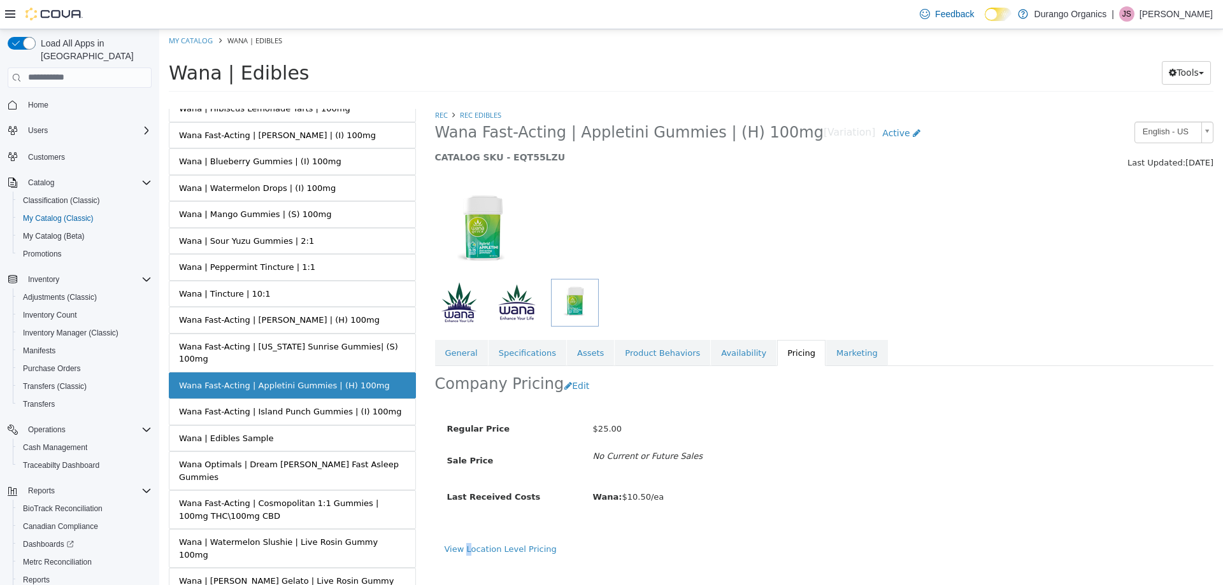
click at [466, 556] on div "View Location Level Pricing" at bounding box center [824, 554] width 779 height 22
click at [470, 548] on link "View Location Level Pricing" at bounding box center [500, 549] width 112 height 10
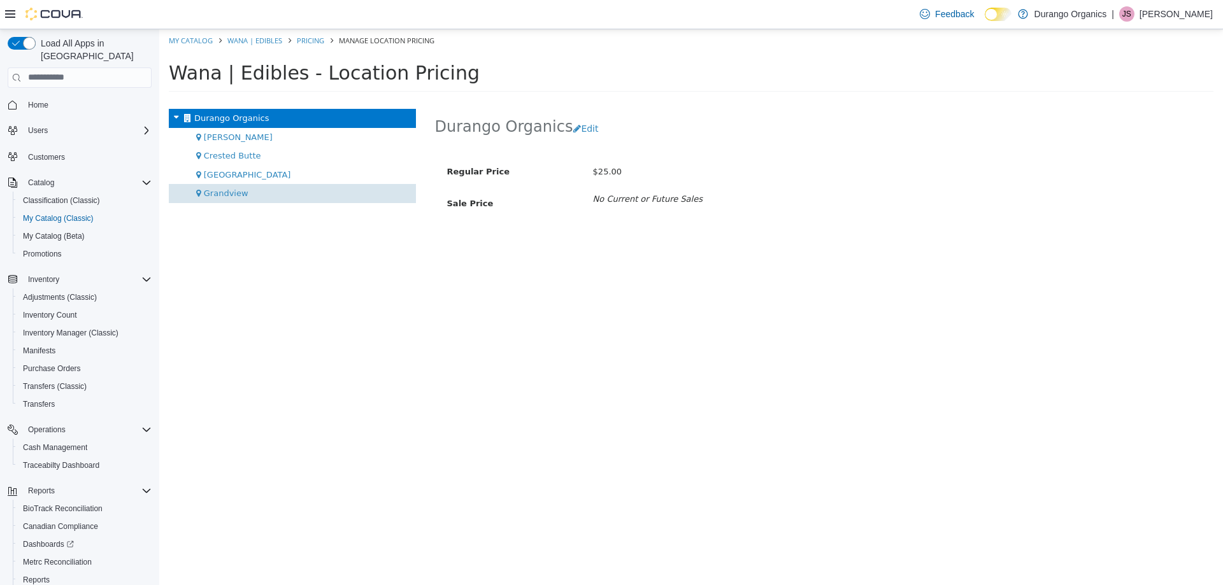
click at [221, 199] on div "Grandview" at bounding box center [292, 192] width 247 height 19
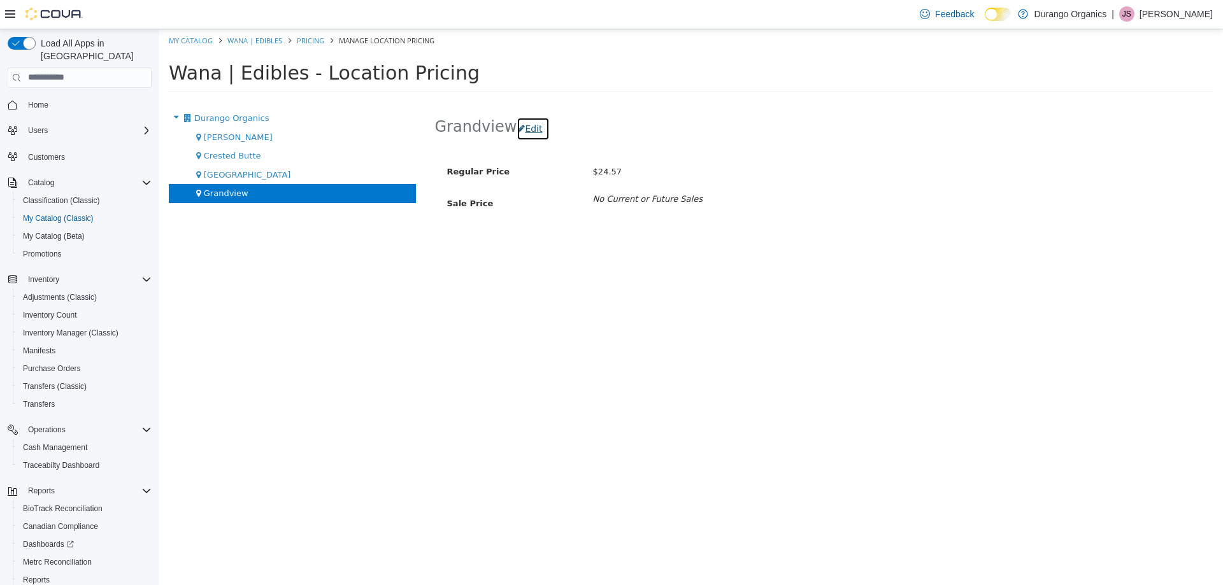
click at [532, 129] on button "Edit" at bounding box center [532, 129] width 32 height 24
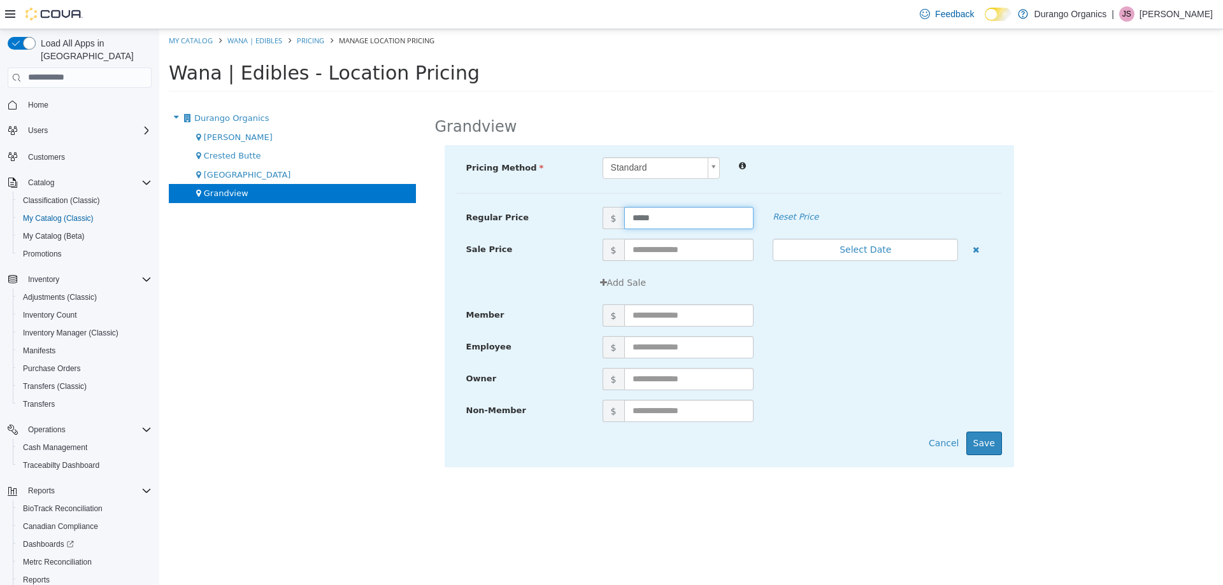
drag, startPoint x: 672, startPoint y: 221, endPoint x: 586, endPoint y: 236, distance: 87.3
click at [586, 236] on div "Regular Price $ ***** Reset Price" at bounding box center [729, 222] width 545 height 32
type input "*****"
click at [996, 444] on button "Save" at bounding box center [984, 443] width 36 height 24
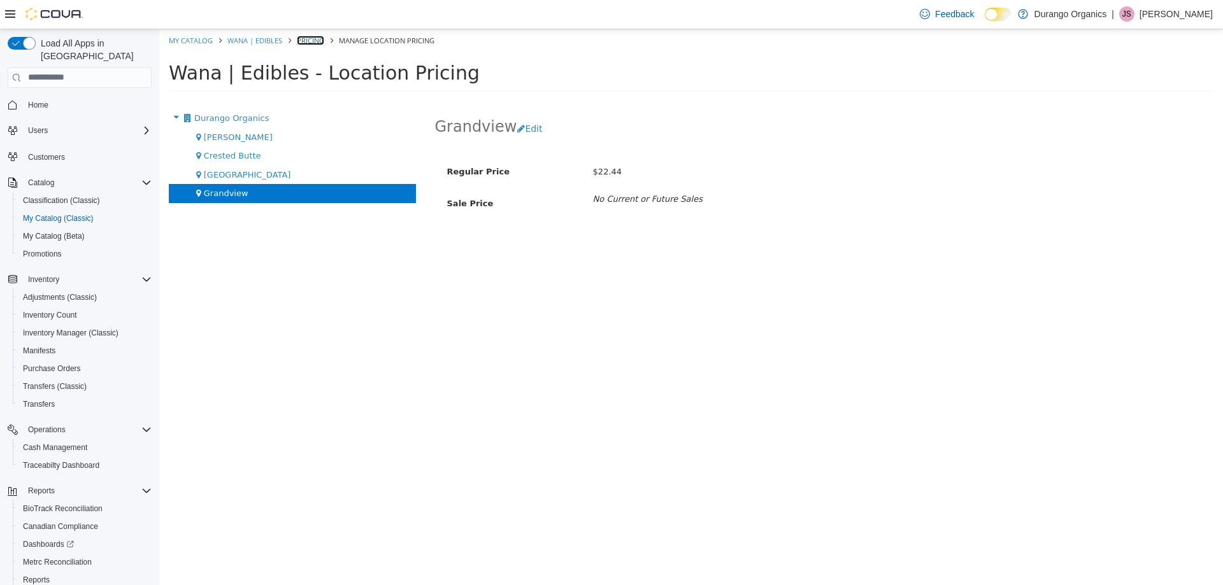
click at [311, 39] on link "Pricing" at bounding box center [310, 40] width 27 height 10
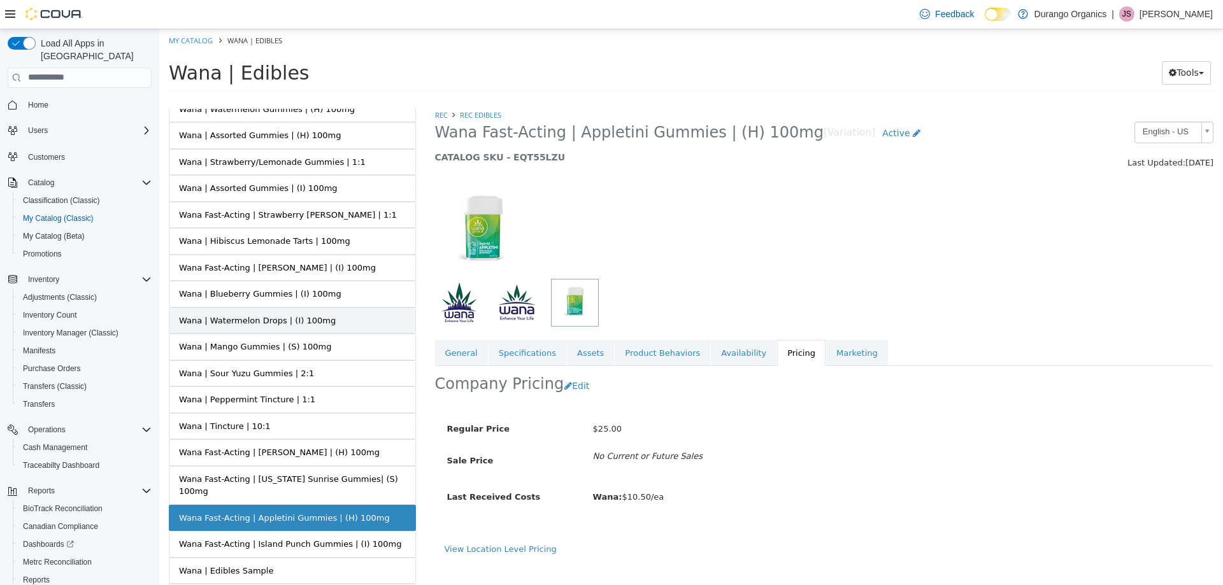
scroll to position [382, 0]
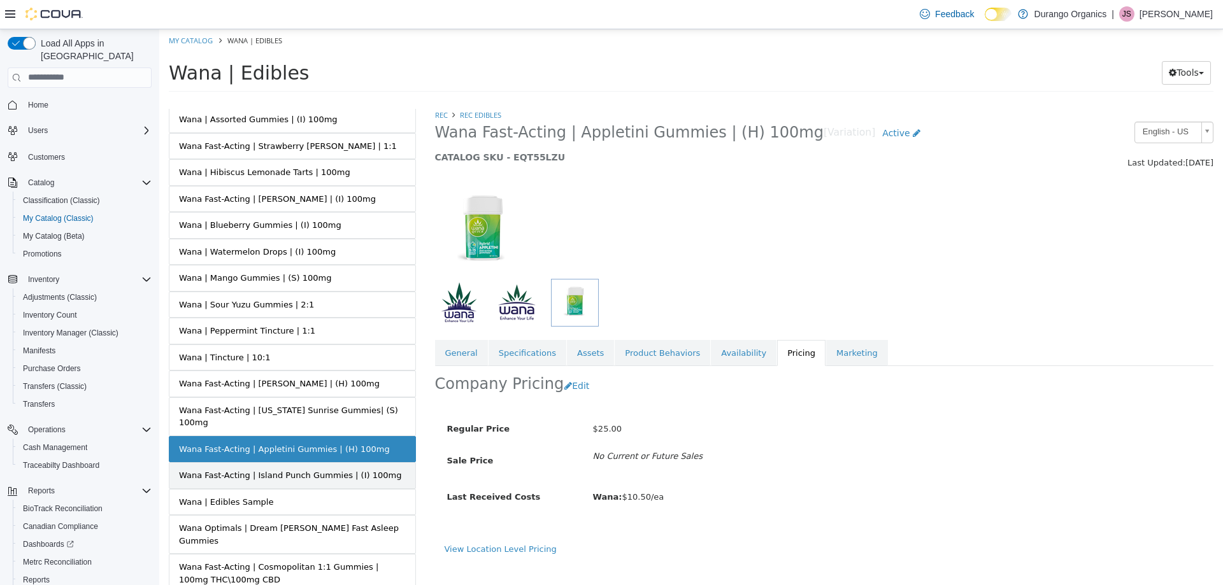
click at [278, 469] on div "Wana Fast-Acting | Island Punch Gummies | (I) 100mg" at bounding box center [290, 475] width 222 height 13
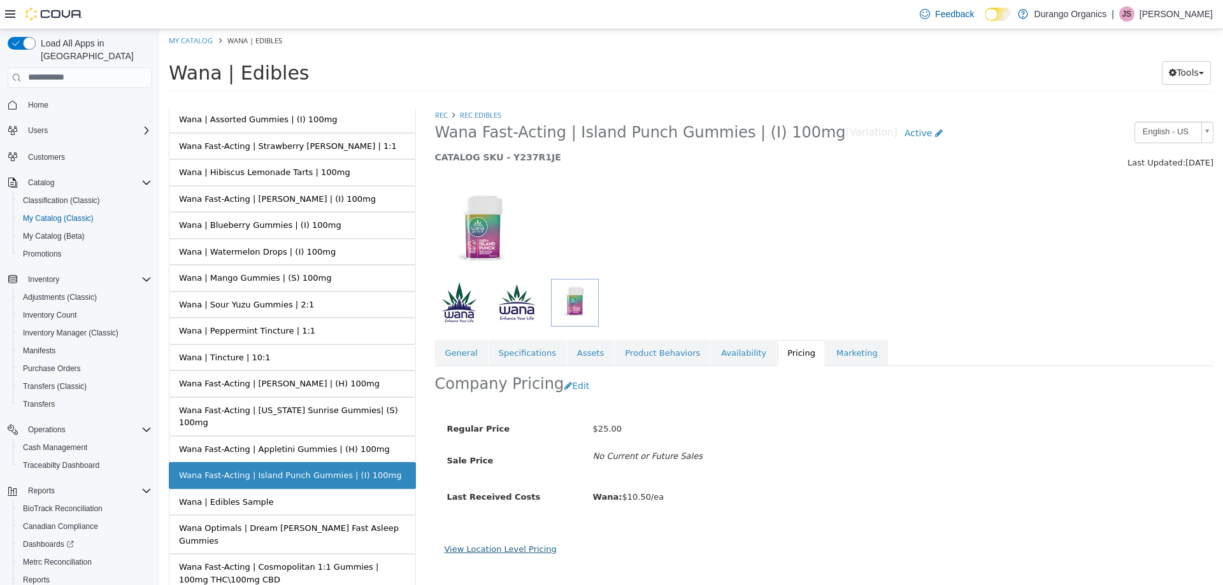
click at [541, 550] on link "View Location Level Pricing" at bounding box center [500, 549] width 112 height 10
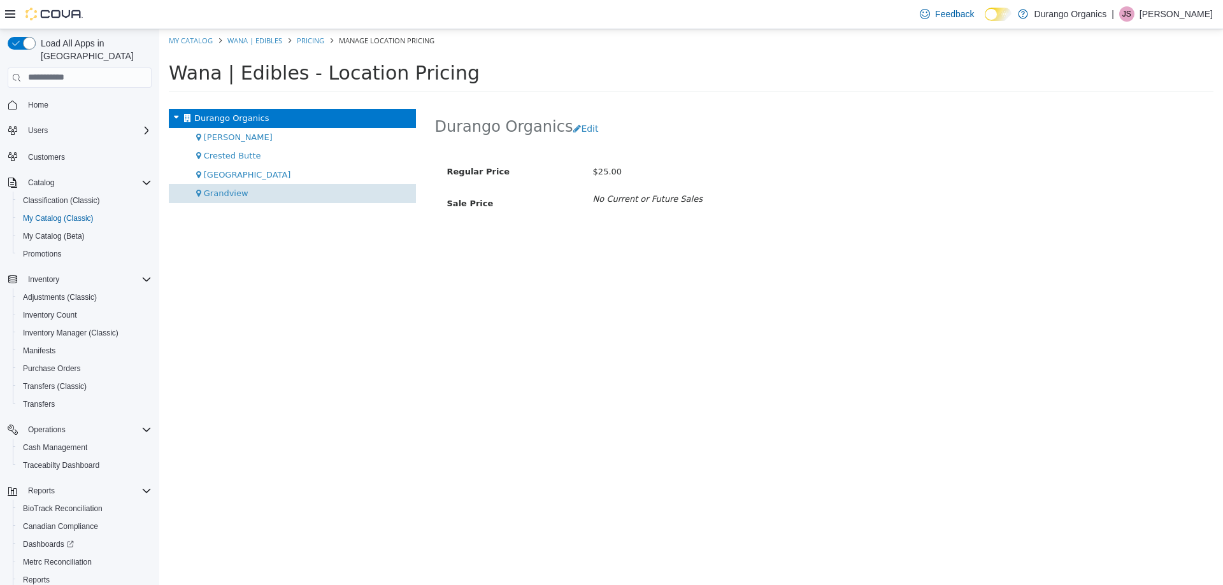
click at [236, 199] on div "Grandview" at bounding box center [292, 192] width 247 height 19
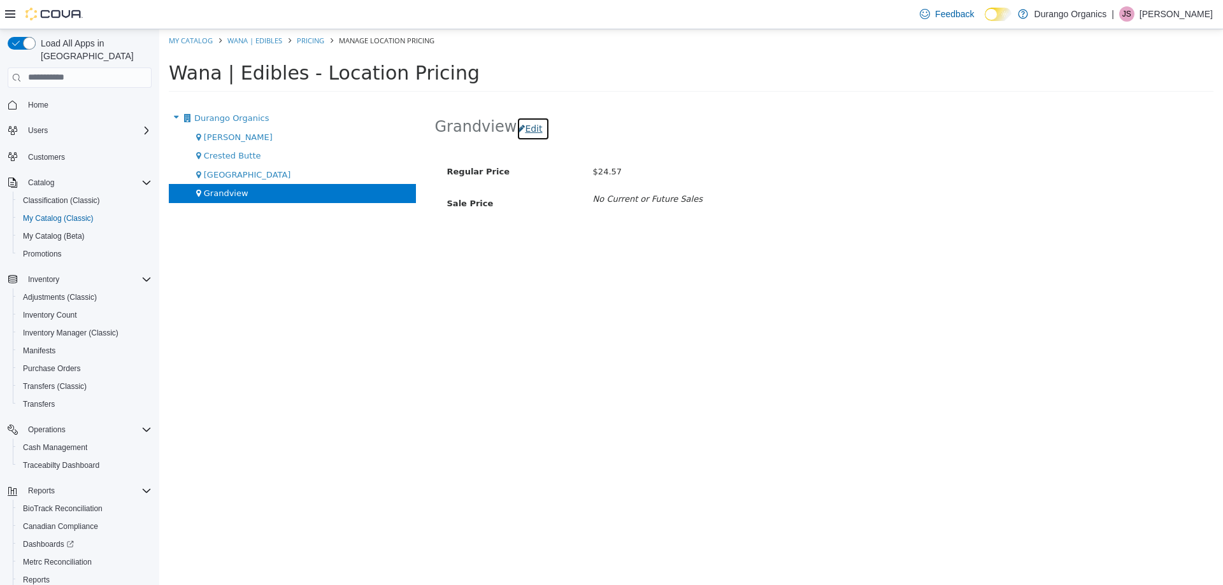
click at [535, 136] on button "Edit" at bounding box center [532, 129] width 32 height 24
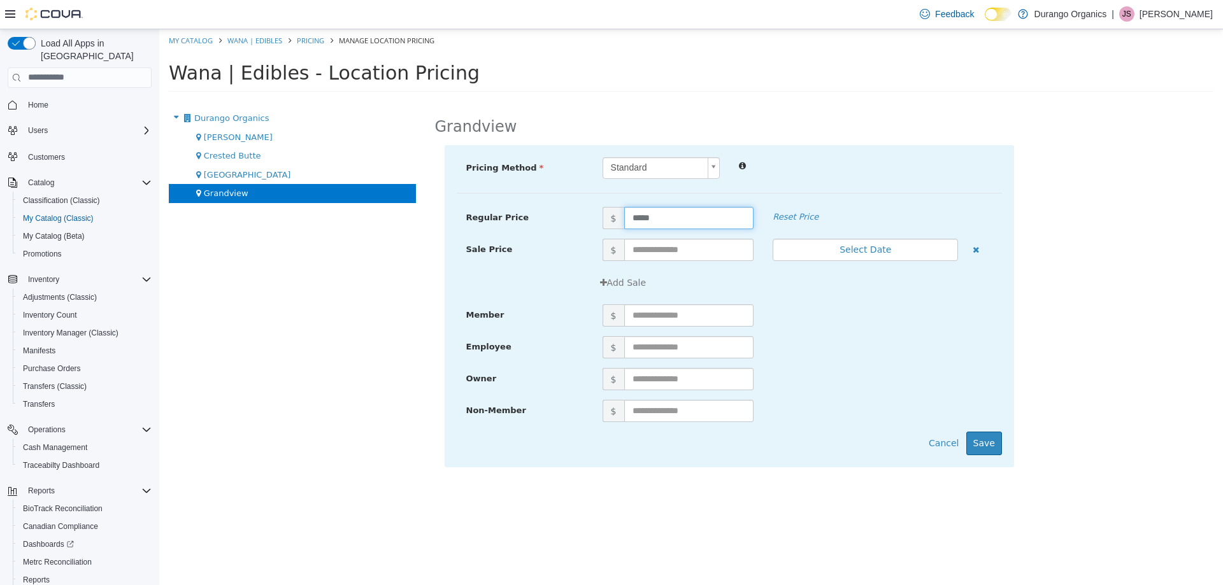
drag, startPoint x: 693, startPoint y: 215, endPoint x: 244, endPoint y: 201, distance: 449.2
click at [368, 99] on div "Durango Organics Cortez Crested Butte Durango Grandview Grandview Pricing Metho…" at bounding box center [690, 99] width 1063 height 0
type input "*****"
click at [988, 433] on button "Save" at bounding box center [984, 443] width 36 height 24
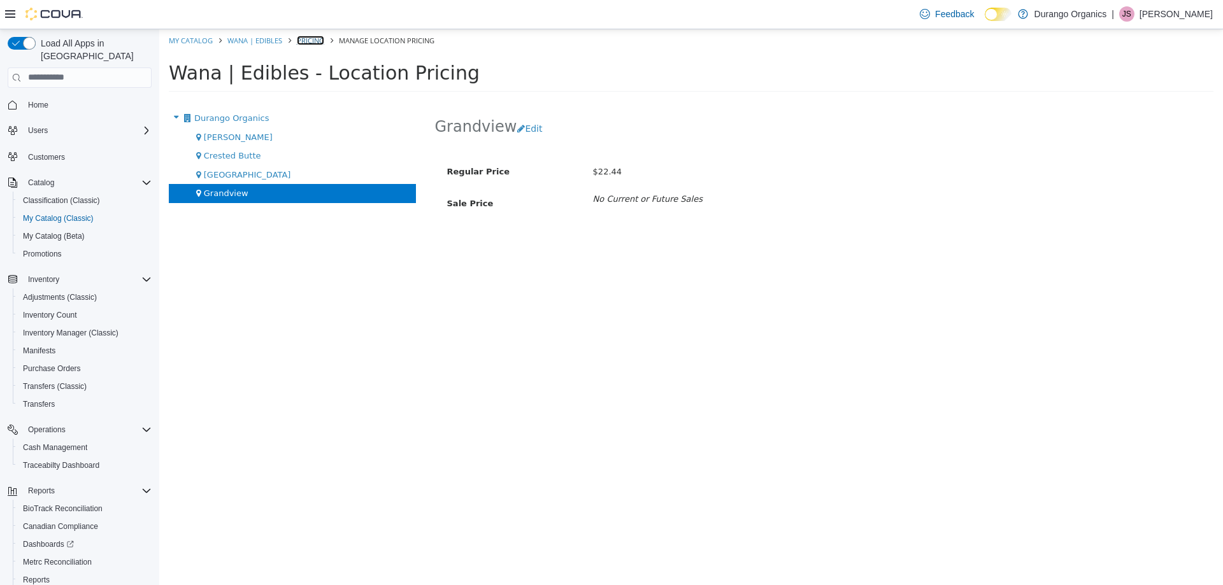
click at [312, 43] on link "Pricing" at bounding box center [310, 40] width 27 height 10
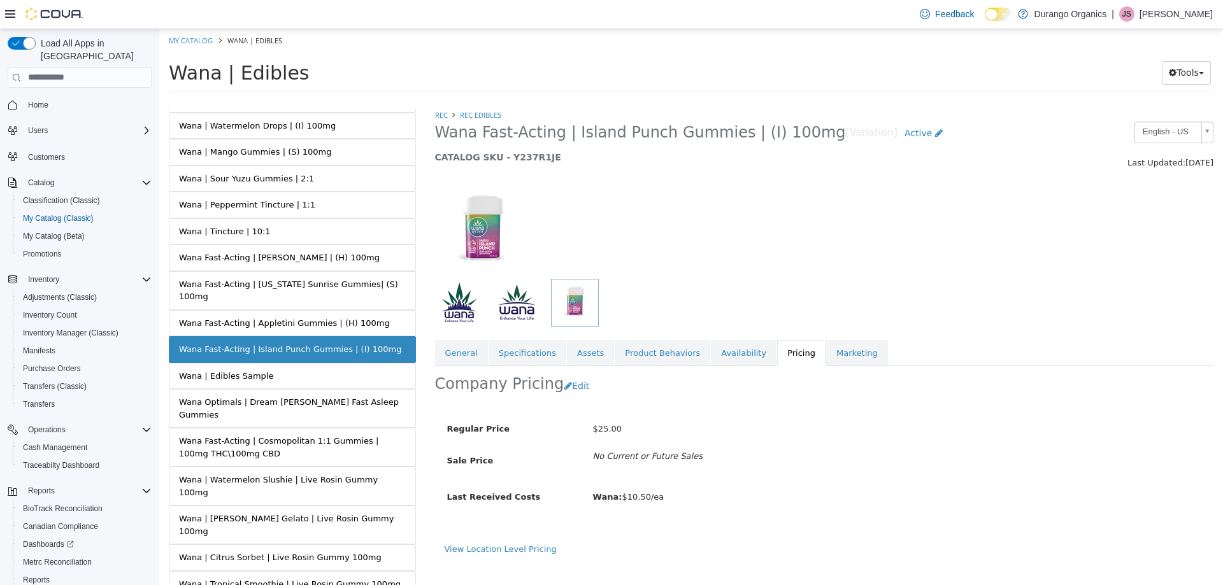
scroll to position [509, 0]
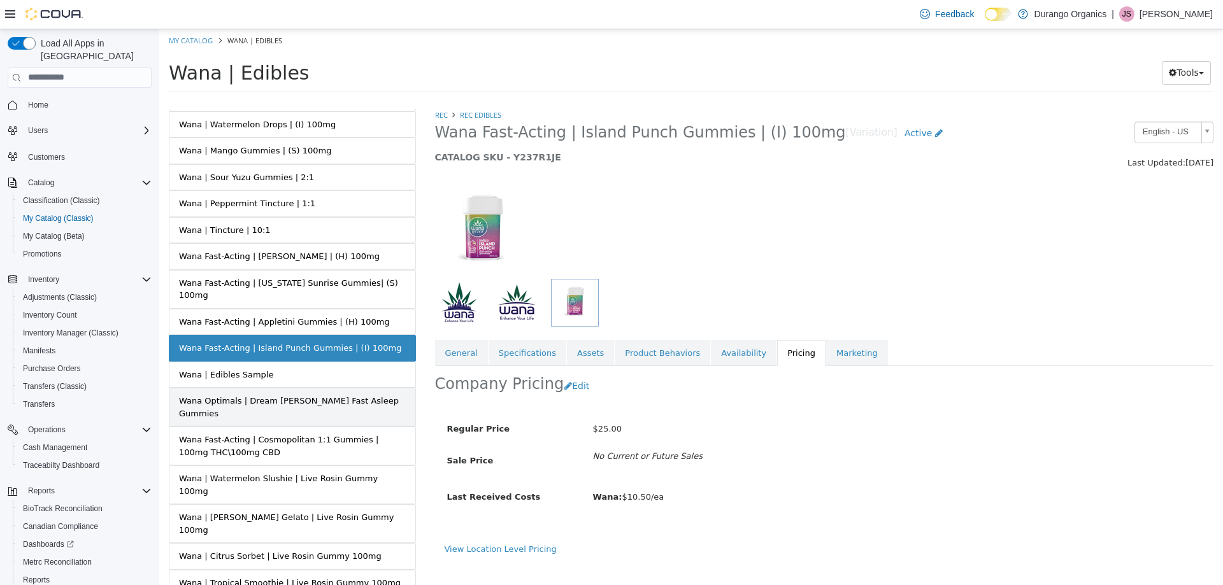
click at [364, 394] on div "Wana Optimals | Dream Berry Fast Asleep Gummies" at bounding box center [292, 406] width 227 height 25
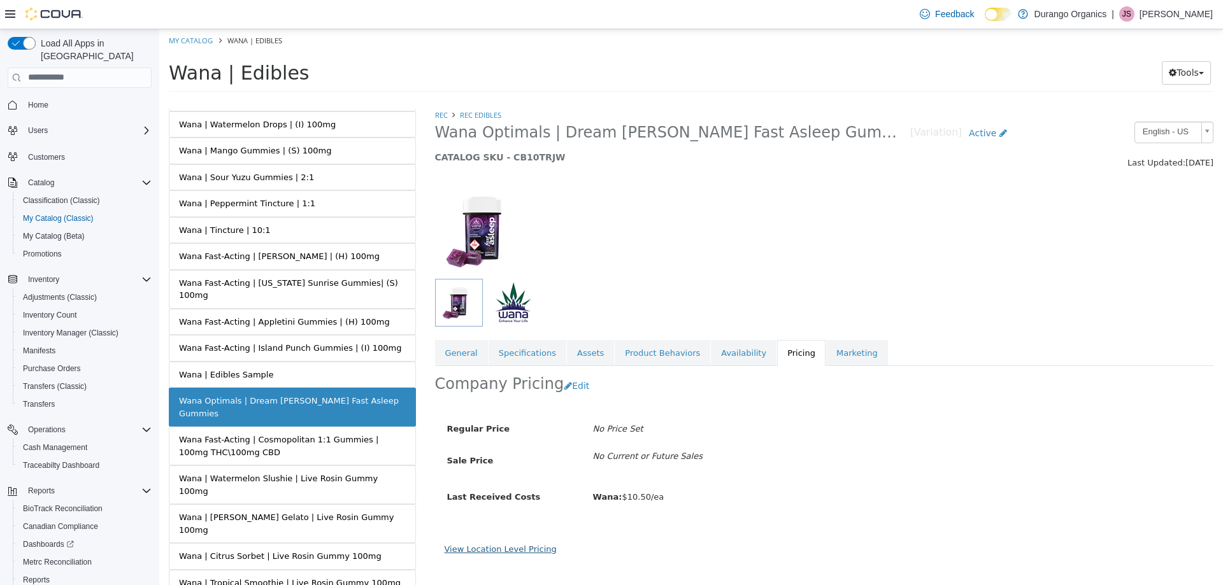
click at [532, 545] on link "View Location Level Pricing" at bounding box center [500, 549] width 112 height 10
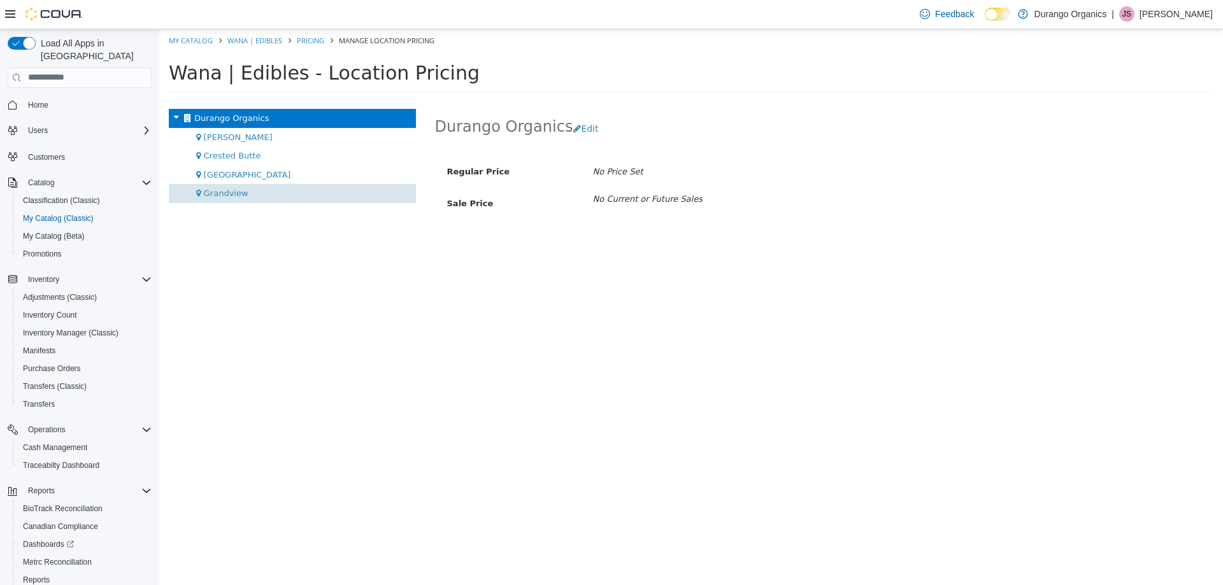
click at [208, 193] on span "Grandview" at bounding box center [226, 193] width 45 height 10
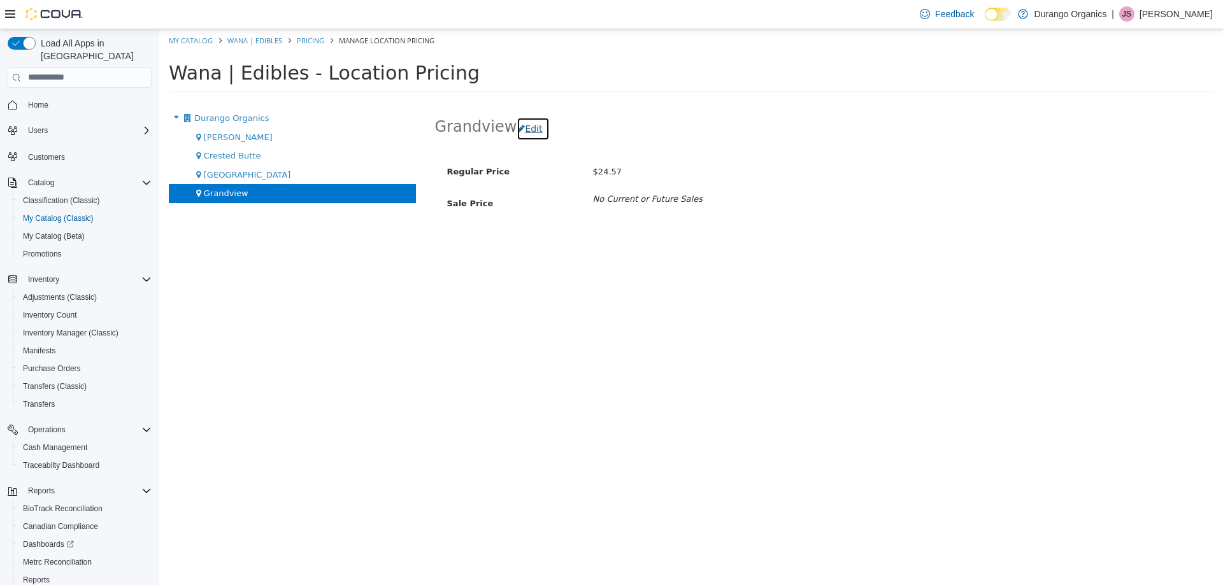
click at [526, 128] on button "Edit" at bounding box center [532, 129] width 32 height 24
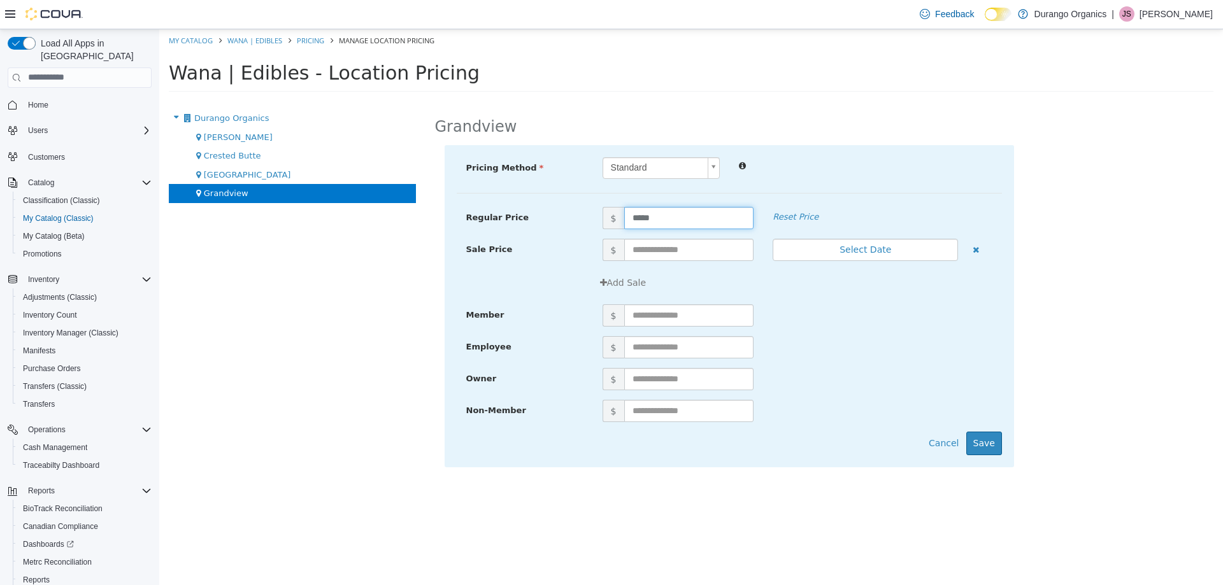
drag, startPoint x: 707, startPoint y: 215, endPoint x: 167, endPoint y: 148, distance: 543.6
click at [264, 99] on div "Durango Organics Cortez Crested Butte Durango Grandview Grandview Pricing Metho…" at bounding box center [690, 99] width 1063 height 0
type input "*****"
click at [1000, 439] on button "Save" at bounding box center [984, 443] width 36 height 24
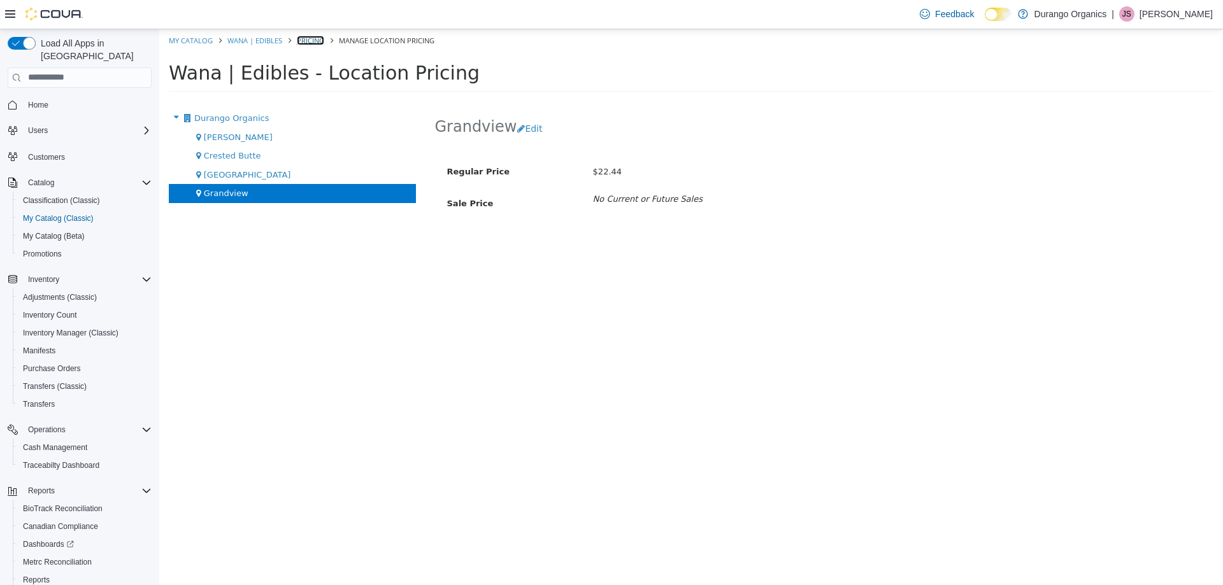
click at [305, 39] on link "Pricing" at bounding box center [310, 40] width 27 height 10
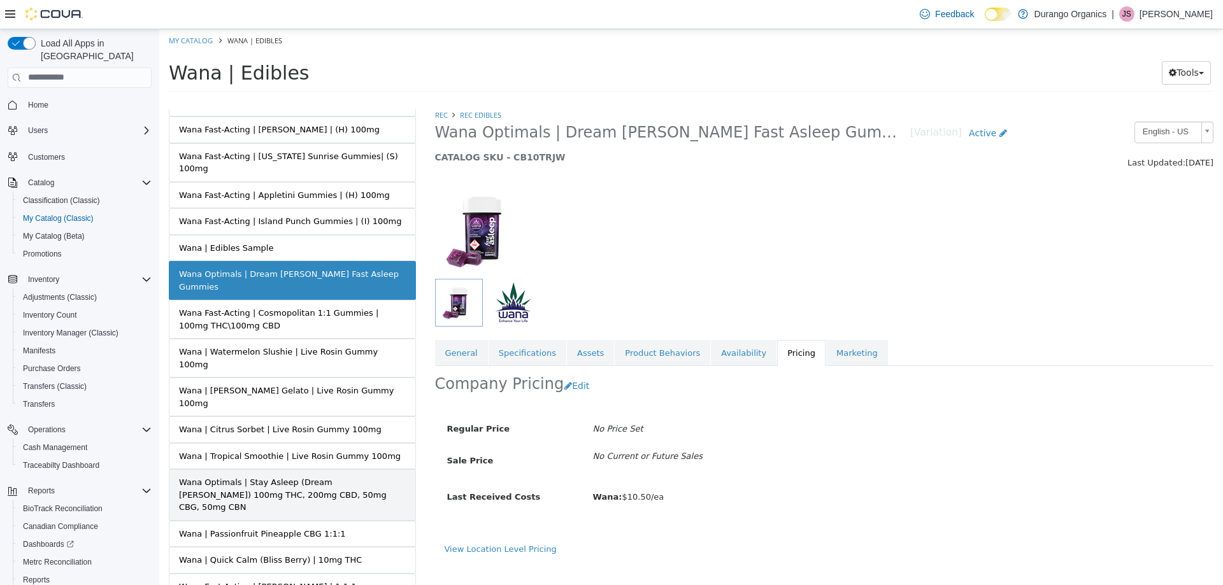
scroll to position [637, 0]
click at [280, 475] on div "Wana Optimals | Stay Asleep (Dream Berry) 100mg THC, 200mg CBD, 50mg CBG, 50mg …" at bounding box center [292, 494] width 227 height 38
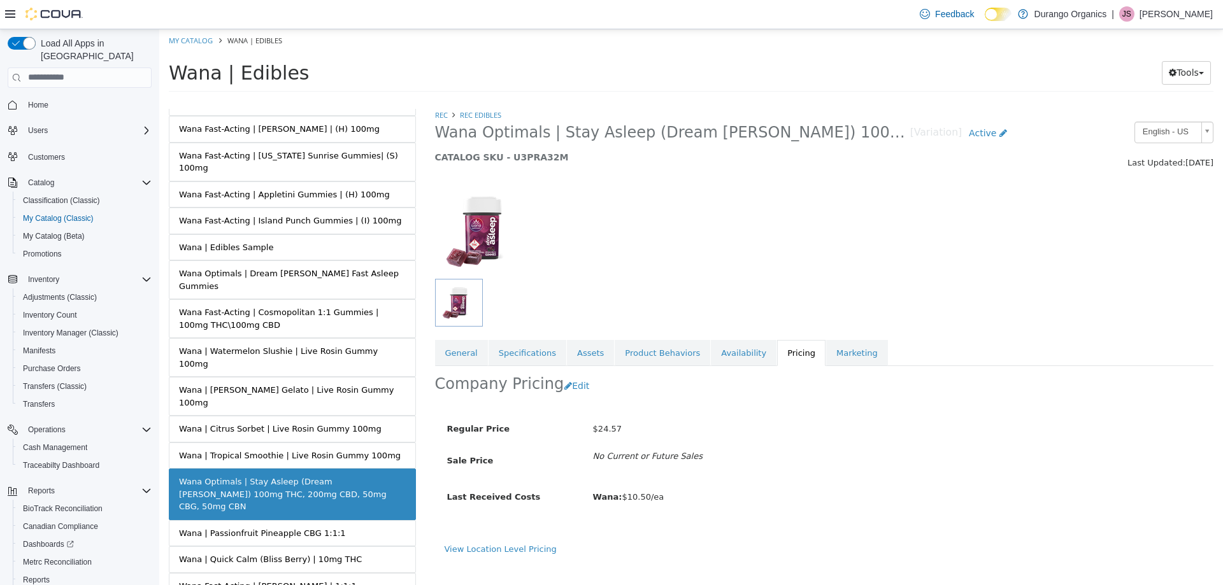
click at [510, 537] on div "Regular Price $24.57 Sale Price No Current or Future Sales Last Received Costs …" at bounding box center [824, 474] width 779 height 137
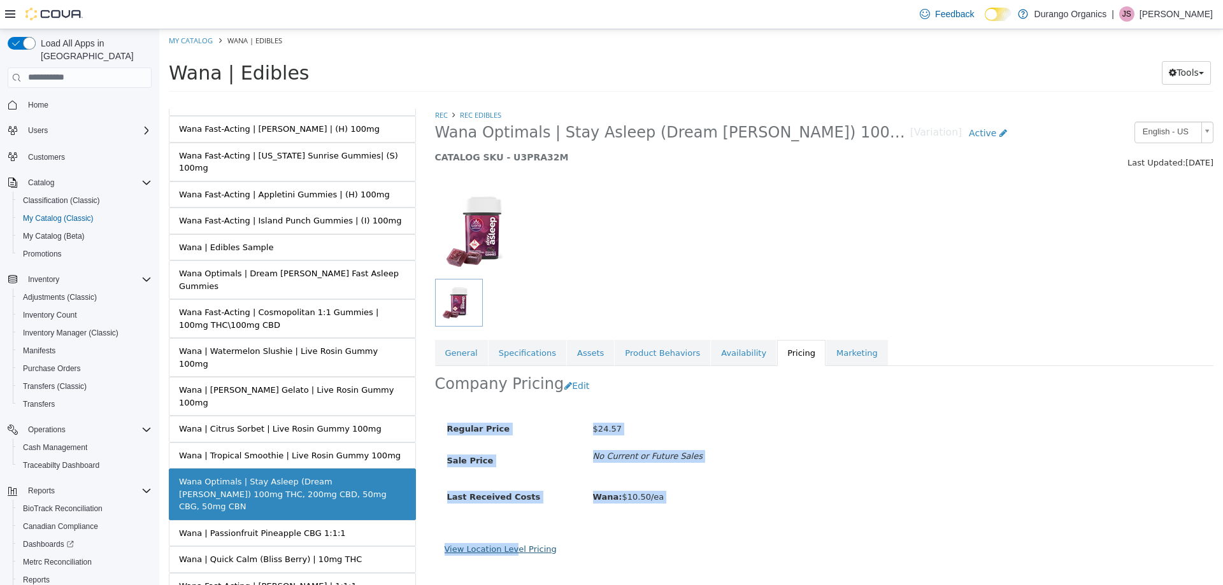
click at [509, 406] on div "Company Pricing Edit Regular Price $24.57 Sale Price No Current or Future Sales…" at bounding box center [824, 386] width 779 height 40
click at [504, 551] on link "View Location Level Pricing" at bounding box center [500, 549] width 112 height 10
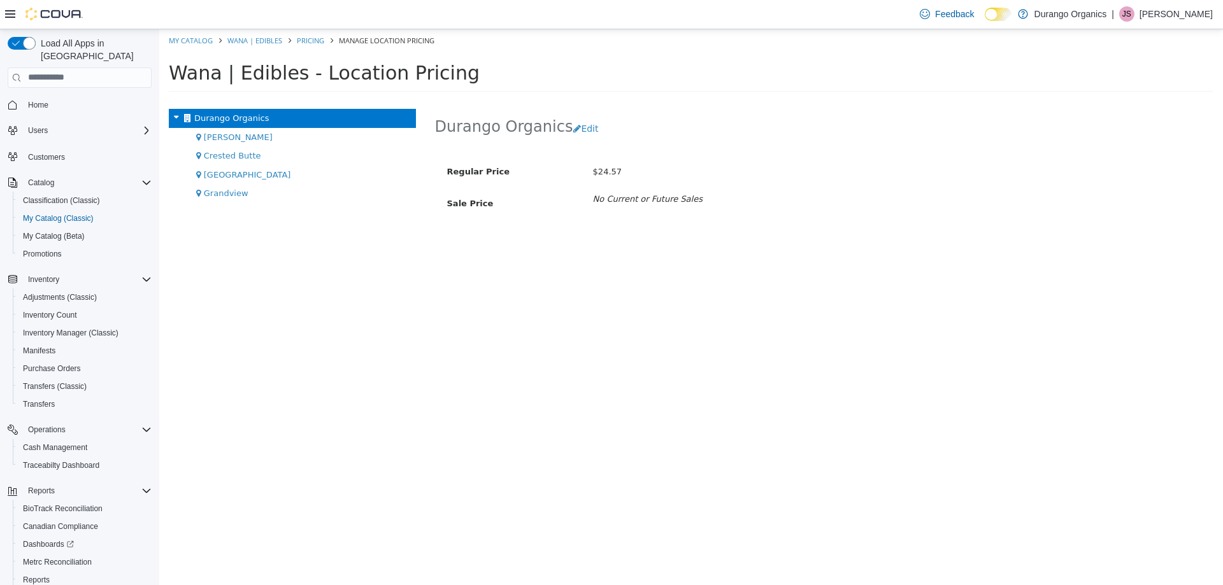
click at [236, 206] on div "Durango Organics Cortez Crested Butte Durango Grandview" at bounding box center [292, 346] width 266 height 476
click at [243, 197] on div "Grandview" at bounding box center [292, 192] width 247 height 19
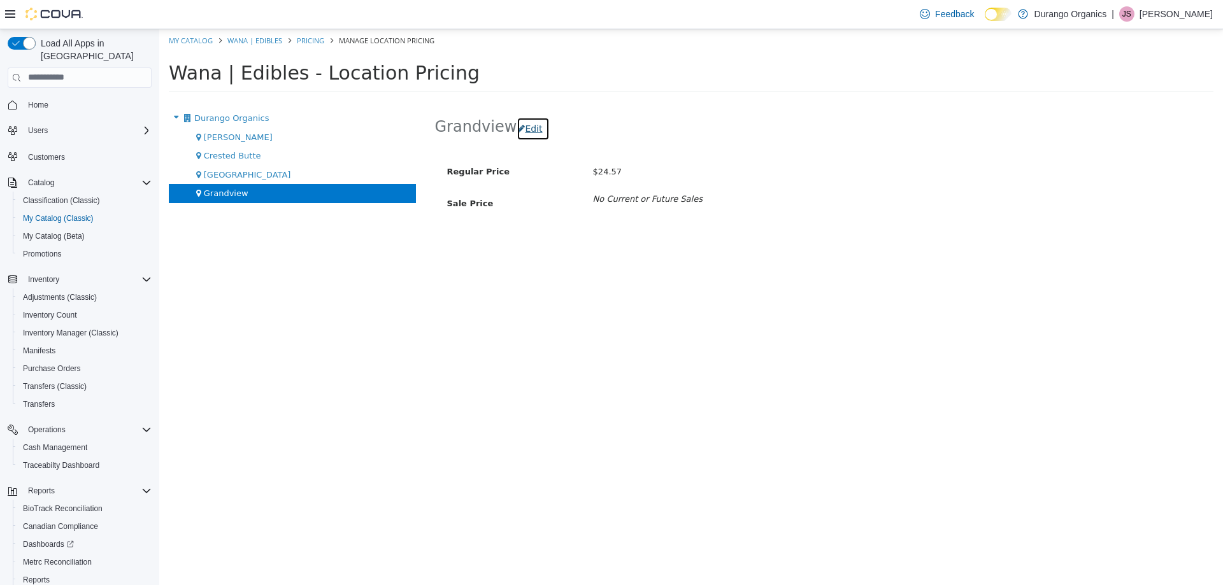
click at [531, 125] on button "Edit" at bounding box center [532, 129] width 32 height 24
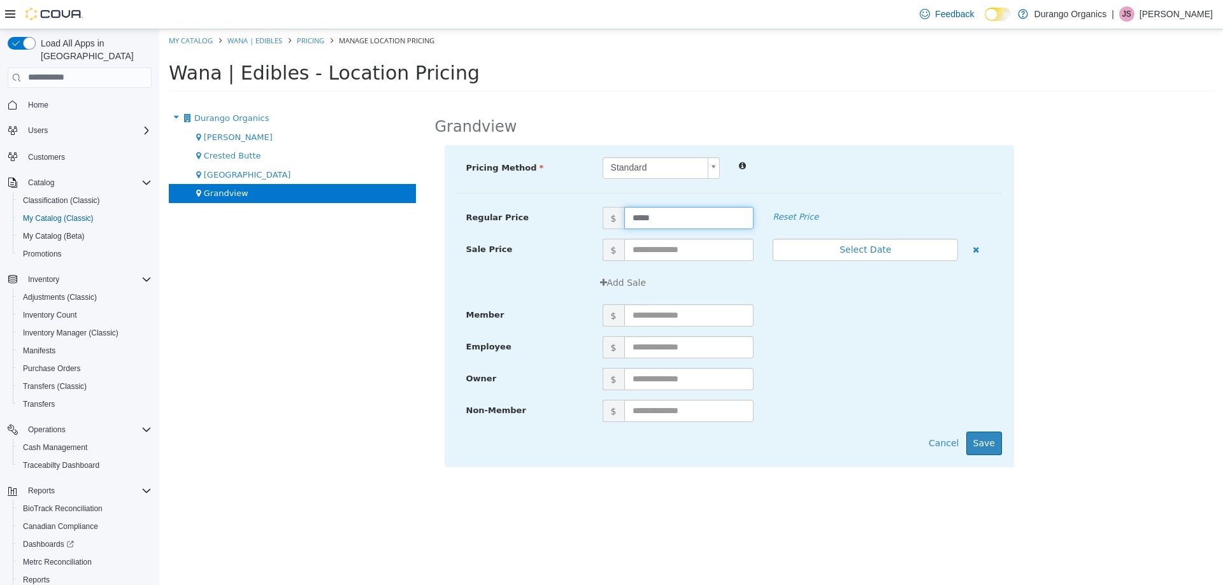
drag, startPoint x: 671, startPoint y: 216, endPoint x: 435, endPoint y: 216, distance: 235.6
click at [442, 215] on div "Pricing Method Standard * Regular Price $ ***** Reset Price Sale Price $ Select…" at bounding box center [824, 312] width 779 height 335
type input "*****"
click at [990, 444] on button "Save" at bounding box center [984, 443] width 36 height 24
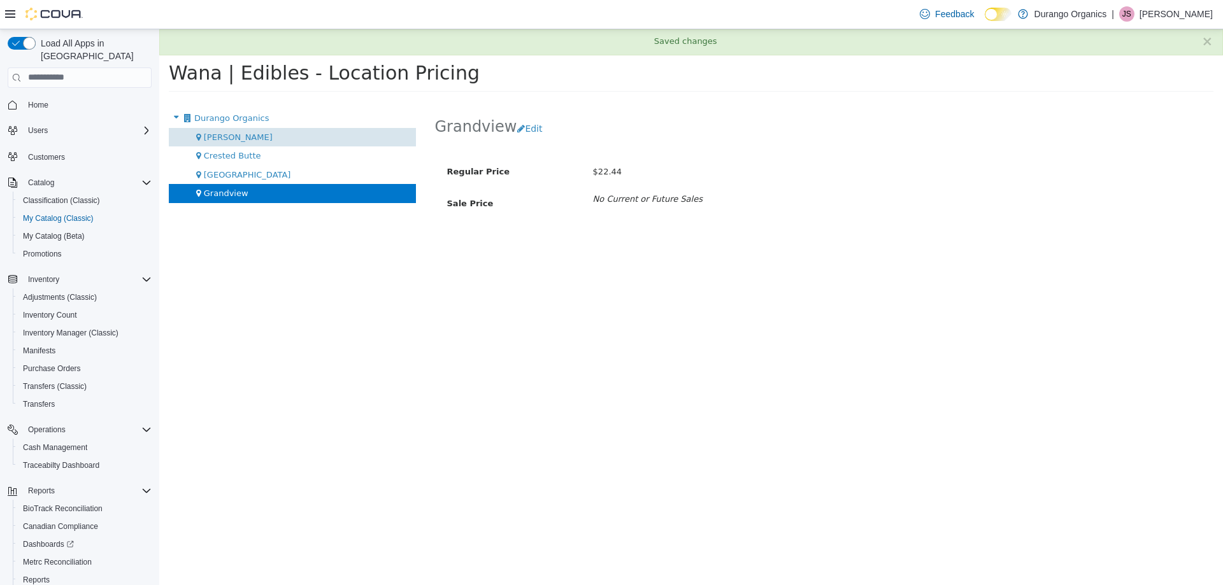
click at [216, 141] on span "[PERSON_NAME]" at bounding box center [238, 137] width 69 height 10
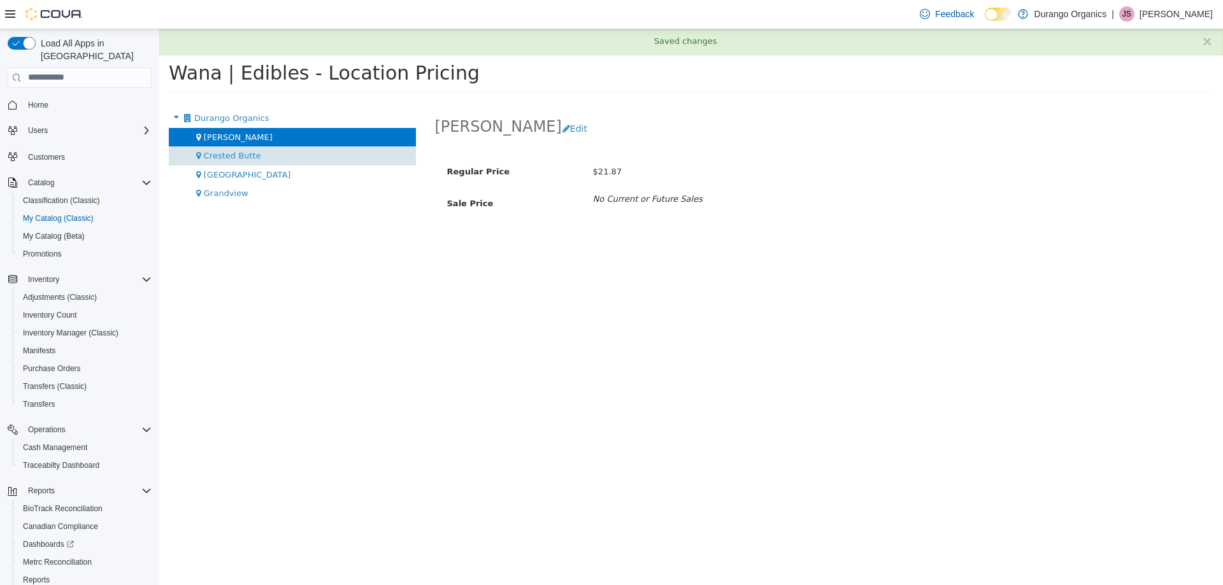
click at [225, 150] on span "Crested Butte" at bounding box center [232, 155] width 57 height 10
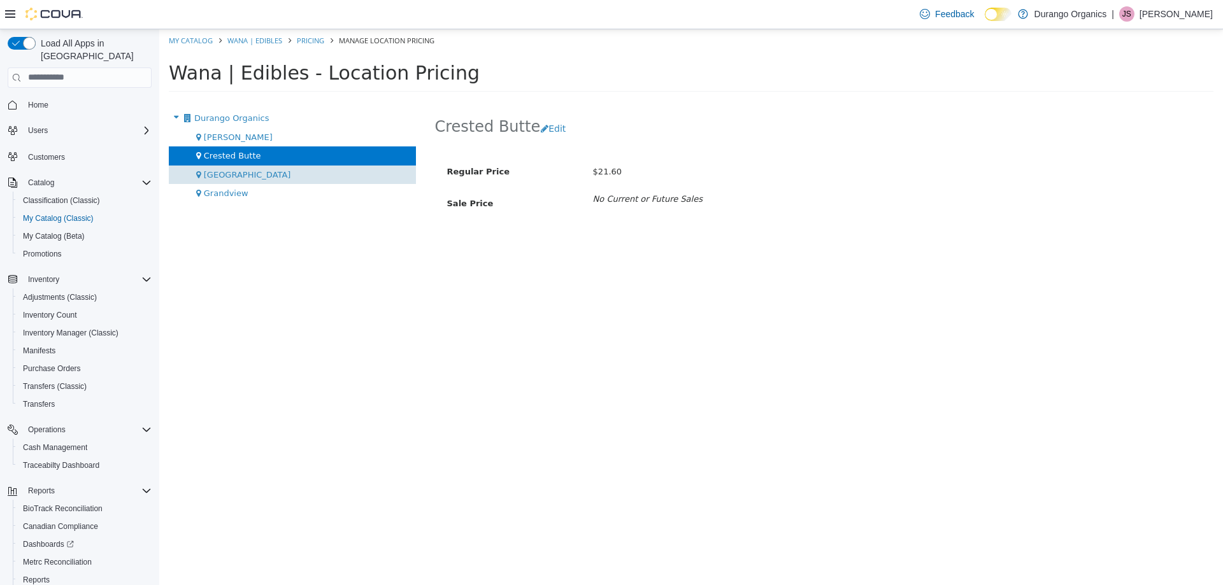
click at [224, 171] on span "[GEOGRAPHIC_DATA]" at bounding box center [247, 174] width 87 height 10
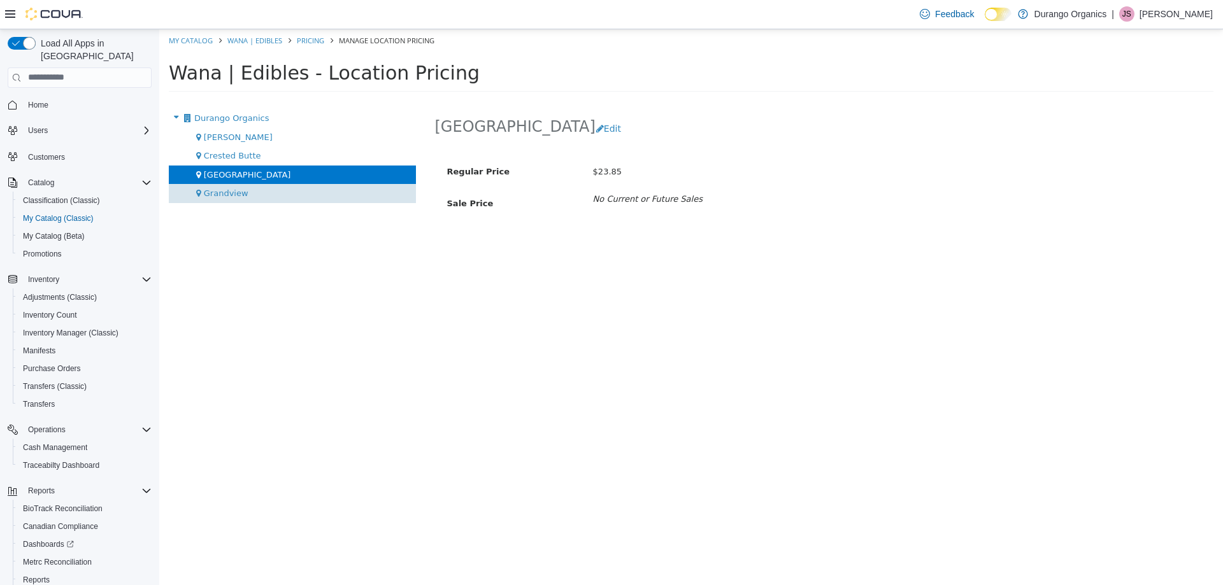
click at [228, 192] on span "Grandview" at bounding box center [226, 193] width 45 height 10
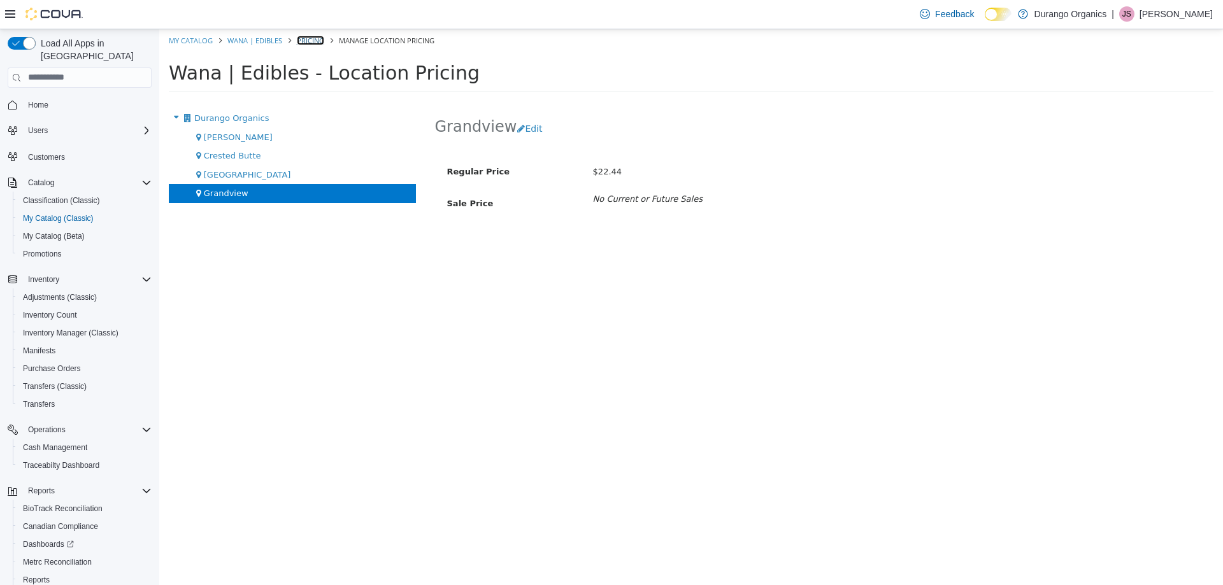
click at [304, 44] on link "Pricing" at bounding box center [310, 40] width 27 height 10
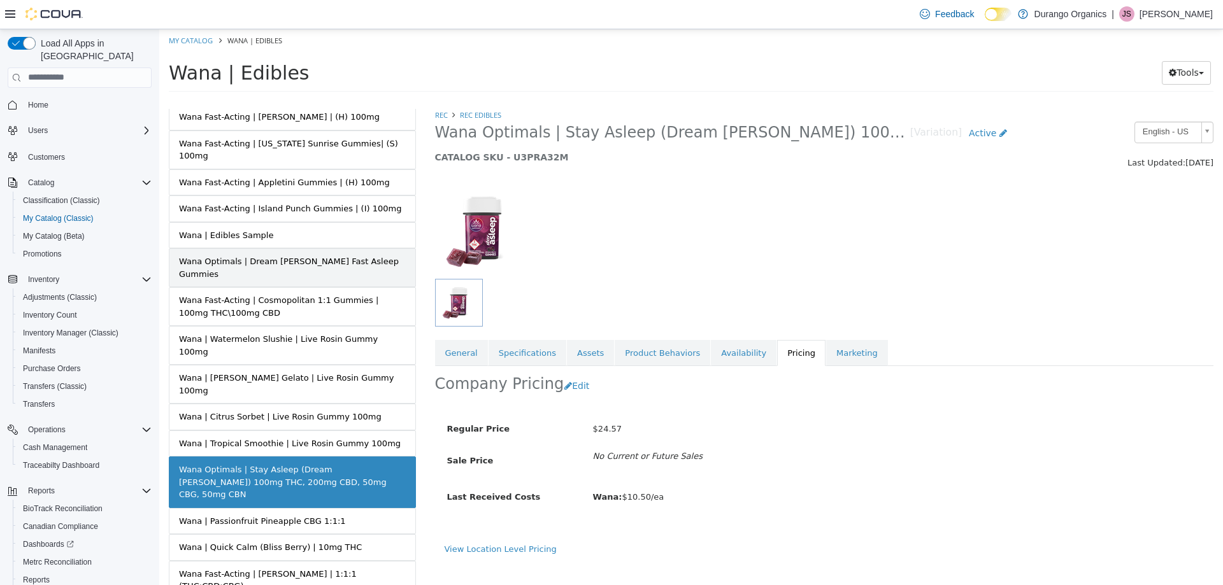
scroll to position [752, 0]
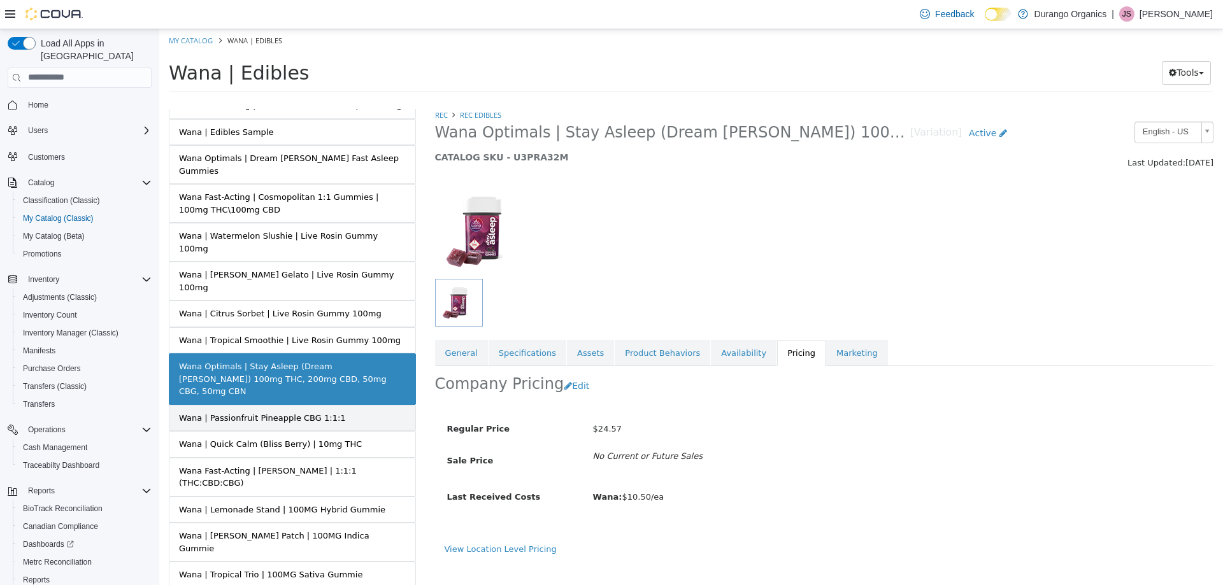
click at [313, 411] on div "Wana | Passionfruit Pineapple CBG 1:1:1" at bounding box center [262, 417] width 167 height 13
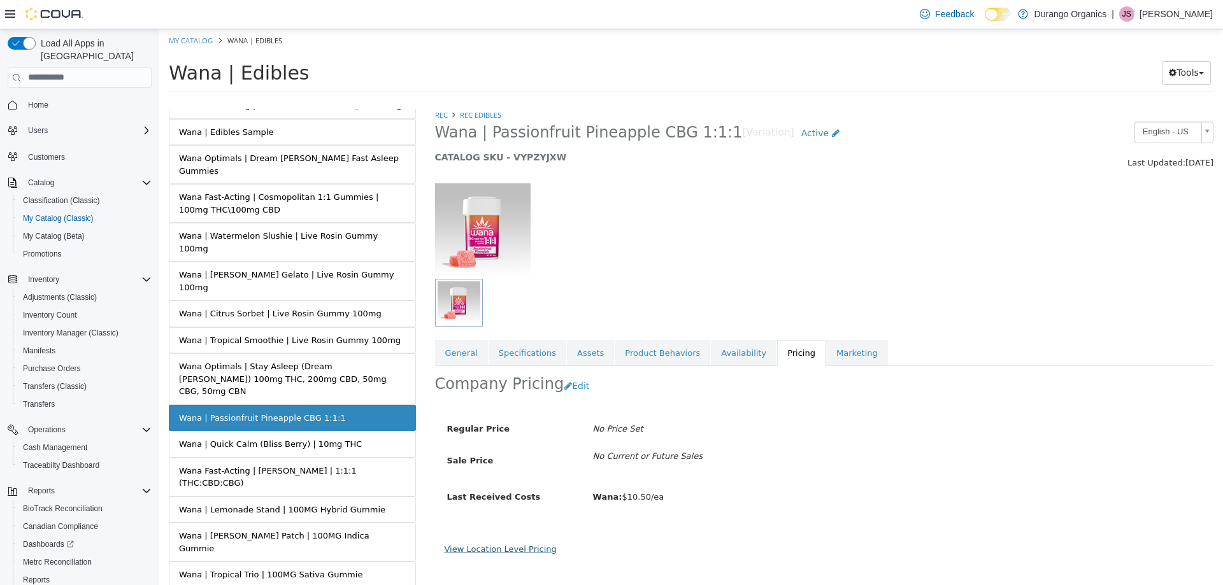
click at [524, 548] on link "View Location Level Pricing" at bounding box center [500, 549] width 112 height 10
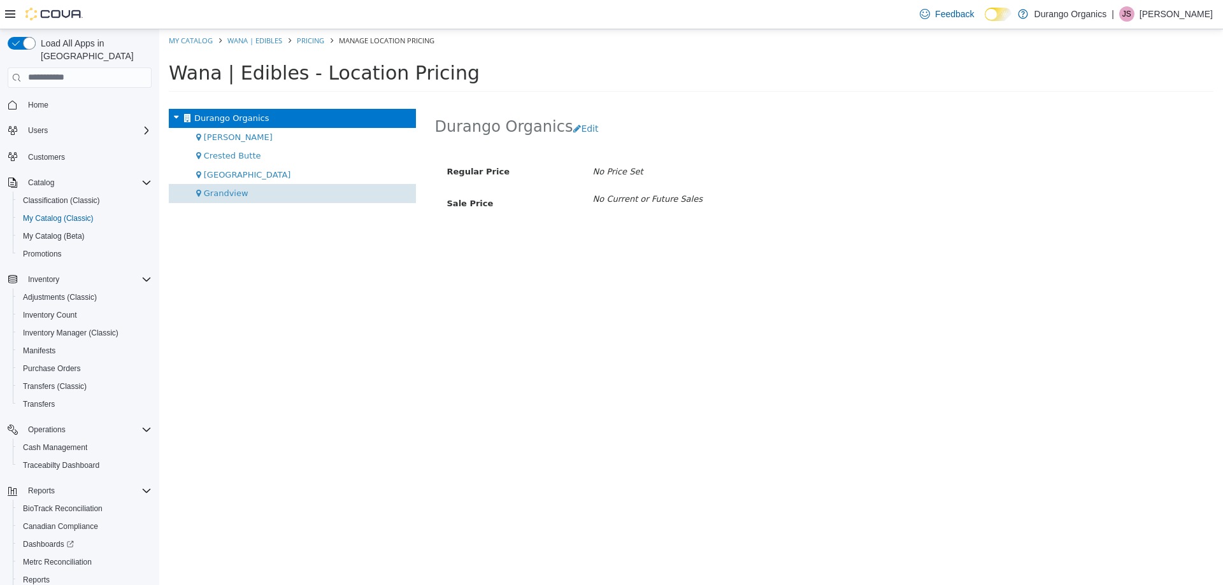
click at [271, 194] on div "Grandview" at bounding box center [292, 192] width 247 height 19
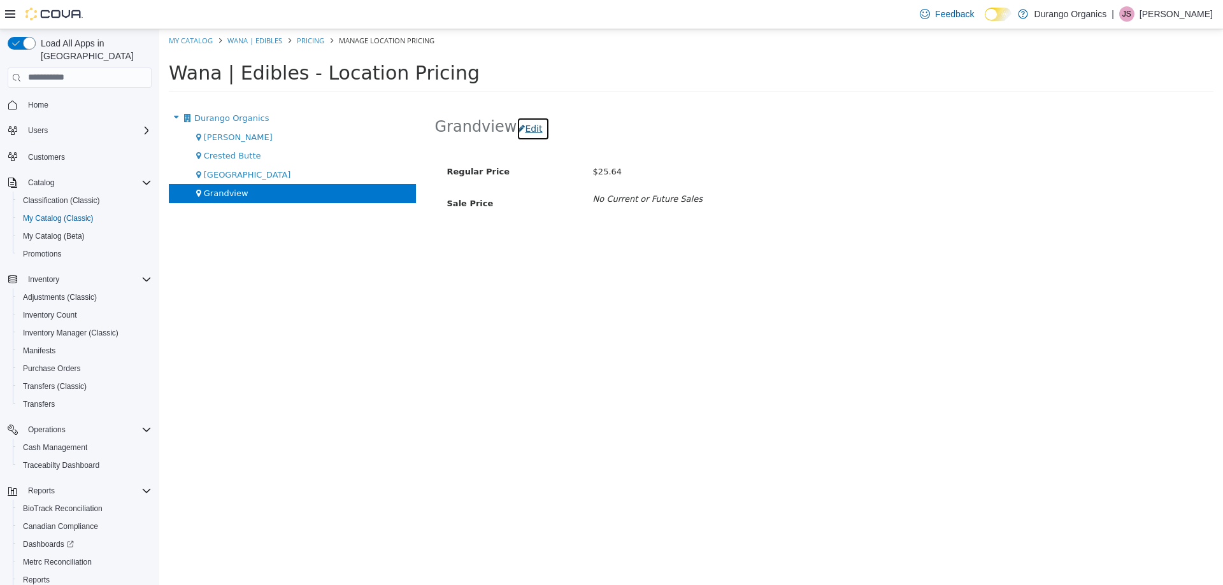
click at [517, 125] on icon "button" at bounding box center [521, 128] width 8 height 9
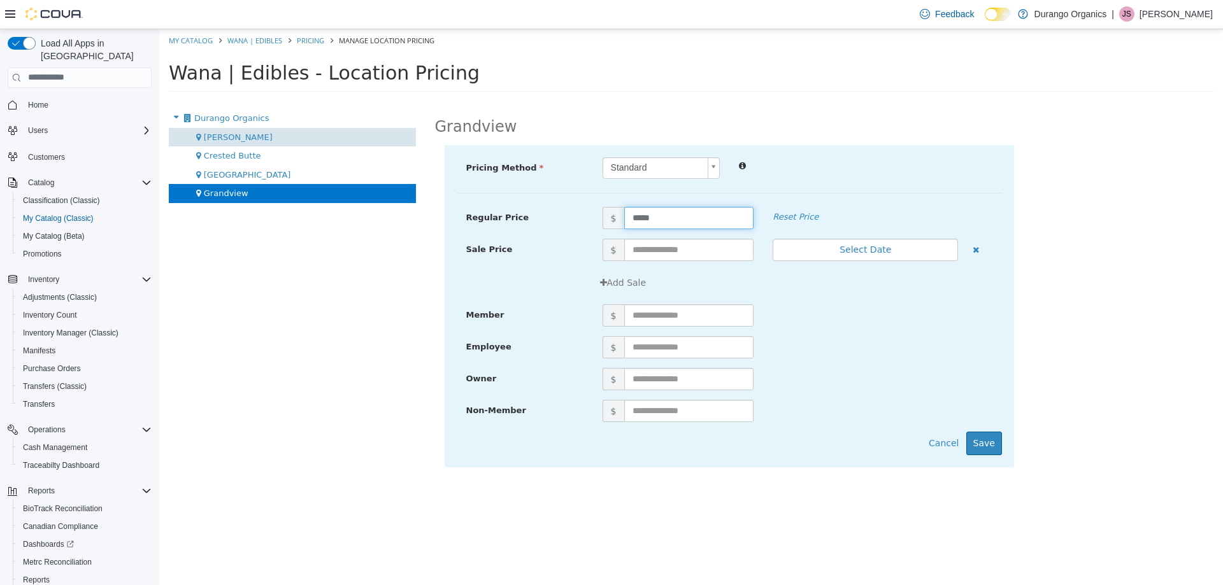
drag, startPoint x: 699, startPoint y: 213, endPoint x: 208, endPoint y: 139, distance: 495.9
click at [243, 99] on div "Durango Organics Cortez Crested Butte Durango Grandview Grandview Pricing Metho…" at bounding box center [690, 99] width 1063 height 0
type input "*****"
click at [983, 453] on button "Save" at bounding box center [984, 443] width 36 height 24
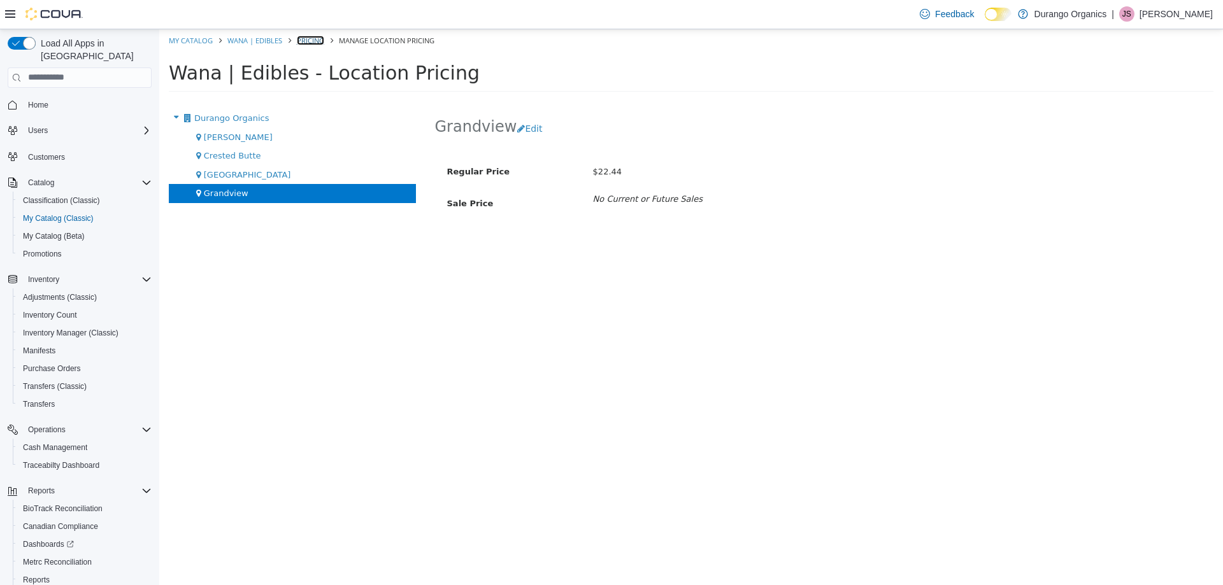
click at [313, 42] on link "Pricing" at bounding box center [310, 40] width 27 height 10
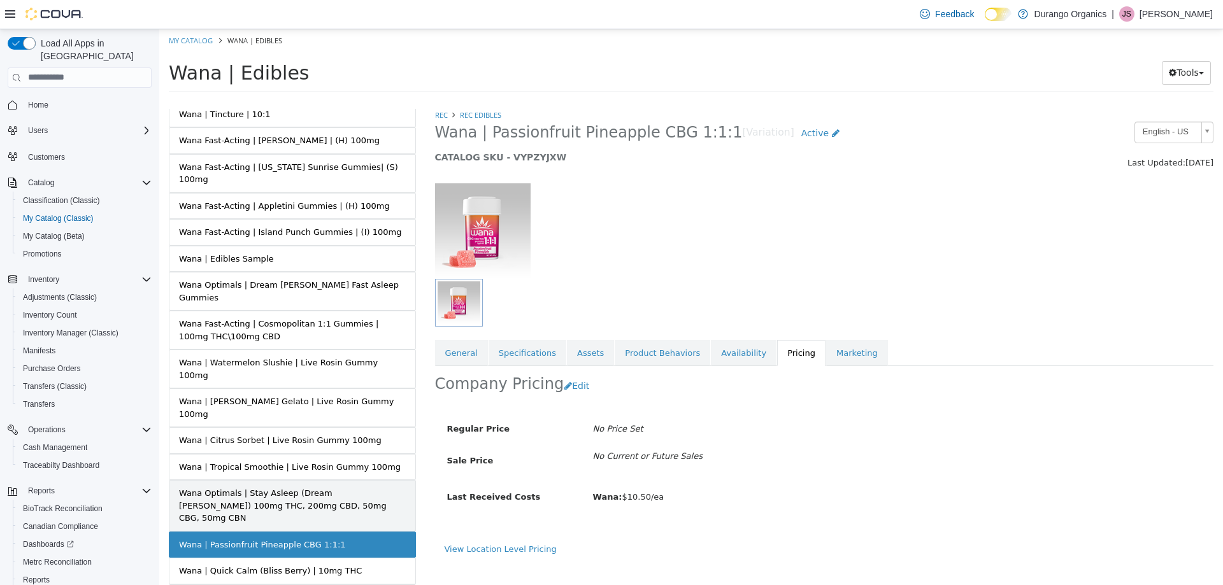
scroll to position [752, 0]
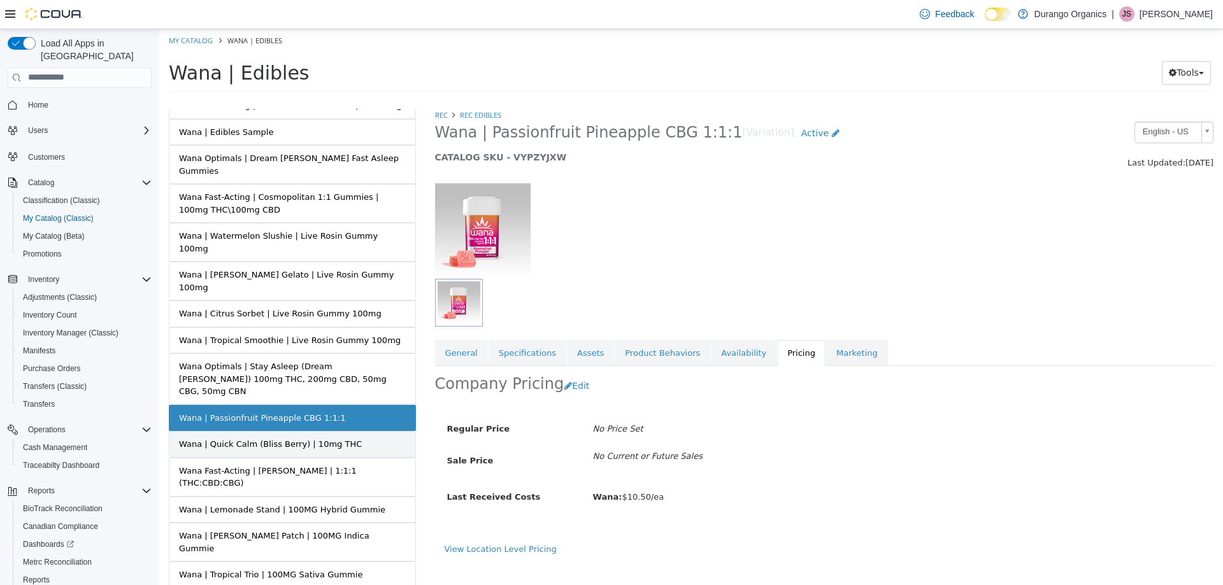
click at [285, 430] on link "Wana | Quick Calm (Bliss Berry) | 10mg THC" at bounding box center [292, 443] width 247 height 27
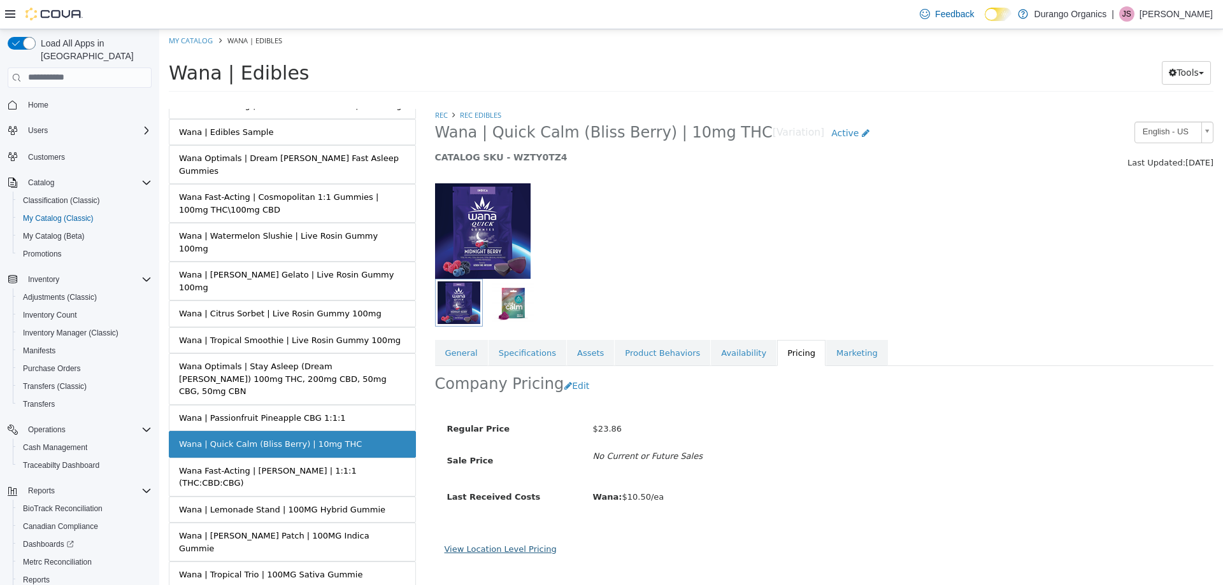
click at [527, 550] on link "View Location Level Pricing" at bounding box center [500, 549] width 112 height 10
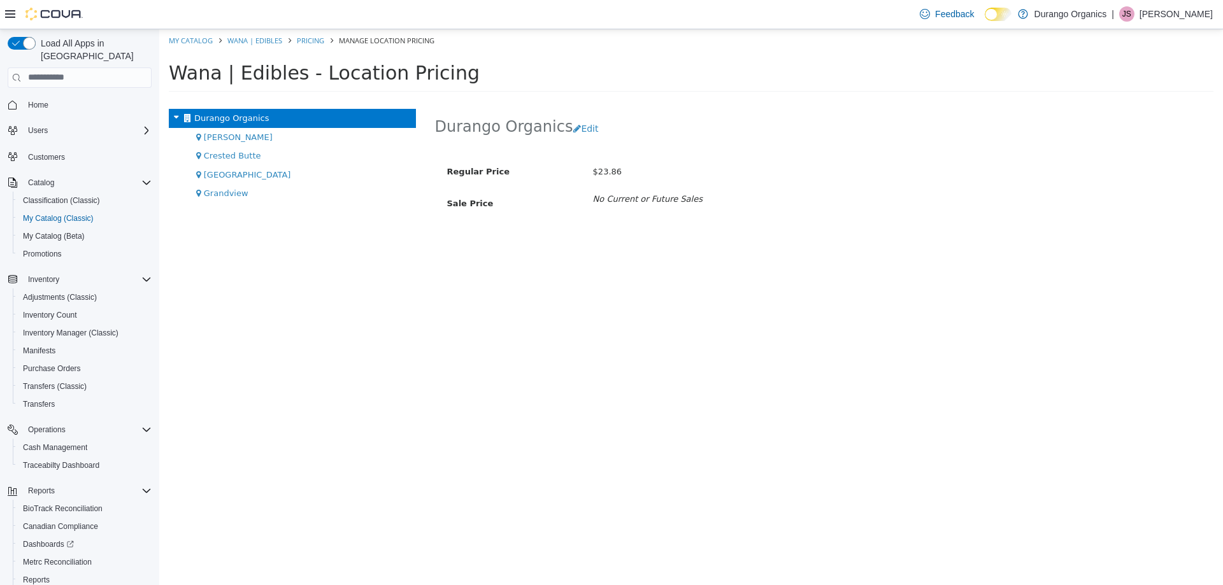
click at [245, 204] on div "Durango Organics Cortez Crested Butte Durango Grandview" at bounding box center [292, 346] width 266 height 476
click at [246, 197] on div "Grandview" at bounding box center [292, 192] width 247 height 19
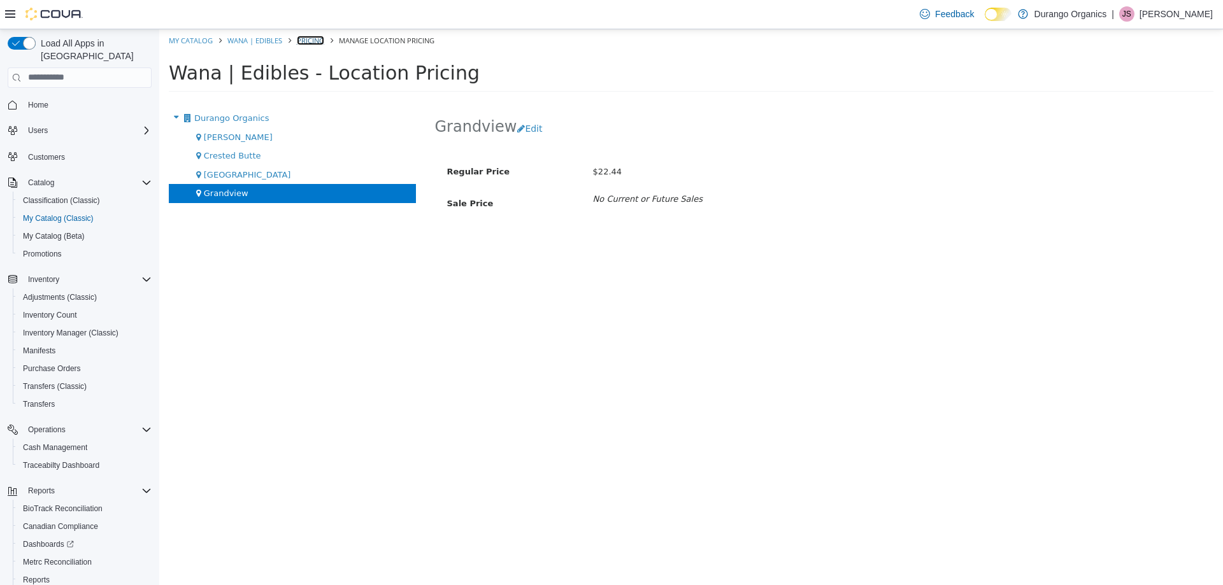
click at [300, 42] on link "Pricing" at bounding box center [310, 40] width 27 height 10
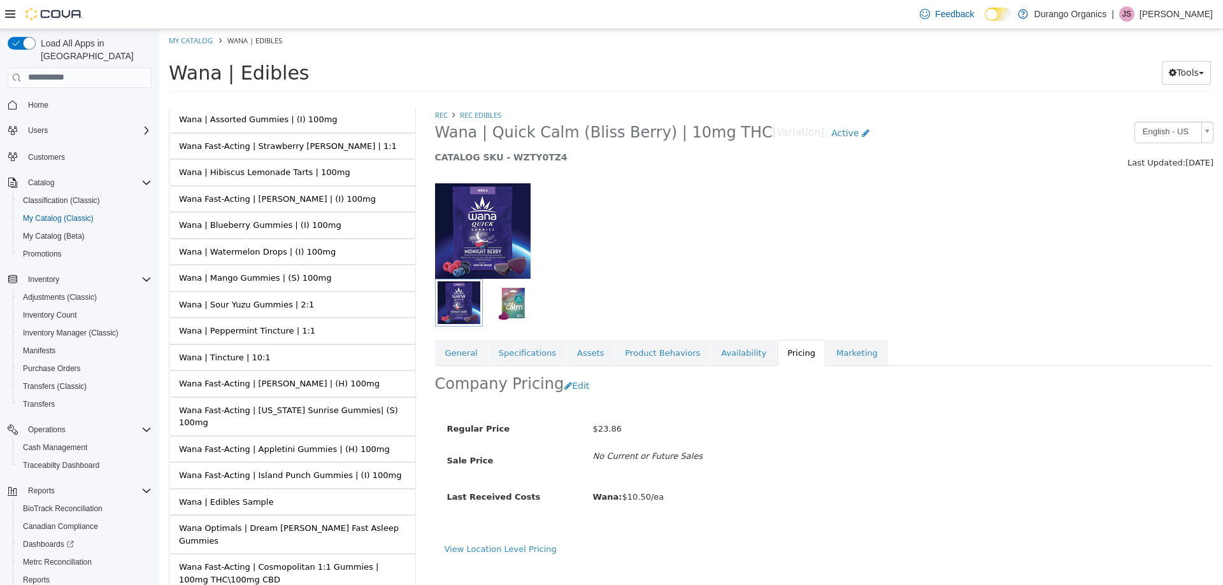
scroll to position [752, 0]
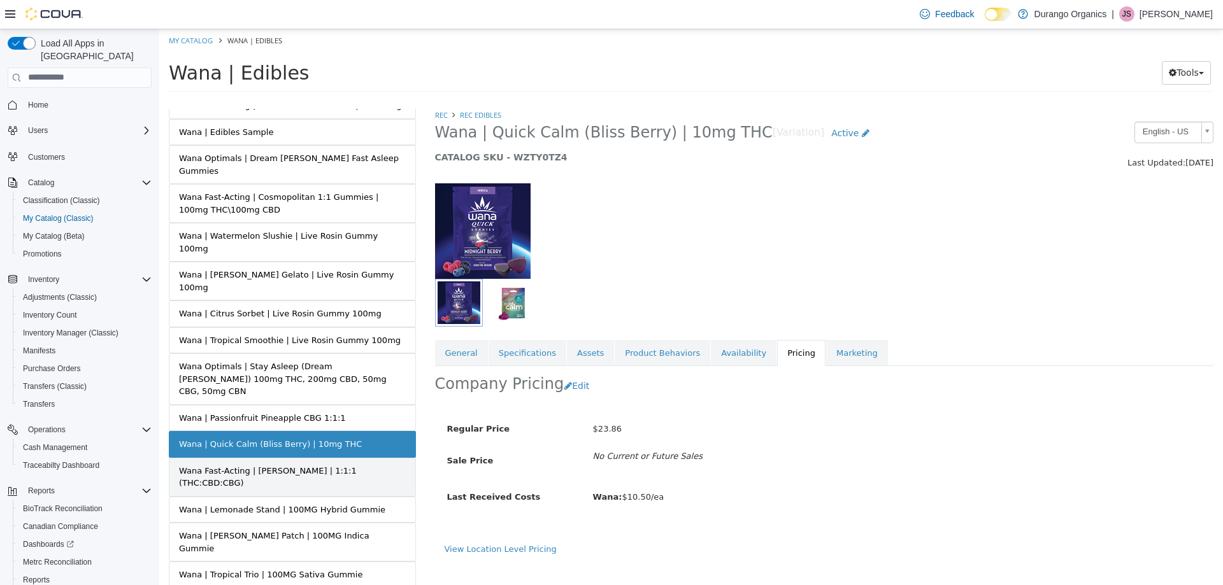
click at [324, 464] on div "Wana Fast-Acting | Margarita | 1:1:1 (THC:CBD:CBG)" at bounding box center [292, 476] width 227 height 25
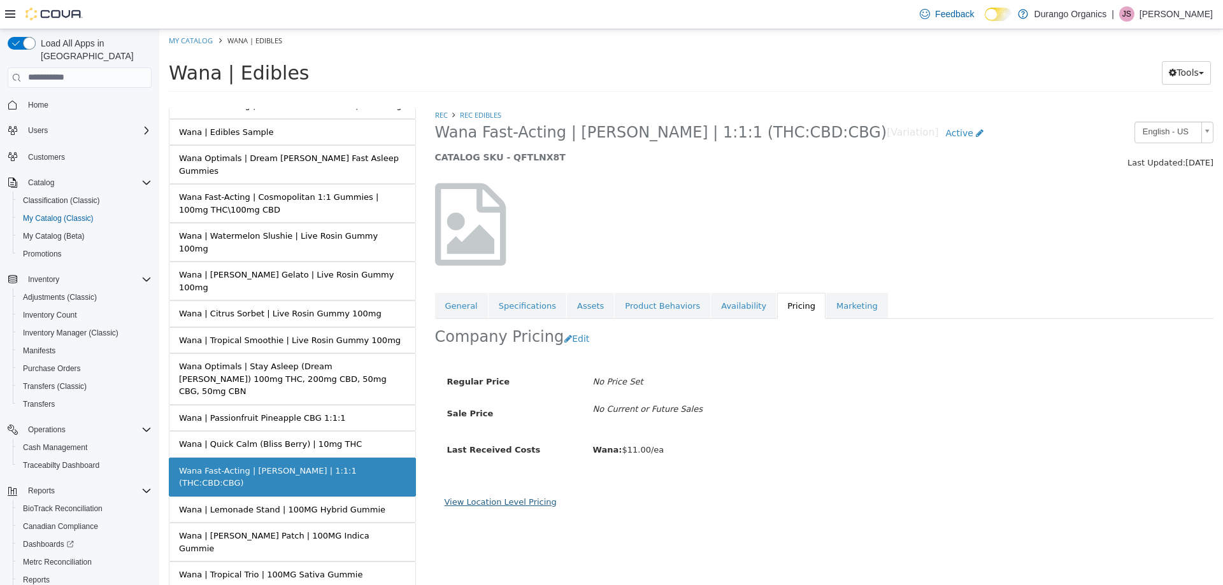
click at [536, 501] on link "View Location Level Pricing" at bounding box center [500, 502] width 112 height 10
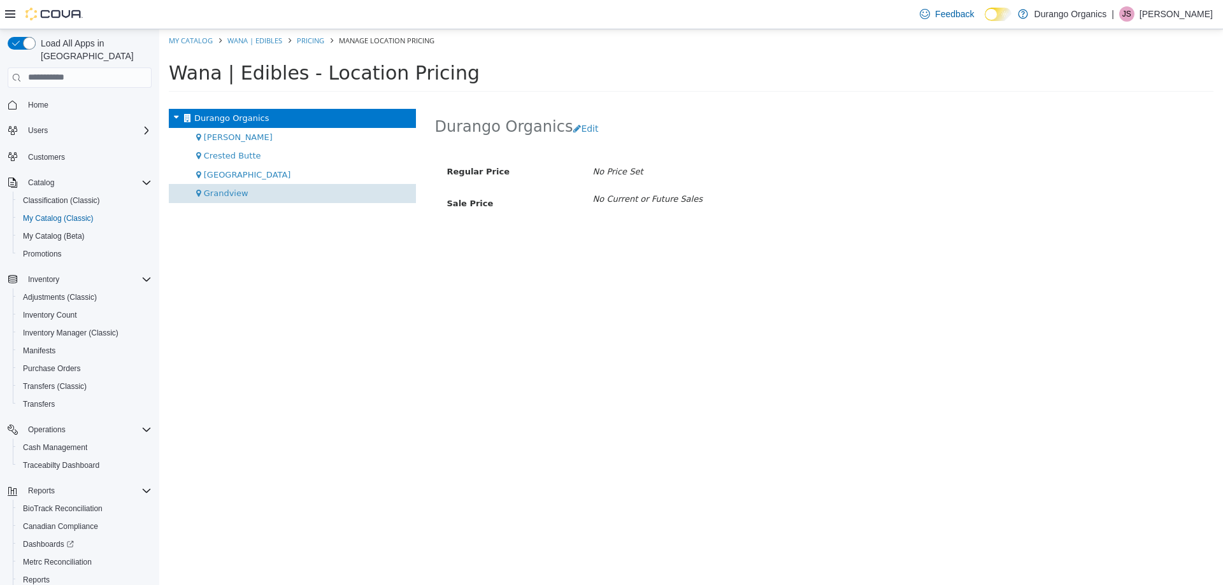
click at [220, 194] on span "Grandview" at bounding box center [226, 193] width 45 height 10
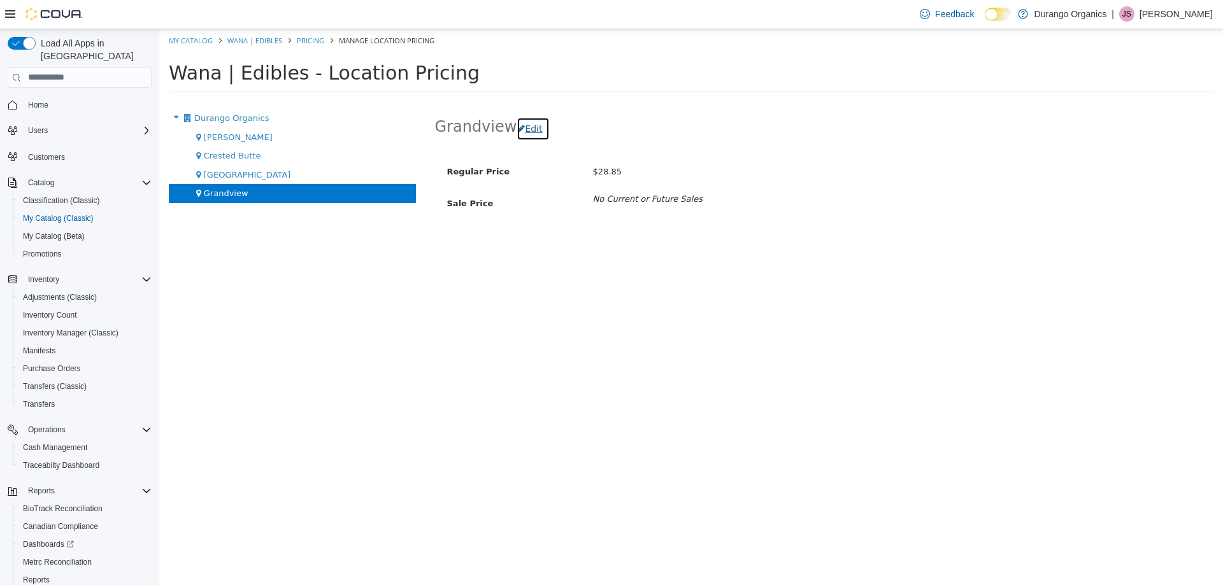
click at [516, 121] on button "Edit" at bounding box center [532, 129] width 32 height 24
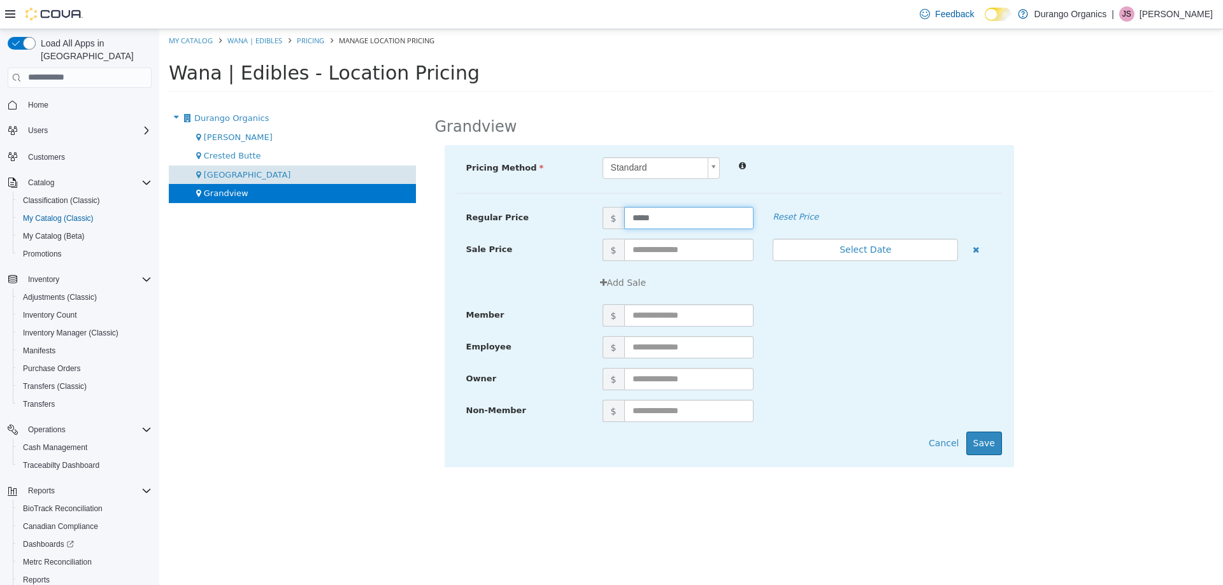
drag, startPoint x: 714, startPoint y: 217, endPoint x: 322, endPoint y: 181, distance: 393.3
click at [312, 99] on div "Durango Organics Cortez Crested Butte Durango Grandview Grandview Pricing Metho…" at bounding box center [690, 99] width 1063 height 0
type input "****"
click at [985, 429] on div "Non-Member $" at bounding box center [729, 415] width 545 height 32
click at [989, 437] on button "Save" at bounding box center [984, 443] width 36 height 24
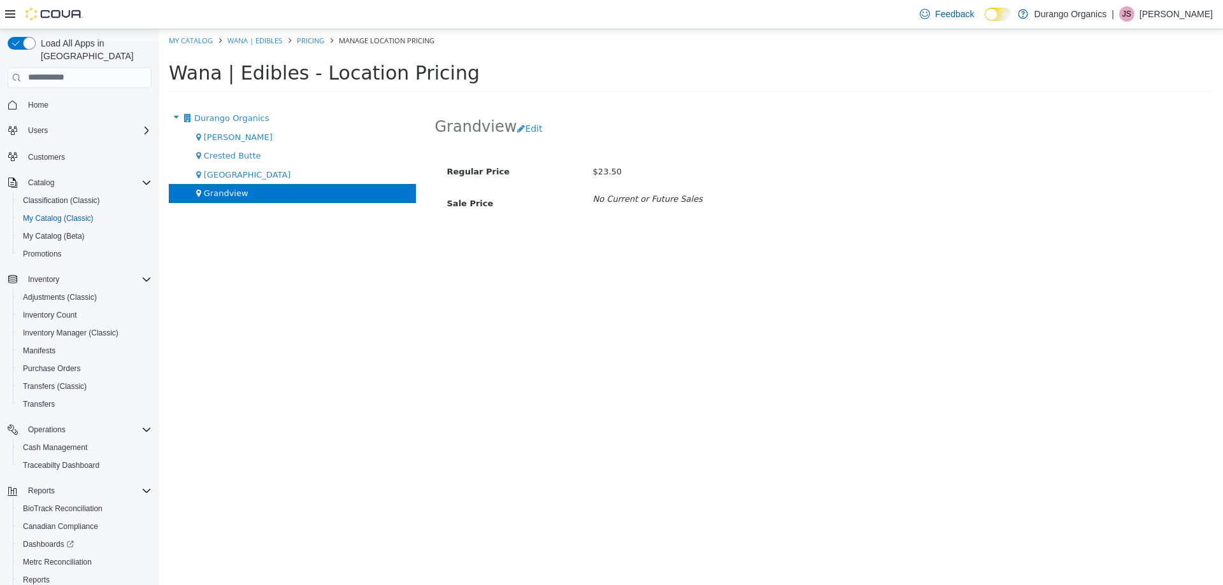
click at [303, 32] on ol "My Catalog Wana | Edibles Pricing Manage Location Pricing" at bounding box center [690, 40] width 1063 height 23
click at [306, 34] on li "Pricing" at bounding box center [305, 39] width 42 height 11
click at [305, 41] on link "Pricing" at bounding box center [310, 40] width 27 height 10
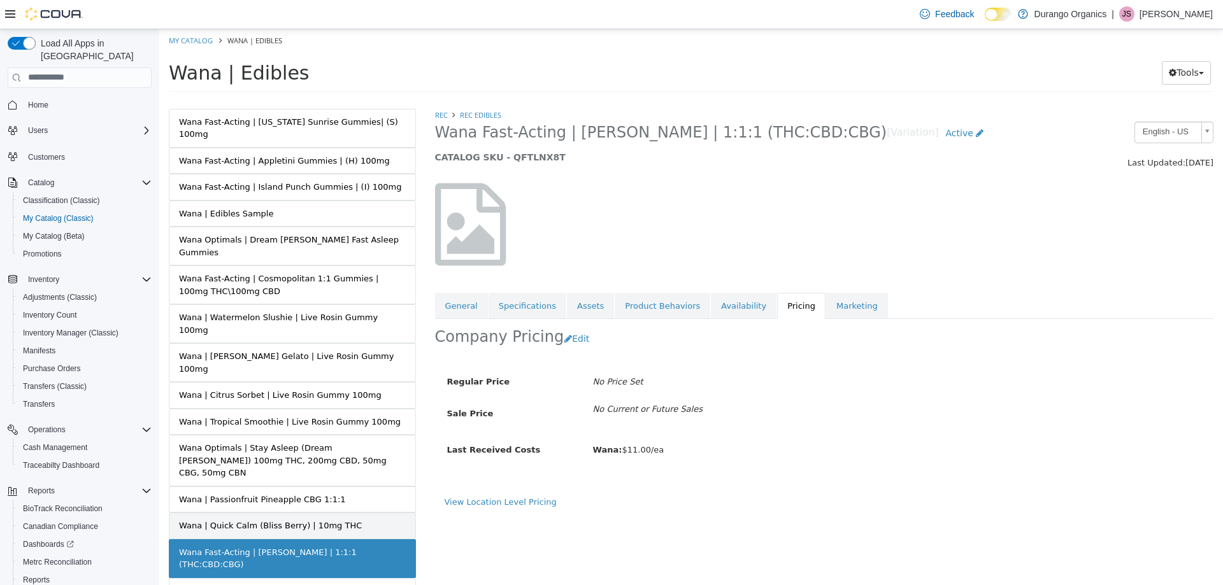
scroll to position [752, 0]
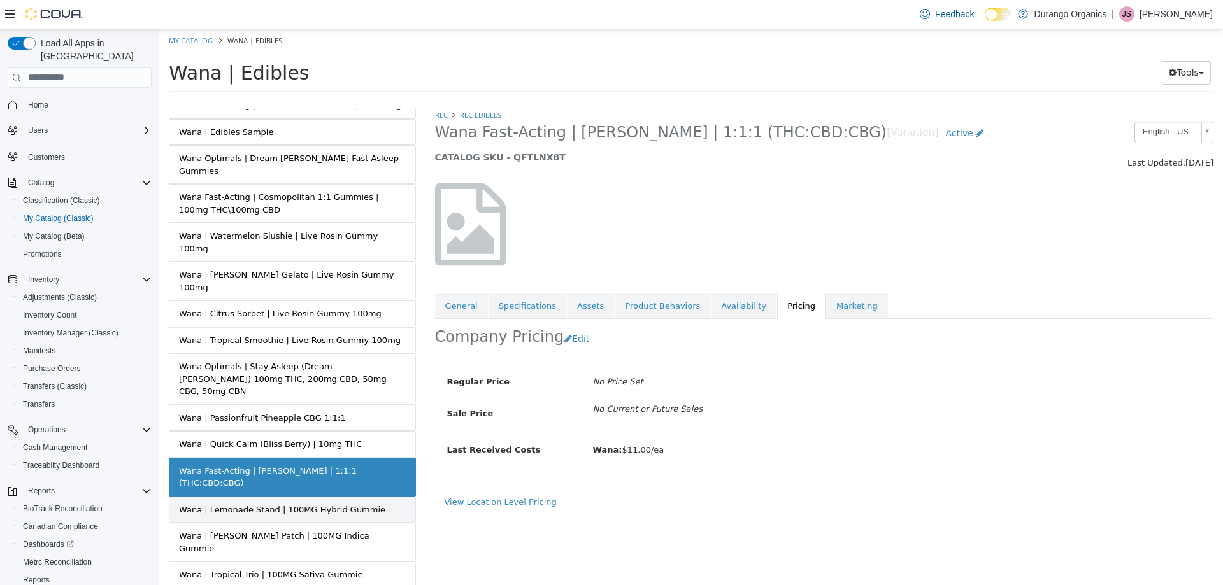
click at [313, 496] on link "Wana | Lemonade Stand | 100MG Hybrid Gummie" at bounding box center [292, 509] width 247 height 27
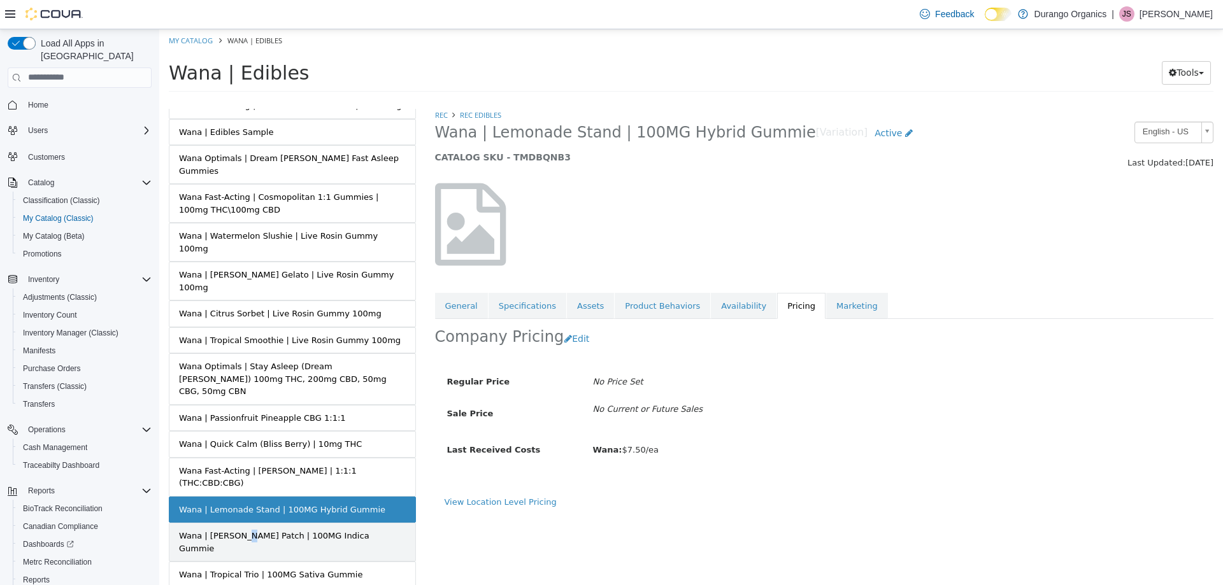
click at [234, 529] on div "Wana | Berry Patch | 100MG Indica Gummie" at bounding box center [292, 541] width 227 height 25
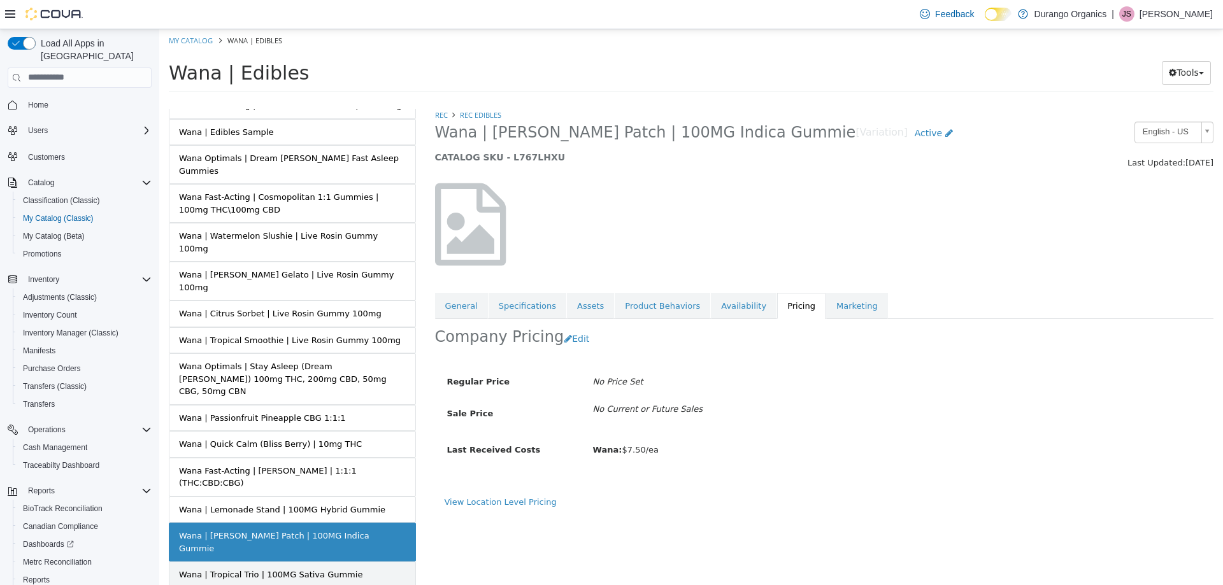
click at [230, 568] on div "Wana | Tropical Trio | 100MG Sativa Gummie" at bounding box center [270, 574] width 183 height 13
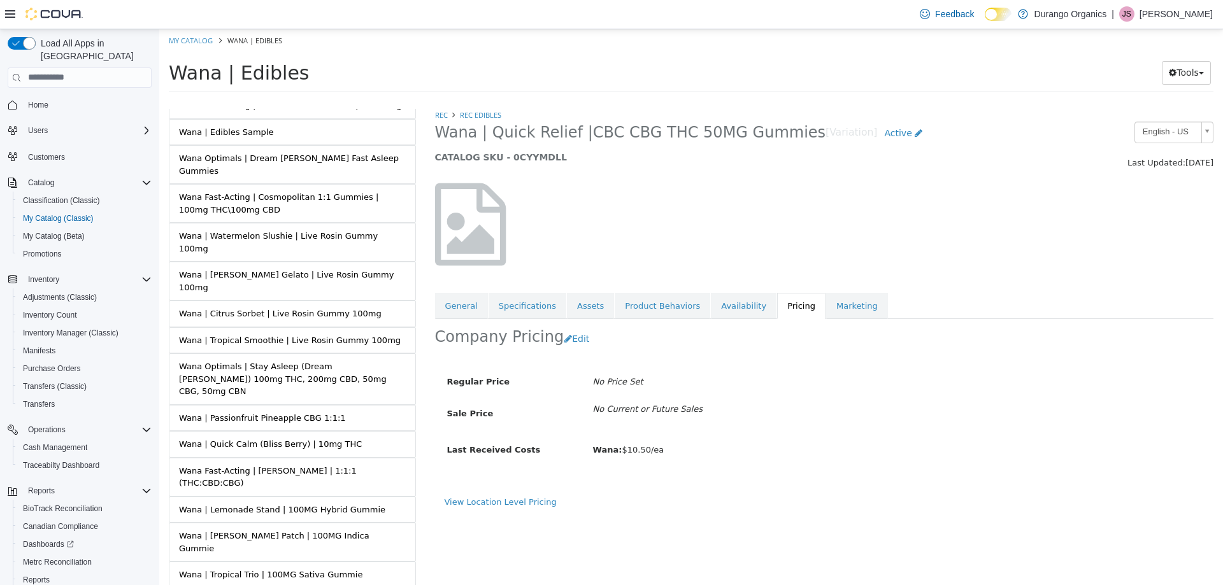
drag, startPoint x: 271, startPoint y: 525, endPoint x: 252, endPoint y: 517, distance: 20.0
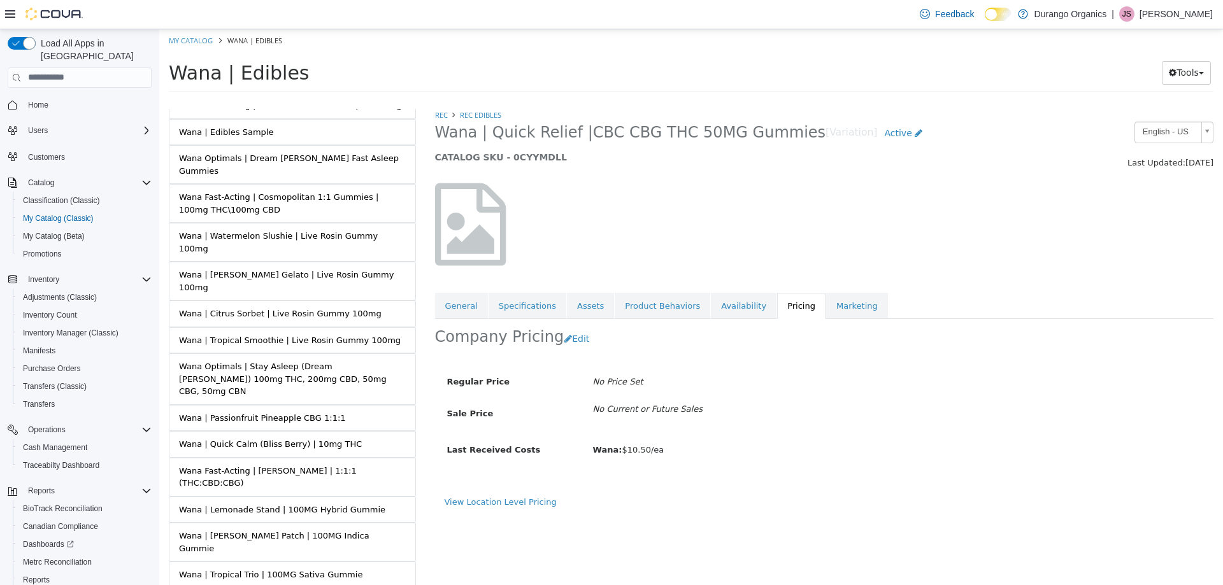
click at [496, 506] on link "View Location Level Pricing" at bounding box center [500, 502] width 112 height 10
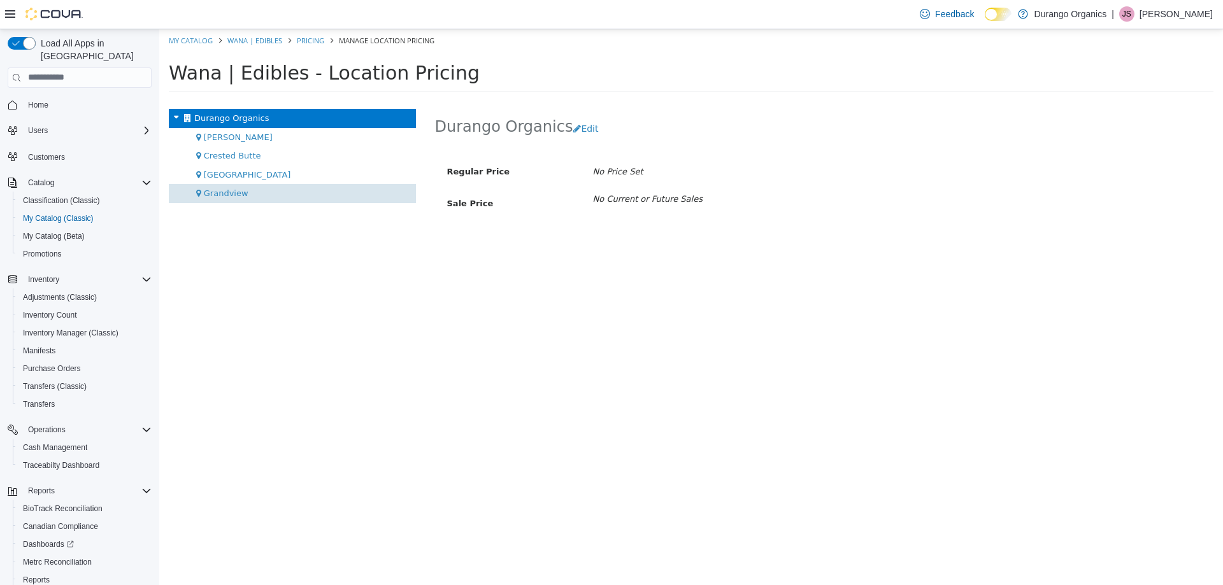
click at [250, 193] on div "Grandview" at bounding box center [292, 192] width 247 height 19
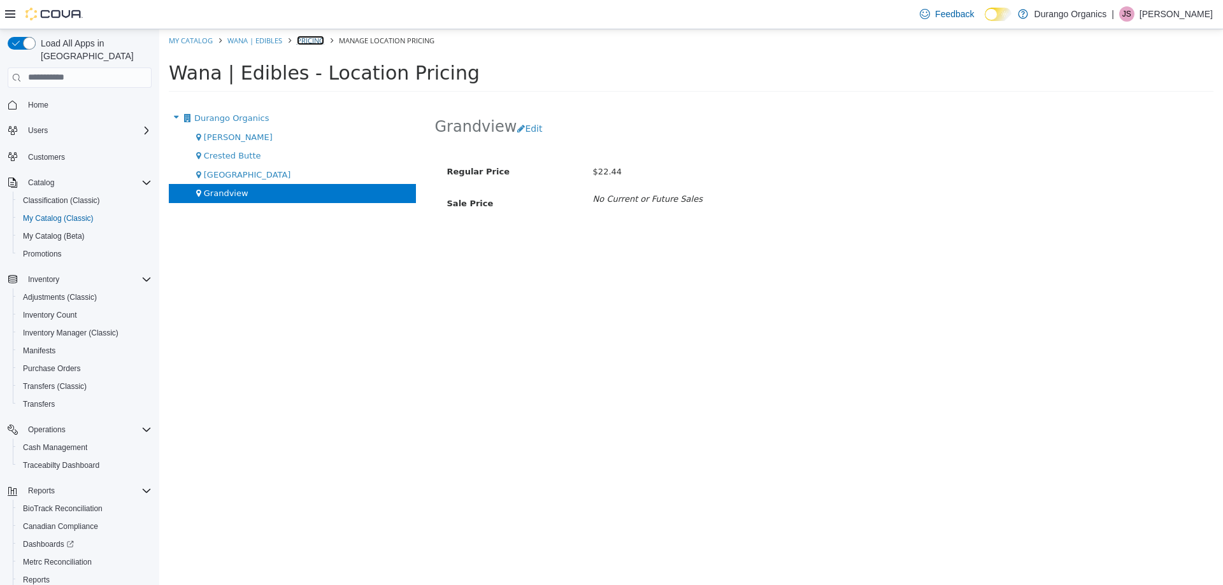
click at [308, 38] on link "Pricing" at bounding box center [310, 40] width 27 height 10
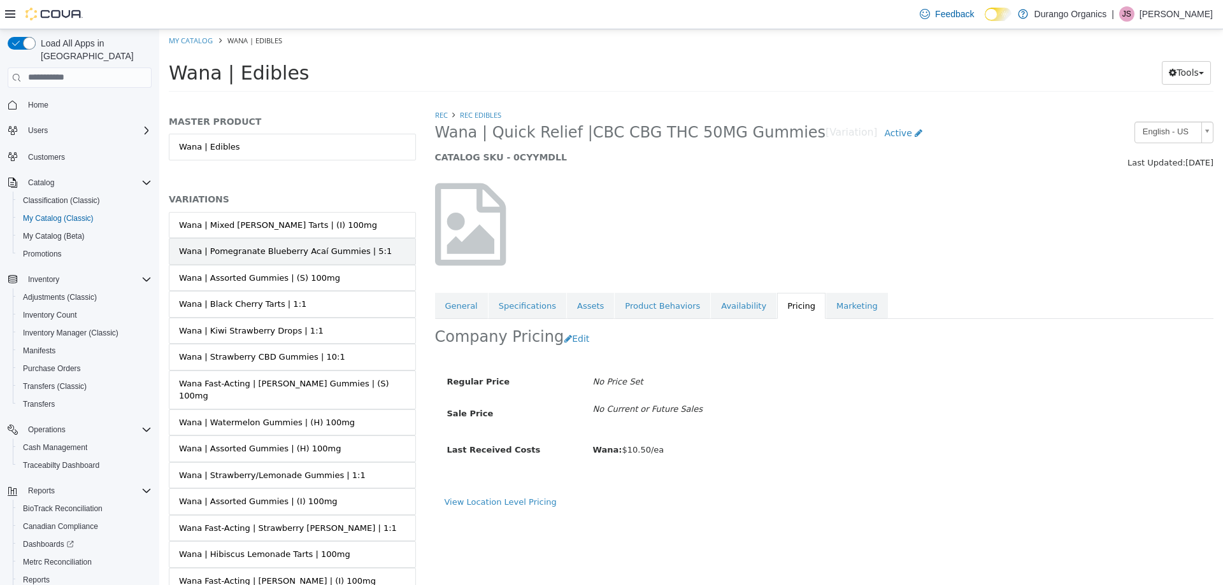
click at [358, 258] on link "Wana | Pomegranate Blueberry Acaí Gummies | 5:1" at bounding box center [292, 251] width 247 height 27
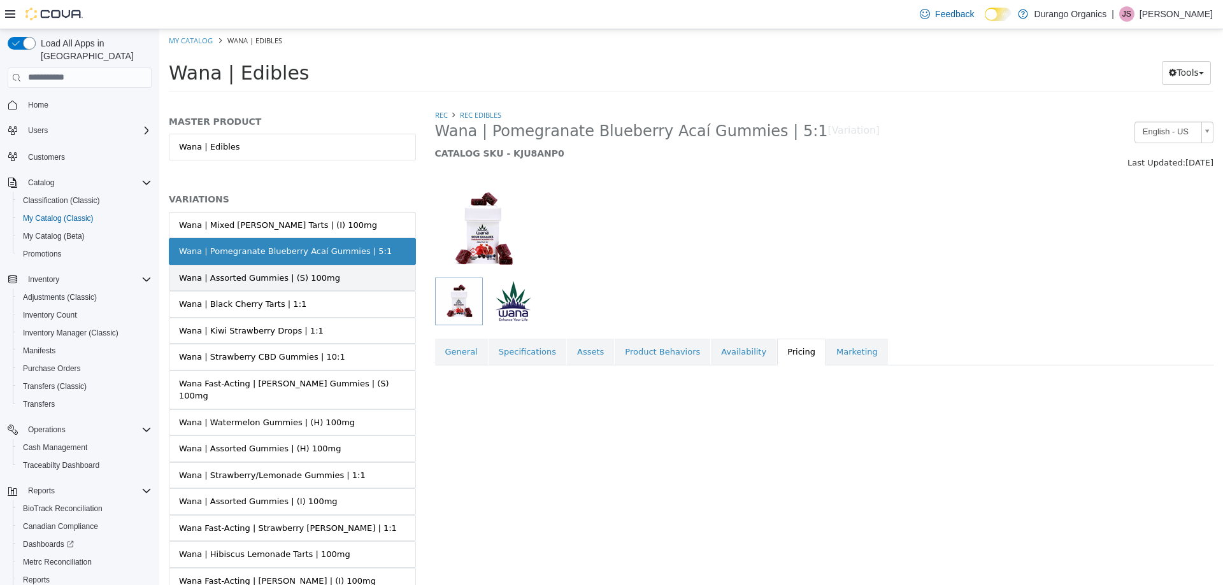
click at [348, 272] on link "Wana | Assorted Gummies | (S) 100mg" at bounding box center [292, 277] width 247 height 27
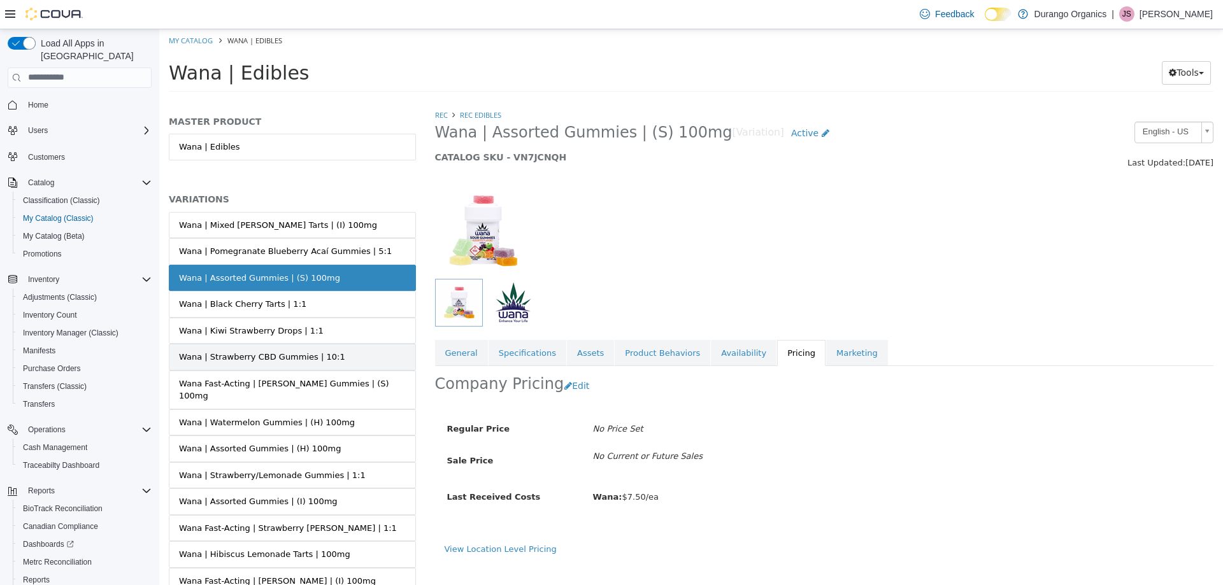
drag, startPoint x: 338, startPoint y: 322, endPoint x: 343, endPoint y: 349, distance: 27.1
click at [343, 349] on link "Wana | Strawberry CBD Gummies | 10:1" at bounding box center [292, 356] width 247 height 27
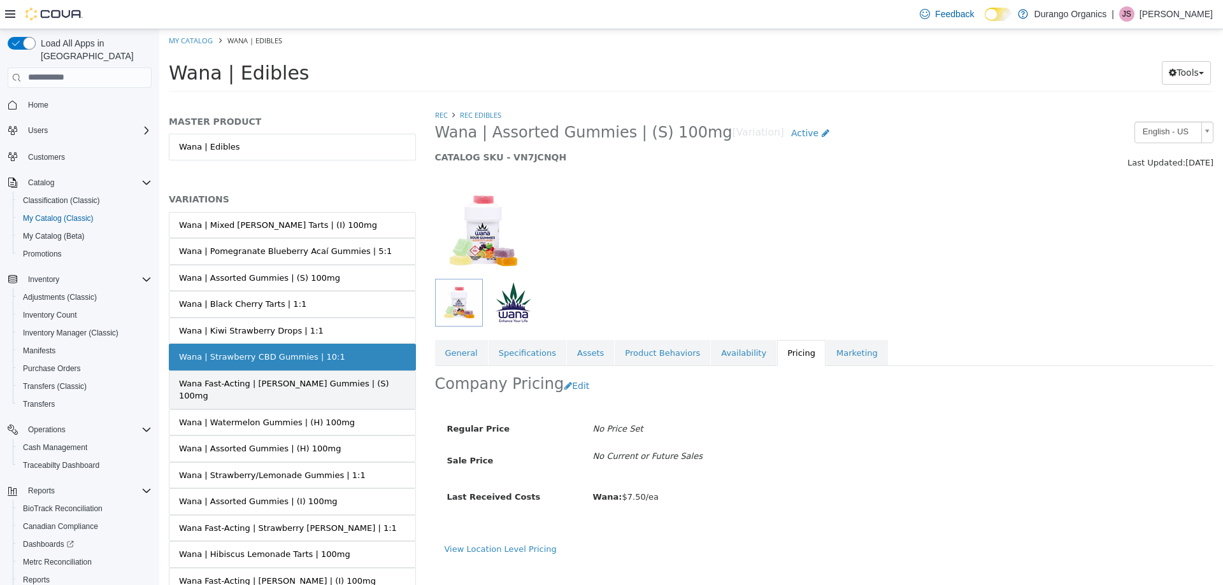
click at [322, 387] on div "Wana Fast-Acting | Peach Bellini Gummies | (S) 100mg" at bounding box center [292, 389] width 227 height 25
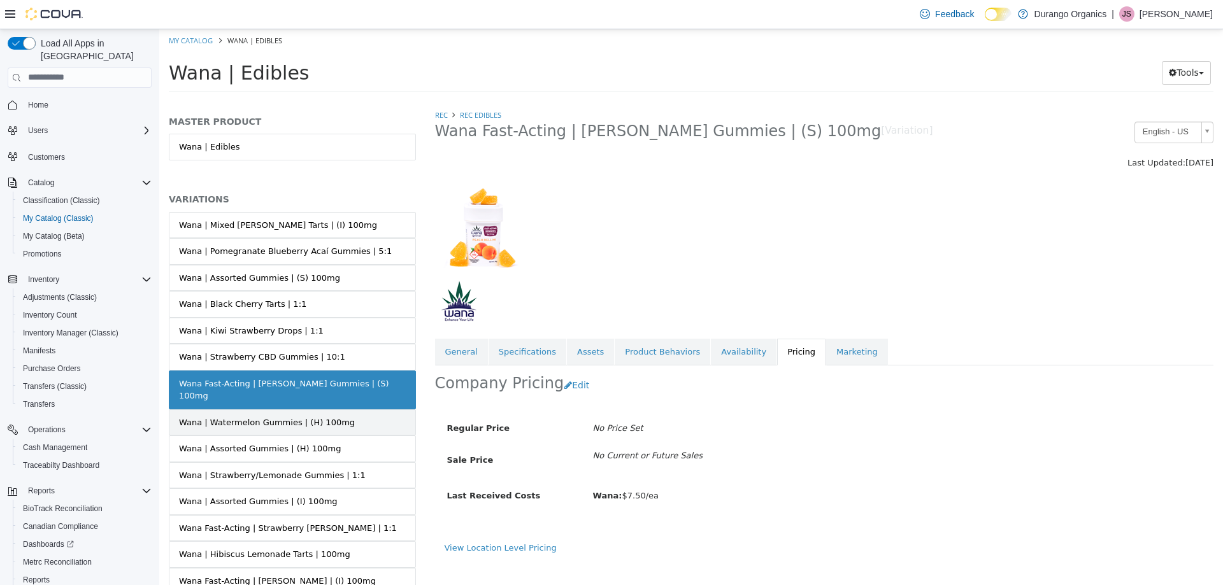
click at [309, 416] on div "Wana | Watermelon Gummies | (H) 100mg" at bounding box center [267, 422] width 176 height 13
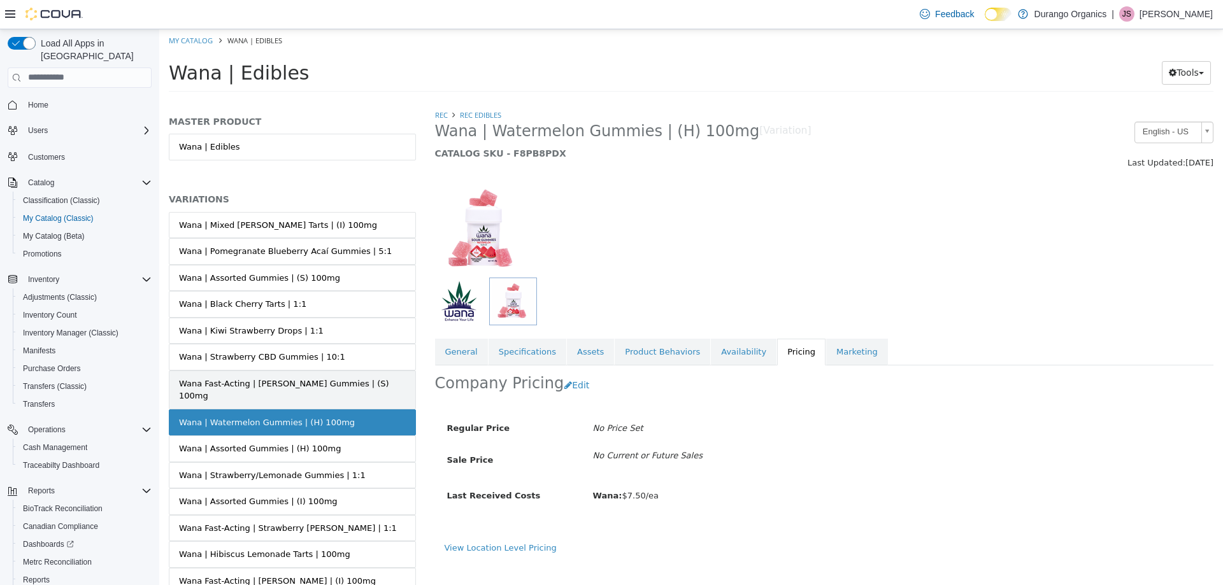
click at [337, 380] on div "Wana Fast-Acting | Peach Bellini Gummies | (S) 100mg" at bounding box center [292, 389] width 227 height 25
